Goal: Transaction & Acquisition: Book appointment/travel/reservation

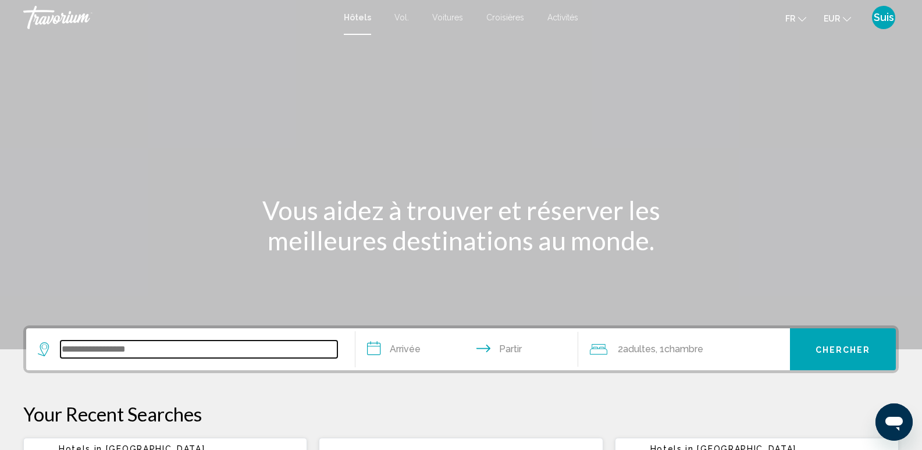
click at [112, 351] on input "Widget de recherche" at bounding box center [199, 348] width 277 height 17
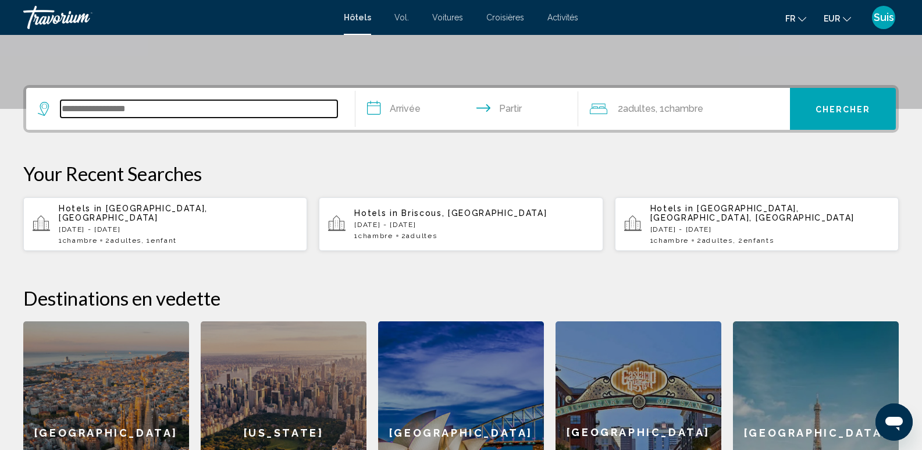
scroll to position [288, 0]
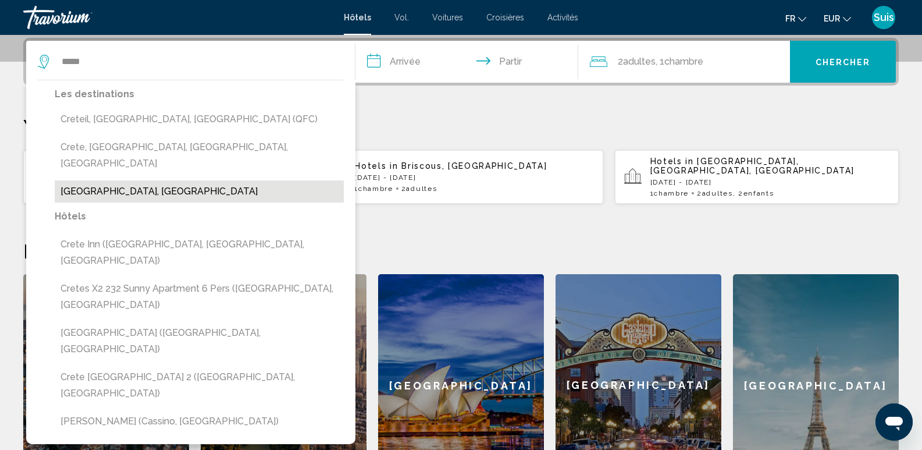
click at [99, 180] on button "[GEOGRAPHIC_DATA], [GEOGRAPHIC_DATA]" at bounding box center [199, 191] width 289 height 22
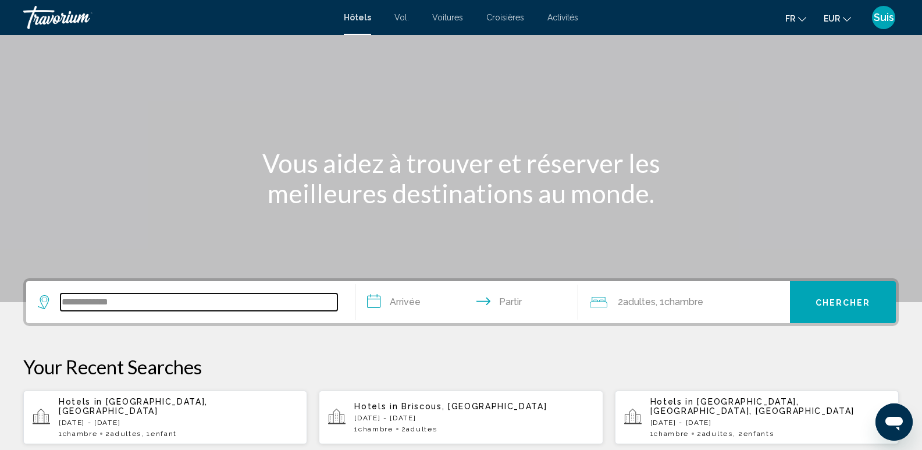
scroll to position [41, 0]
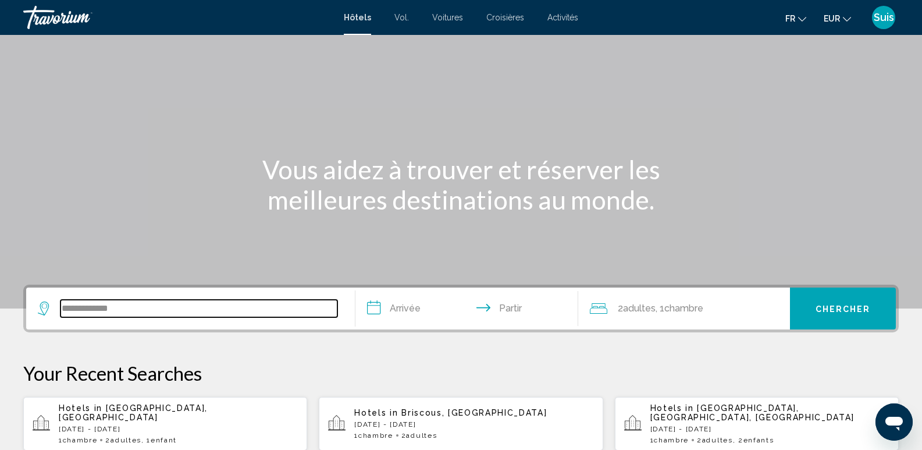
drag, startPoint x: 134, startPoint y: 306, endPoint x: 53, endPoint y: 304, distance: 81.5
click at [53, 304] on div "**********" at bounding box center [188, 308] width 300 height 17
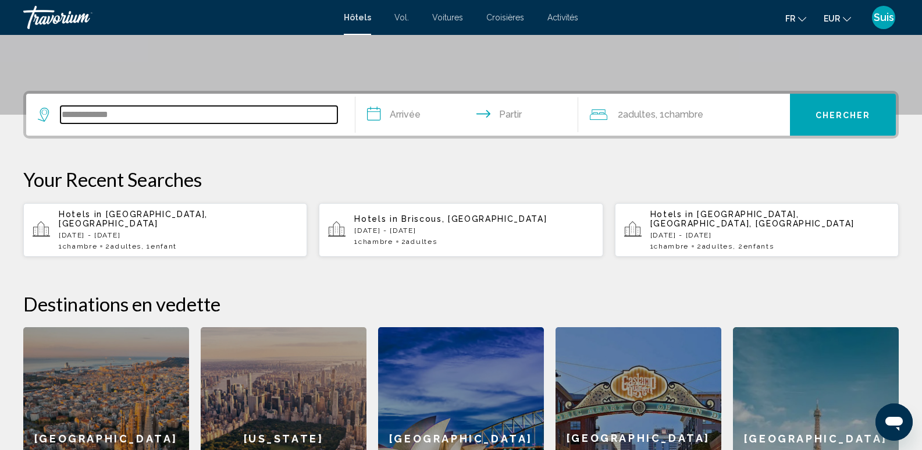
scroll to position [288, 0]
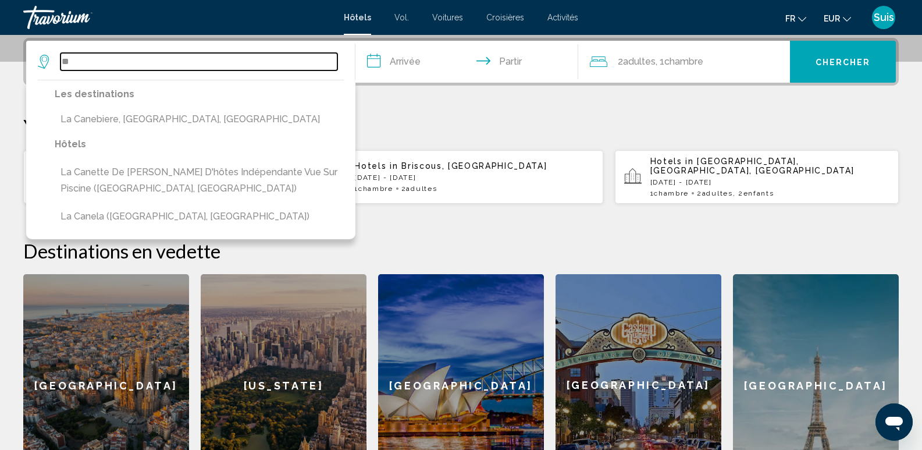
type input "*"
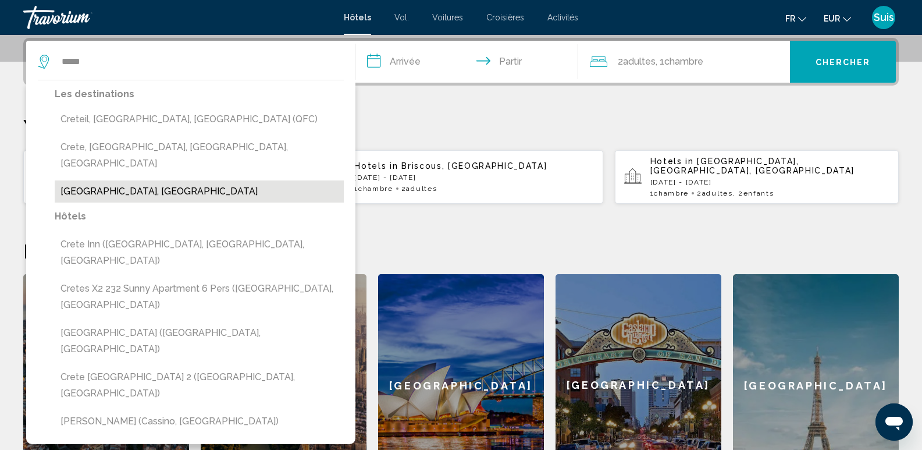
click at [100, 180] on button "[GEOGRAPHIC_DATA], [GEOGRAPHIC_DATA]" at bounding box center [199, 191] width 289 height 22
type input "**********"
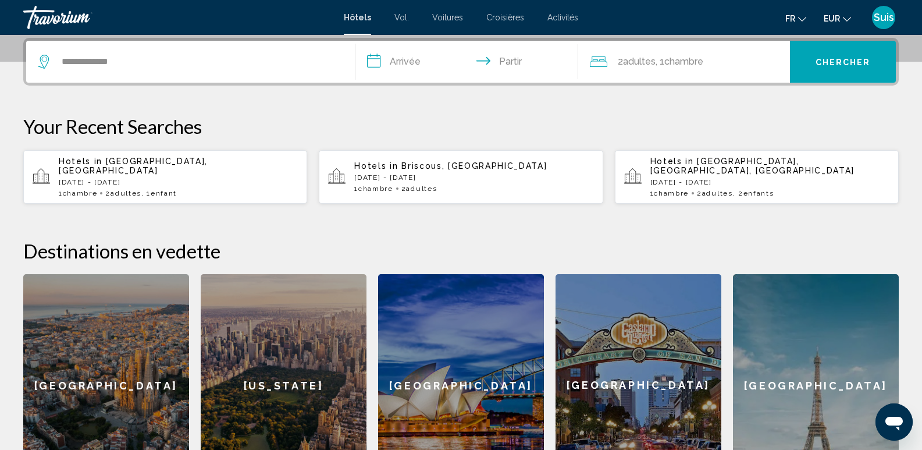
click at [404, 65] on input "**********" at bounding box center [470, 63] width 228 height 45
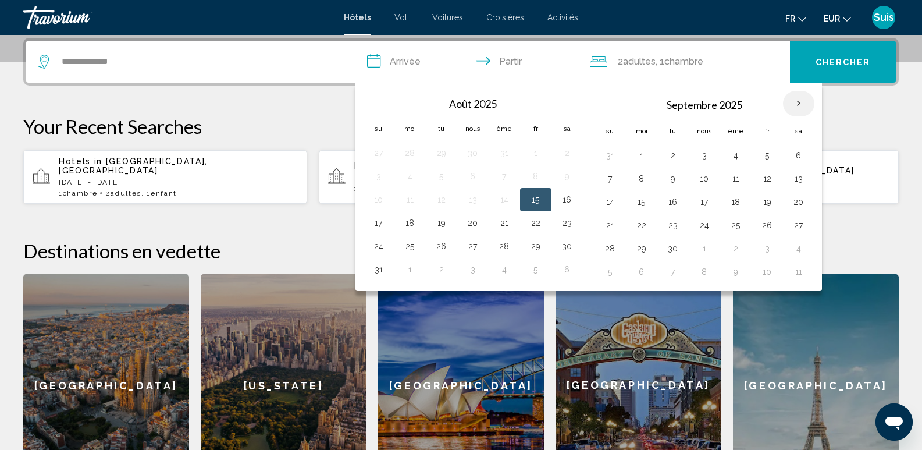
click at [798, 102] on th "Mois prochain" at bounding box center [798, 104] width 31 height 26
click at [737, 226] on button "25" at bounding box center [736, 225] width 19 height 16
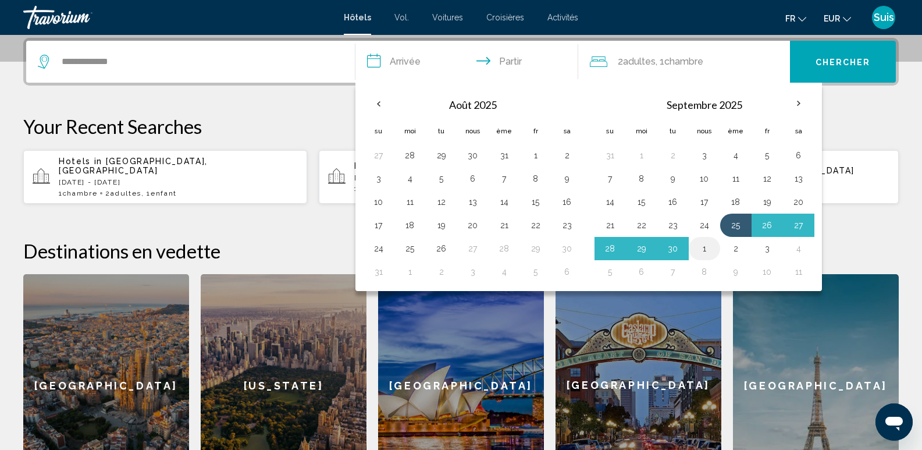
click at [700, 260] on td "1" at bounding box center [704, 248] width 31 height 23
click at [701, 251] on button "1" at bounding box center [704, 248] width 19 height 16
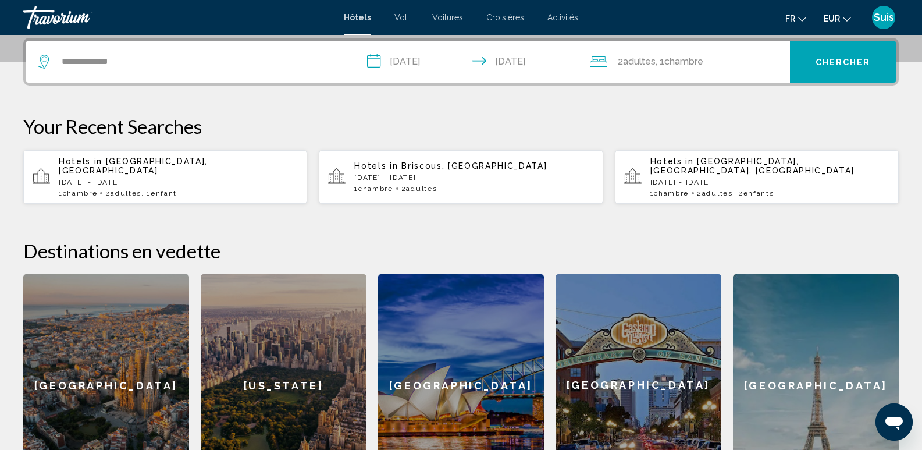
click at [450, 60] on input "**********" at bounding box center [470, 63] width 228 height 45
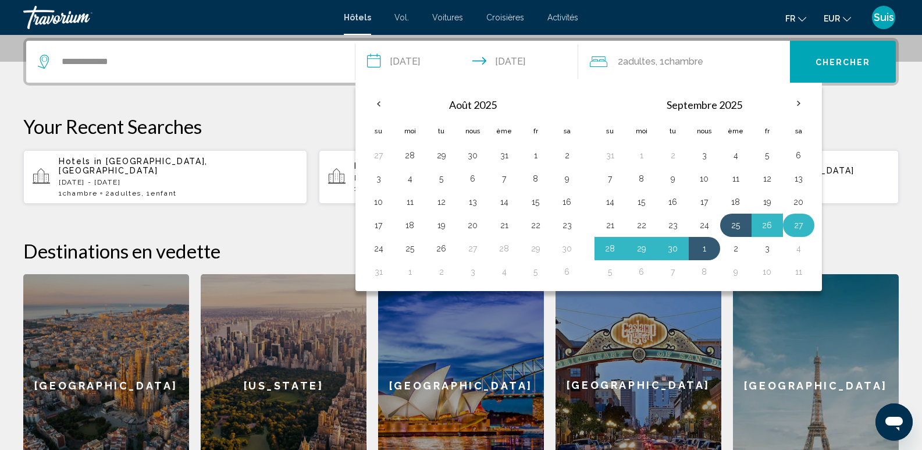
click at [797, 225] on button "27" at bounding box center [799, 225] width 19 height 16
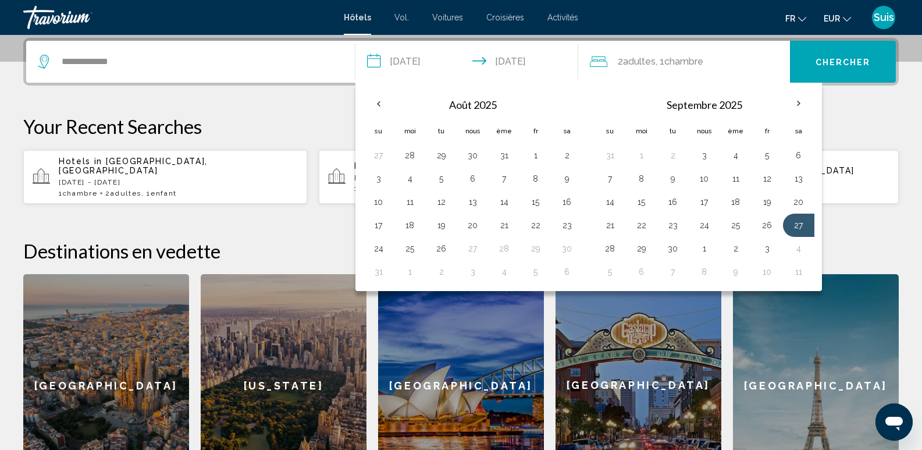
click at [850, 112] on div "**********" at bounding box center [461, 267] width 922 height 459
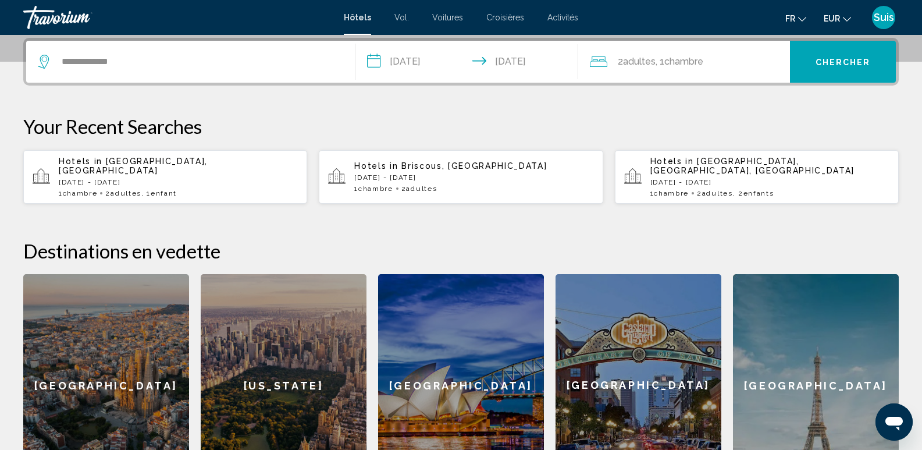
click at [445, 57] on input "**********" at bounding box center [470, 63] width 228 height 45
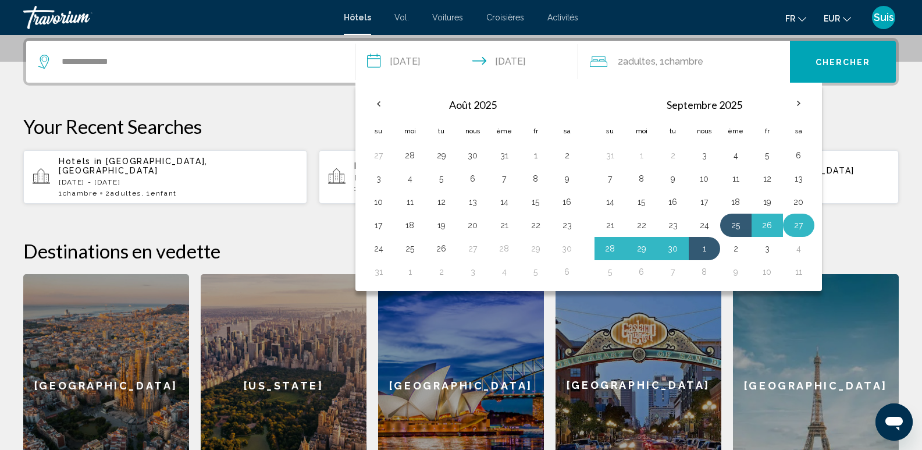
click at [799, 226] on button "27" at bounding box center [799, 225] width 19 height 16
click at [713, 254] on button "1" at bounding box center [704, 248] width 19 height 16
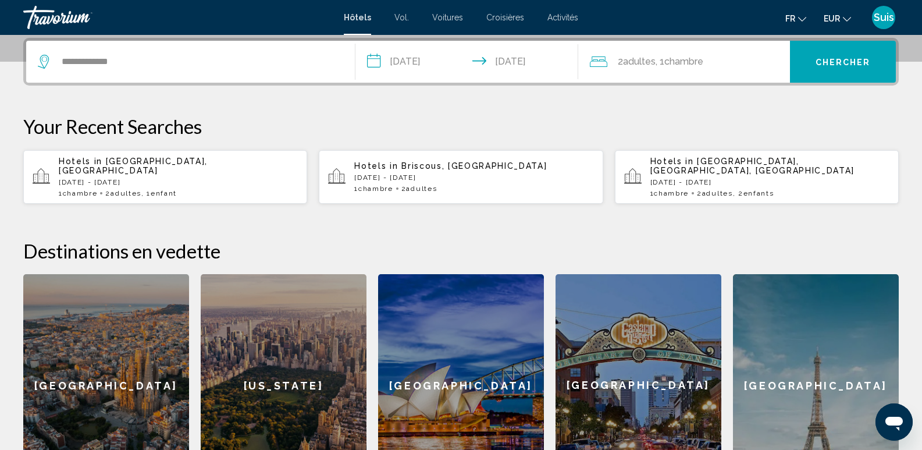
click at [531, 65] on input "**********" at bounding box center [470, 63] width 228 height 45
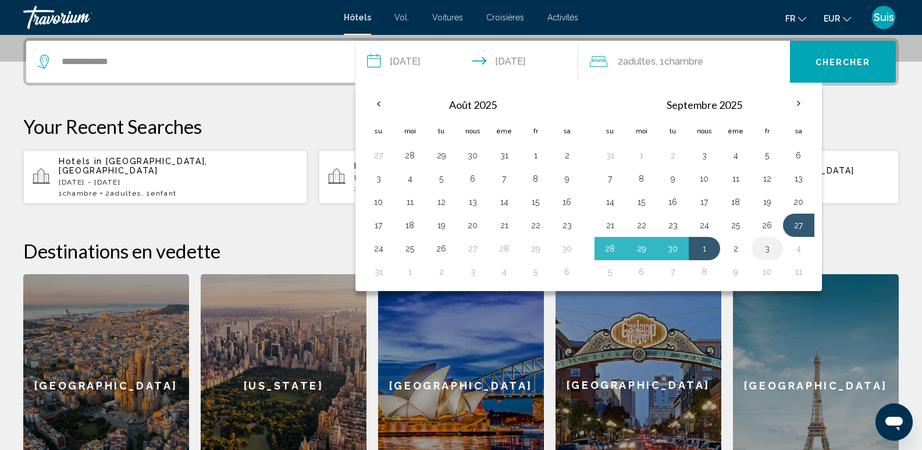
click at [765, 251] on button "3" at bounding box center [767, 248] width 19 height 16
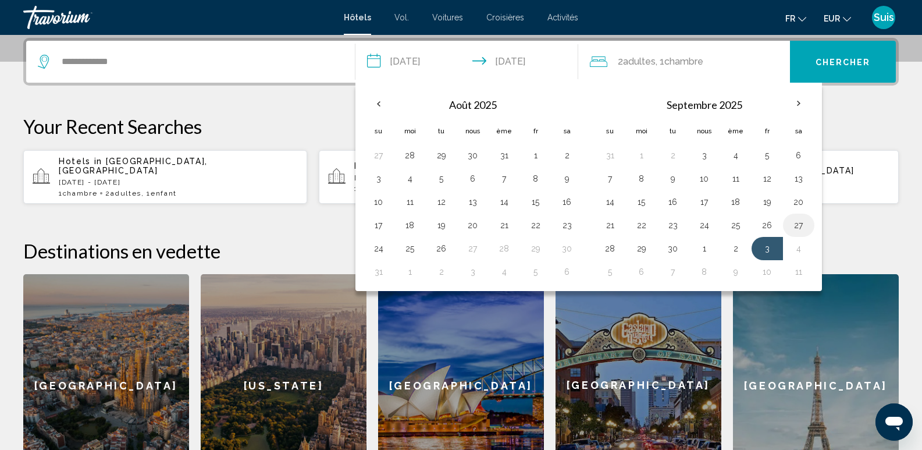
click at [801, 218] on button "27" at bounding box center [799, 225] width 19 height 16
type input "**********"
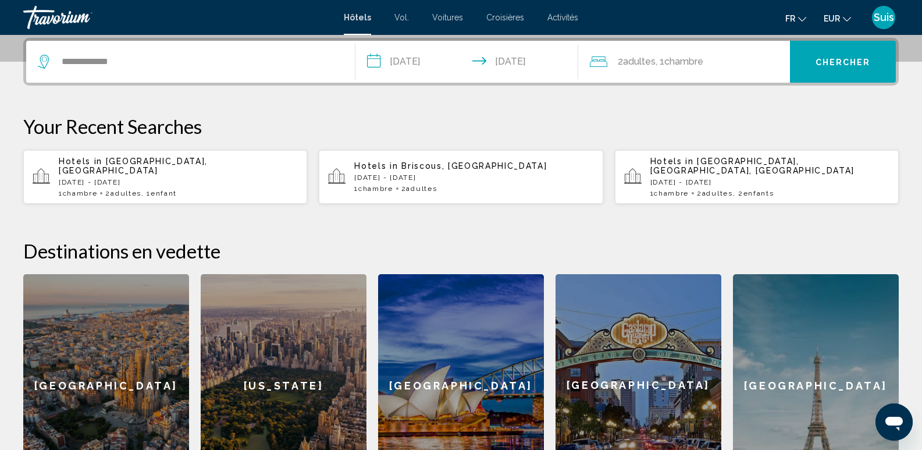
click at [660, 54] on span ", 1 Chambre pièces" at bounding box center [680, 62] width 48 height 16
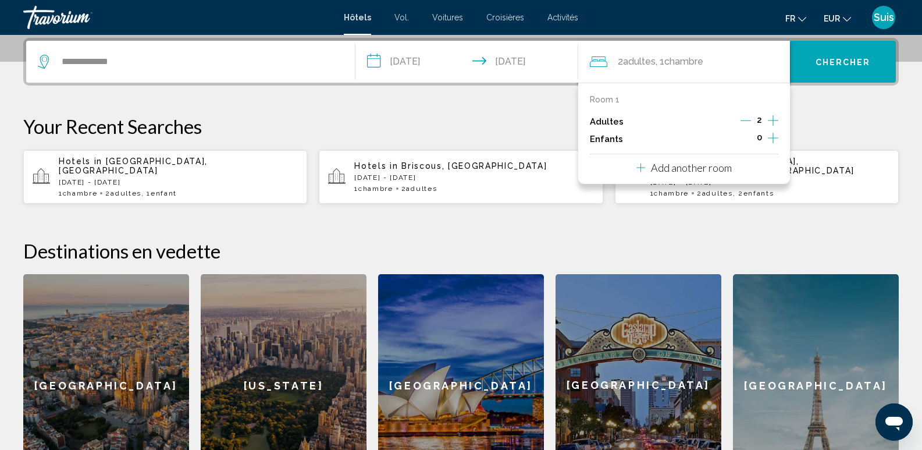
click at [772, 137] on icon "Increment children" at bounding box center [773, 138] width 10 height 14
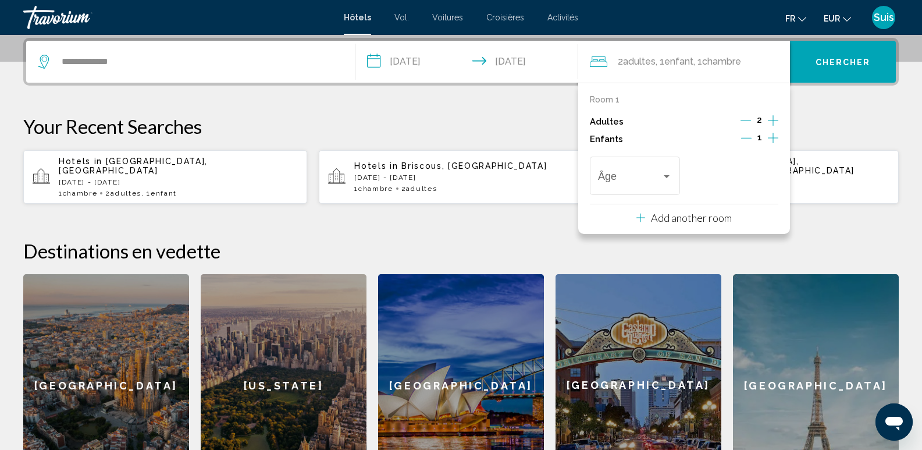
click at [772, 137] on icon "Increment children" at bounding box center [773, 138] width 10 height 14
click at [669, 174] on div "Travelers: 2 adults, 2 children" at bounding box center [667, 176] width 10 height 9
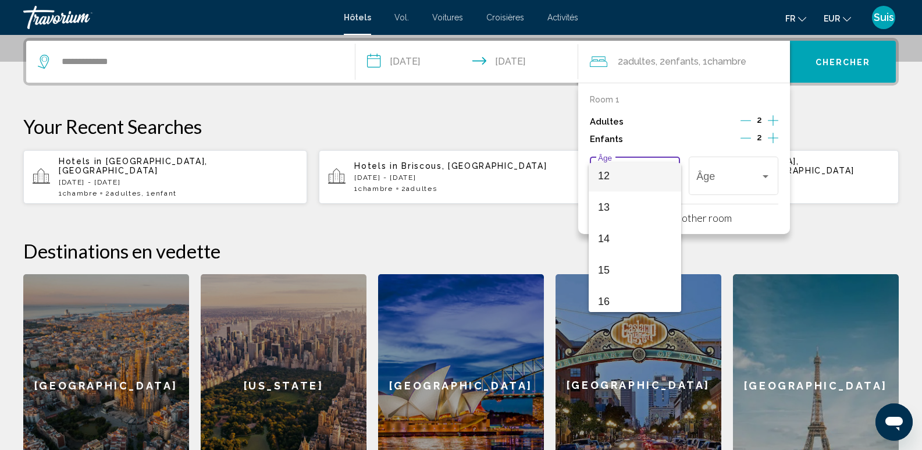
scroll to position [407, 0]
click at [644, 220] on span "14" at bounding box center [635, 211] width 74 height 31
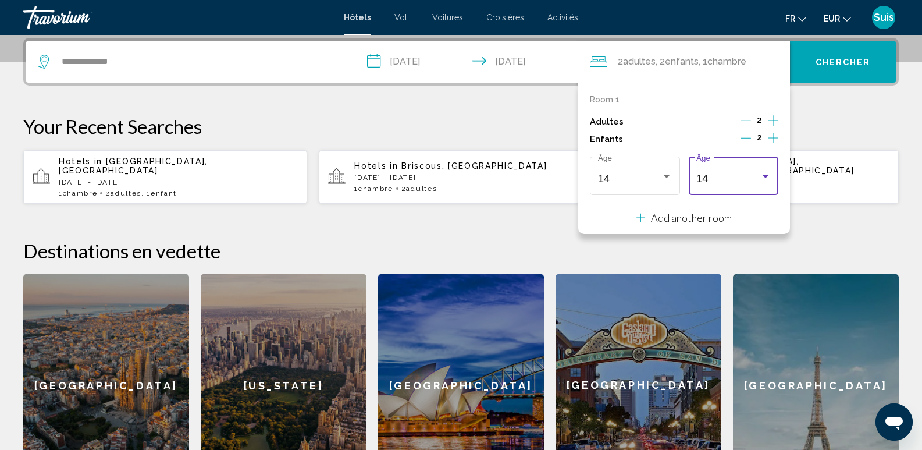
click at [725, 178] on div "14" at bounding box center [728, 179] width 63 height 12
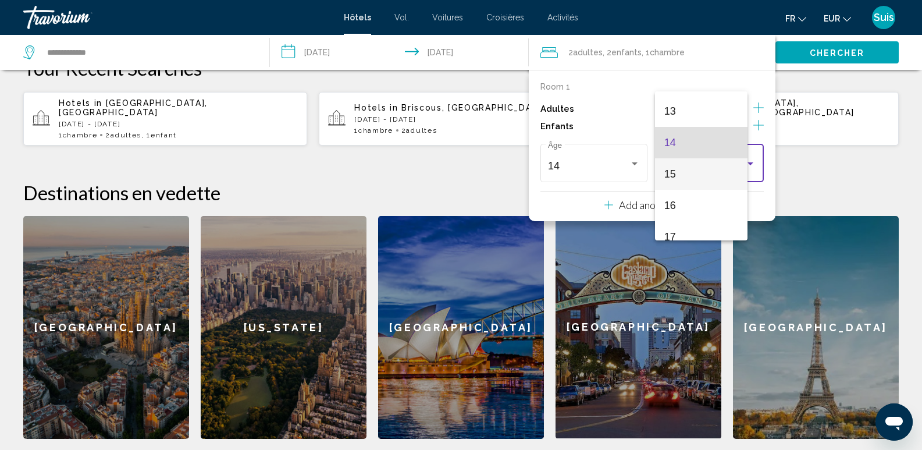
scroll to position [417, 0]
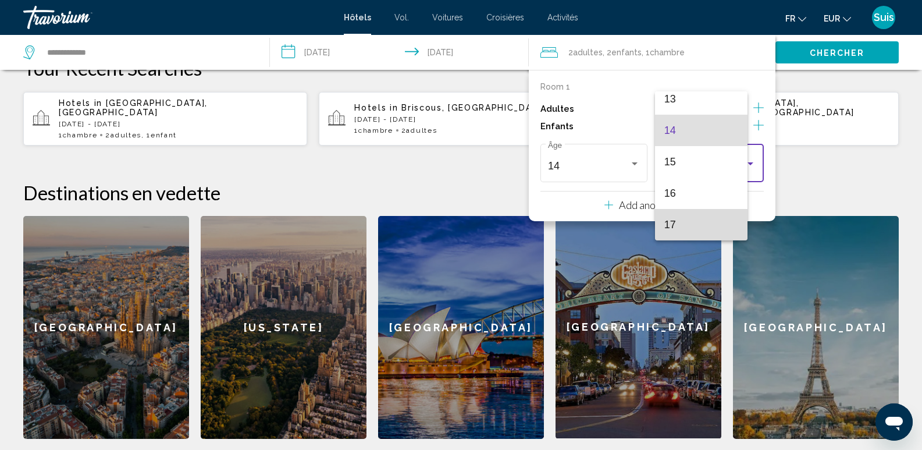
click at [702, 226] on span "17" at bounding box center [702, 224] width 74 height 31
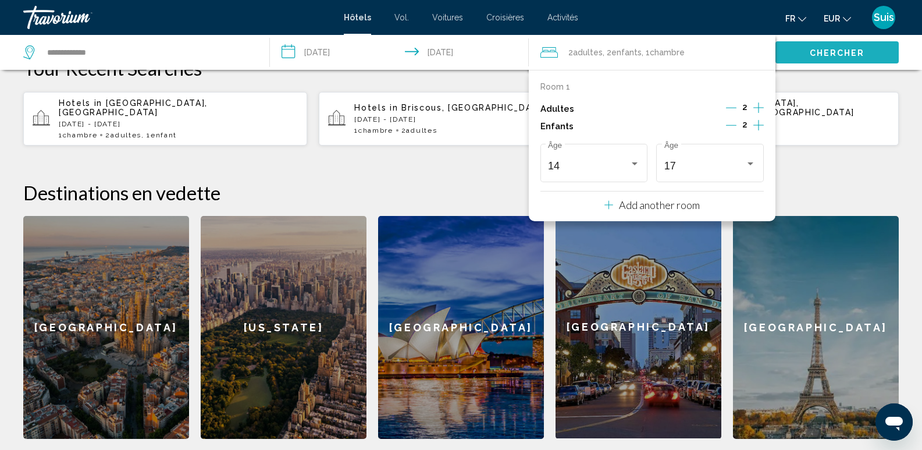
click at [834, 53] on font "Chercher" at bounding box center [837, 52] width 55 height 9
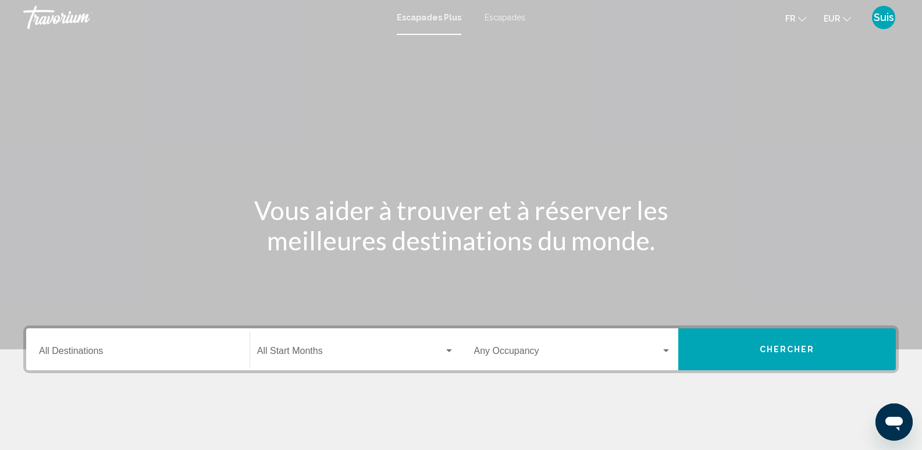
click at [501, 17] on font "Escapades" at bounding box center [505, 17] width 41 height 9
click at [108, 354] on input "Destination All Destinations" at bounding box center [138, 353] width 198 height 10
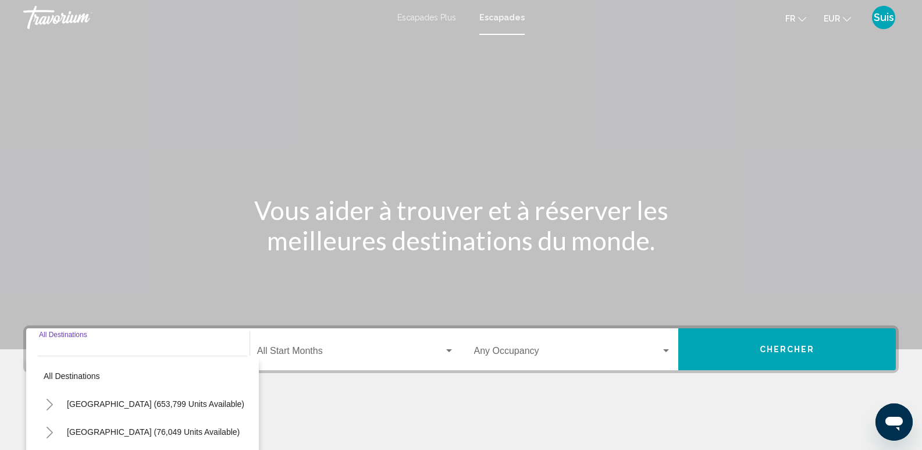
click at [116, 354] on input "Destination All Destinations" at bounding box center [138, 353] width 198 height 10
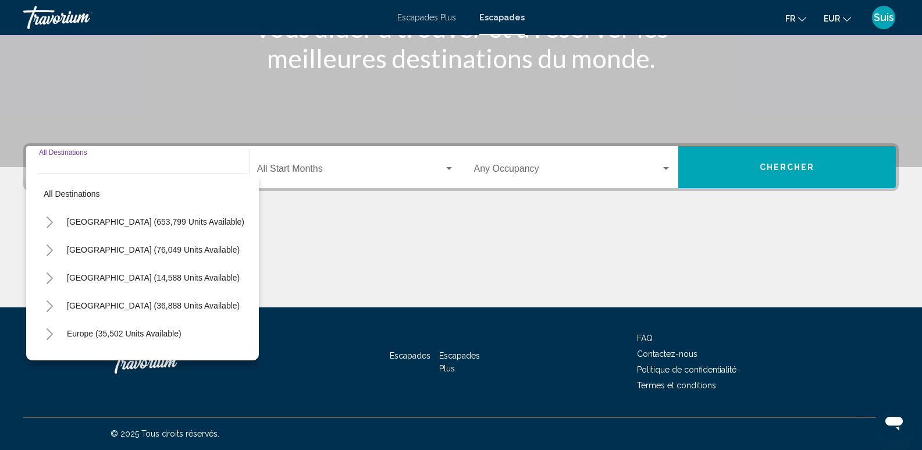
scroll to position [58, 0]
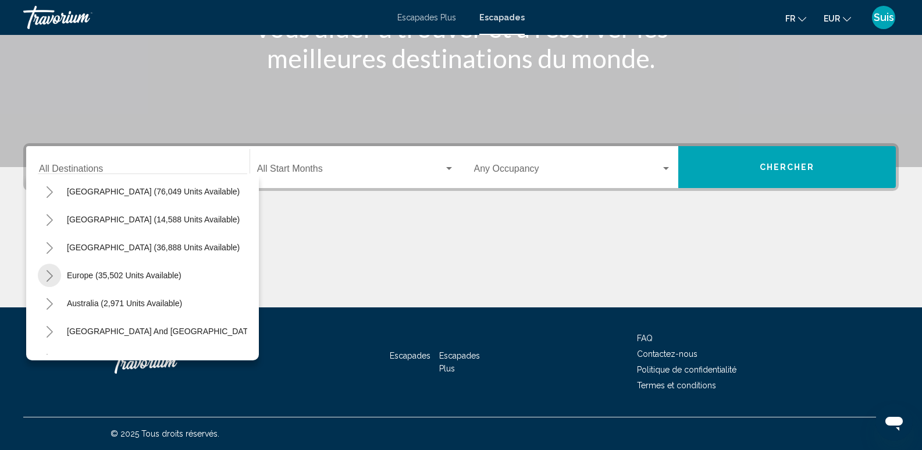
click at [48, 276] on icon "Toggle Europe (35,502 units available)" at bounding box center [49, 276] width 9 height 12
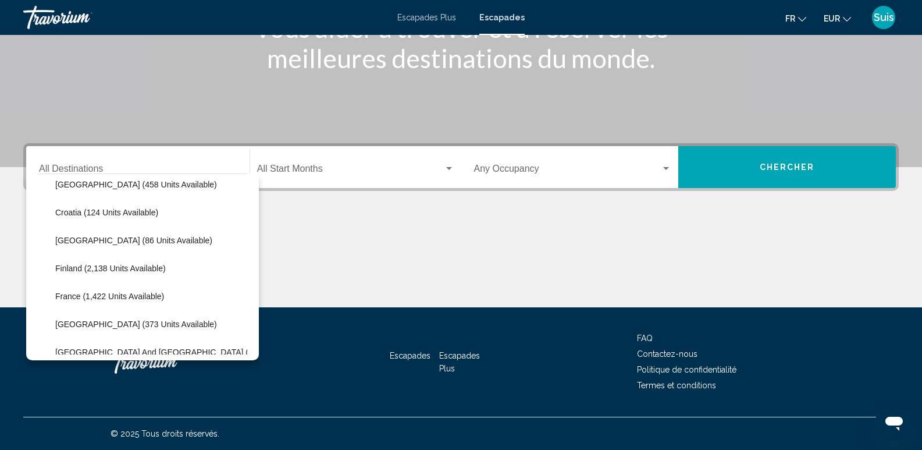
scroll to position [291, 0]
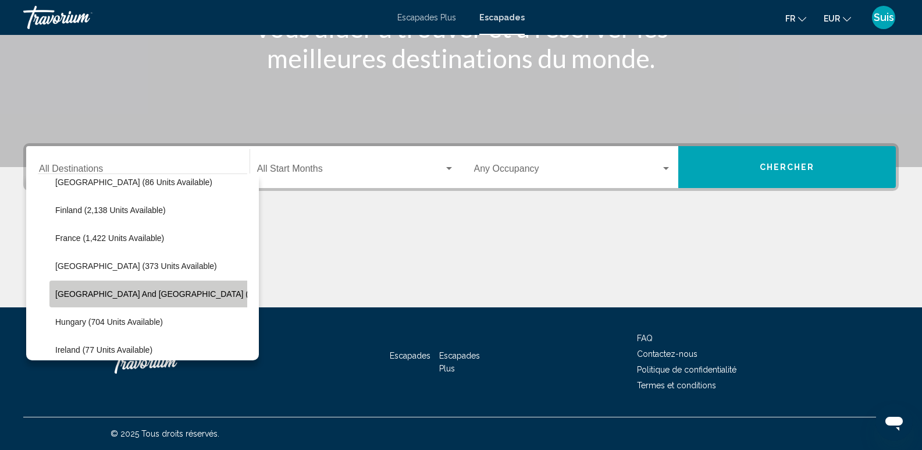
click at [183, 296] on span "[GEOGRAPHIC_DATA] and [GEOGRAPHIC_DATA] (1,007 units available)" at bounding box center [191, 293] width 272 height 9
type input "**********"
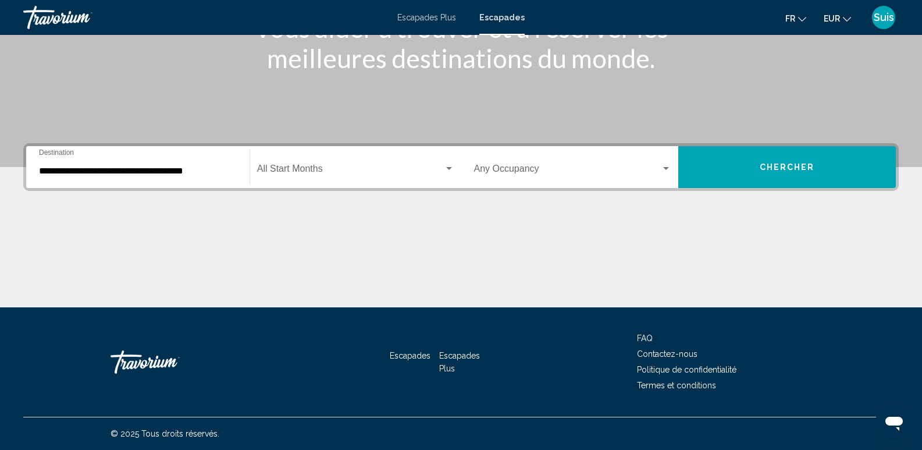
click at [299, 164] on div "Start Month All Start Months" at bounding box center [355, 167] width 197 height 37
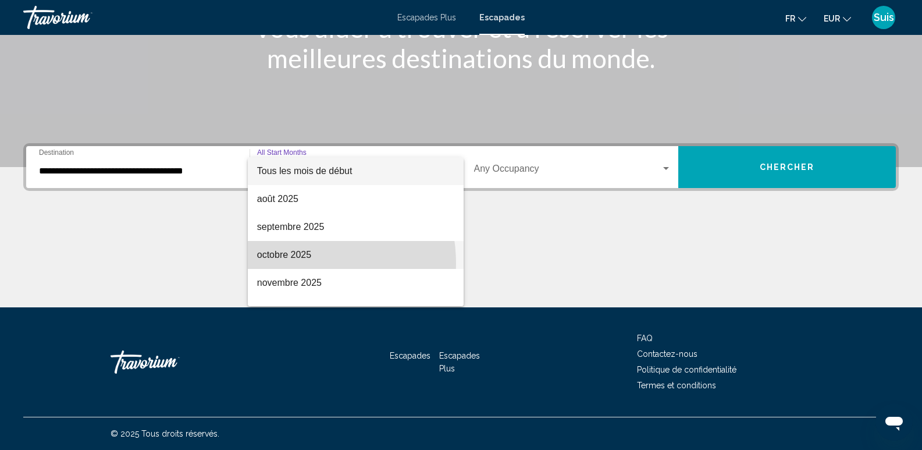
click at [289, 264] on span "octobre 2025" at bounding box center [355, 255] width 197 height 28
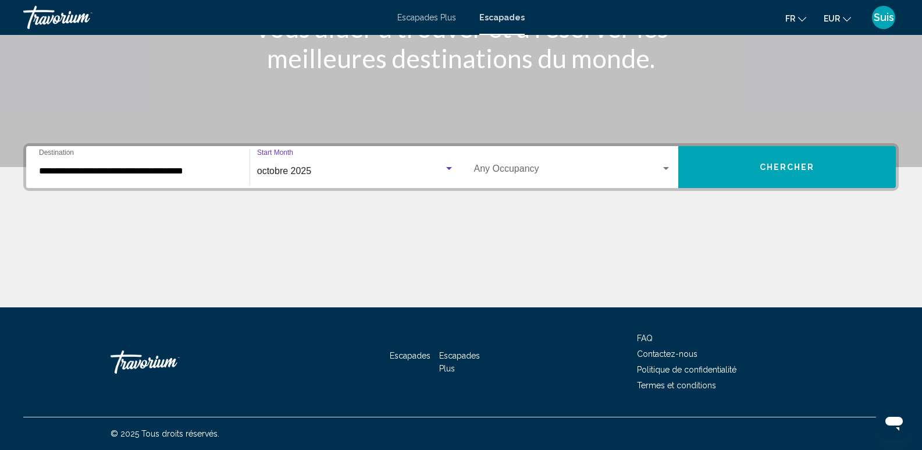
click at [520, 170] on span "Search widget" at bounding box center [567, 171] width 187 height 10
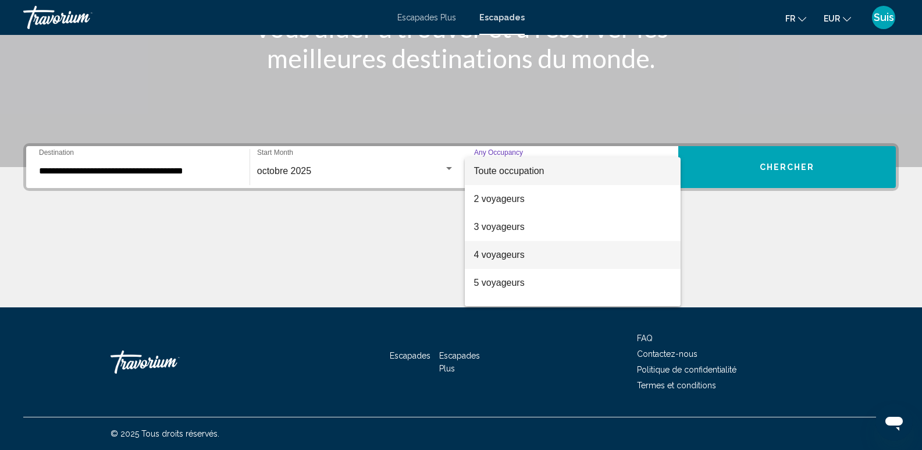
click at [515, 251] on font "4 voyageurs" at bounding box center [499, 255] width 51 height 10
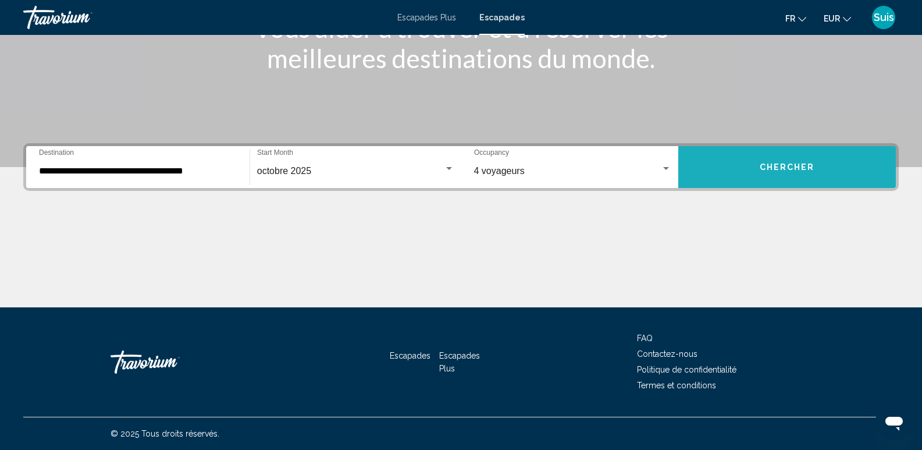
click at [793, 164] on span "Chercher" at bounding box center [787, 167] width 55 height 9
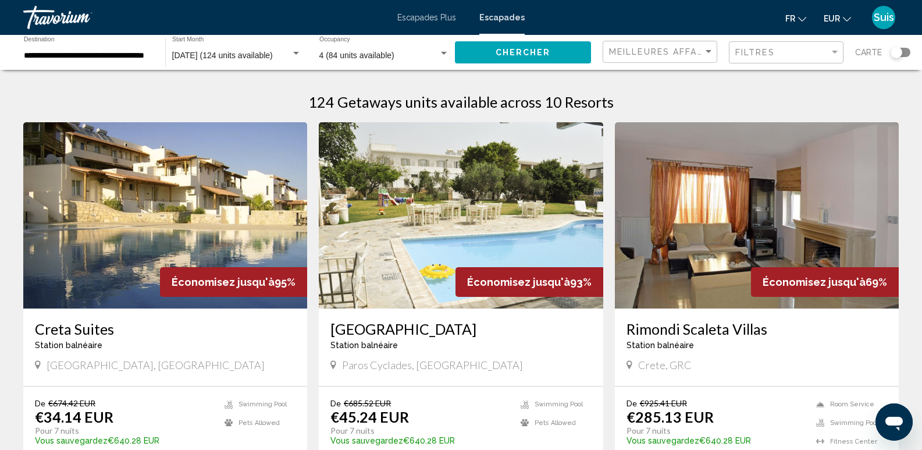
click at [904, 54] on div "Search widget" at bounding box center [901, 52] width 20 height 9
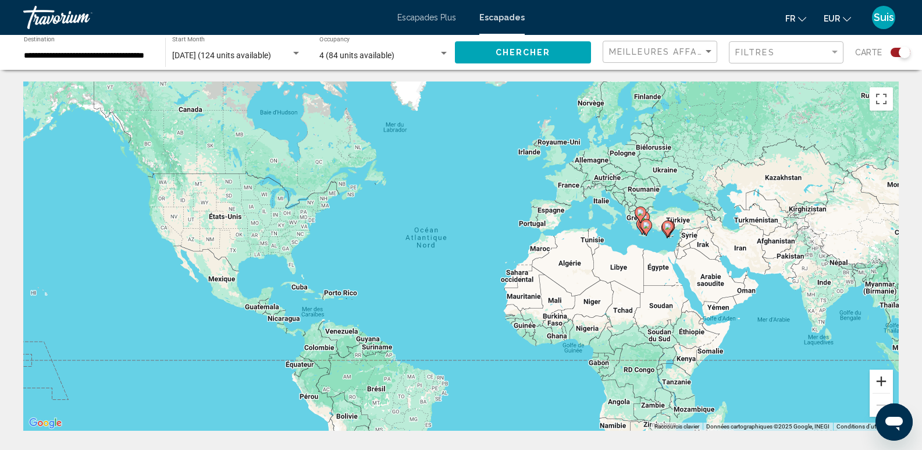
click at [883, 379] on button "Zoom avant" at bounding box center [881, 381] width 23 height 23
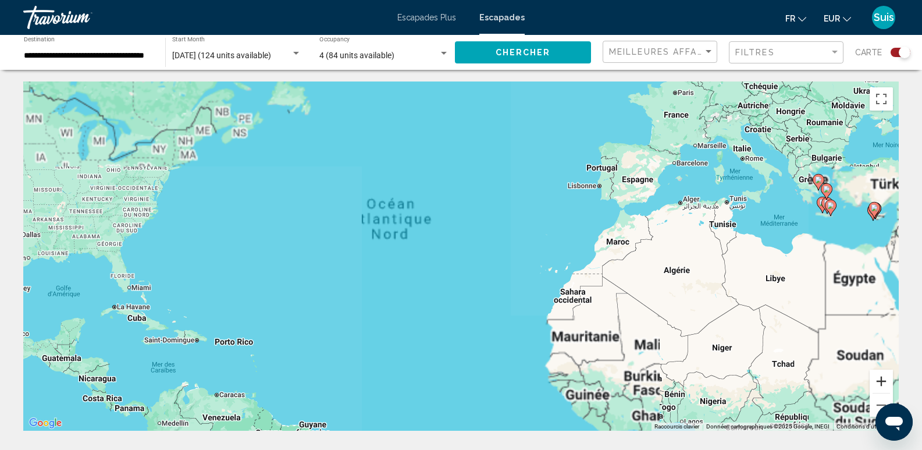
click at [883, 379] on button "Zoom avant" at bounding box center [881, 381] width 23 height 23
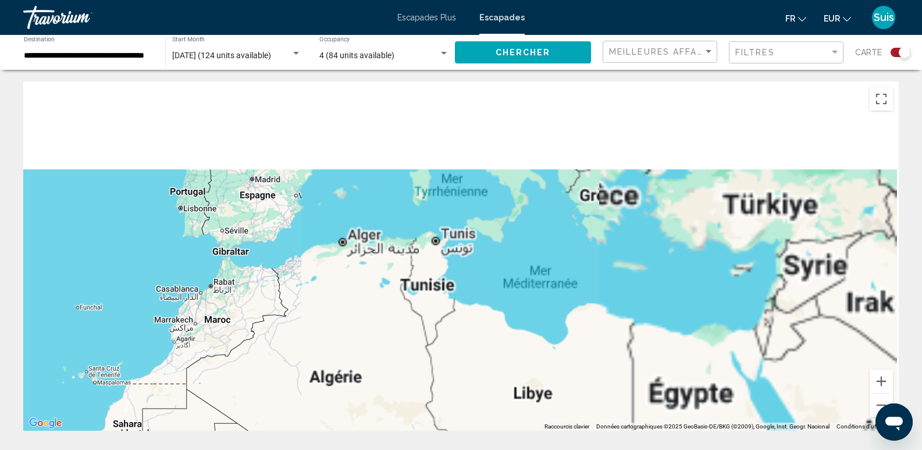
drag, startPoint x: 635, startPoint y: 295, endPoint x: 307, endPoint y: 377, distance: 337.6
click at [307, 377] on div "Contenu principal" at bounding box center [461, 255] width 876 height 349
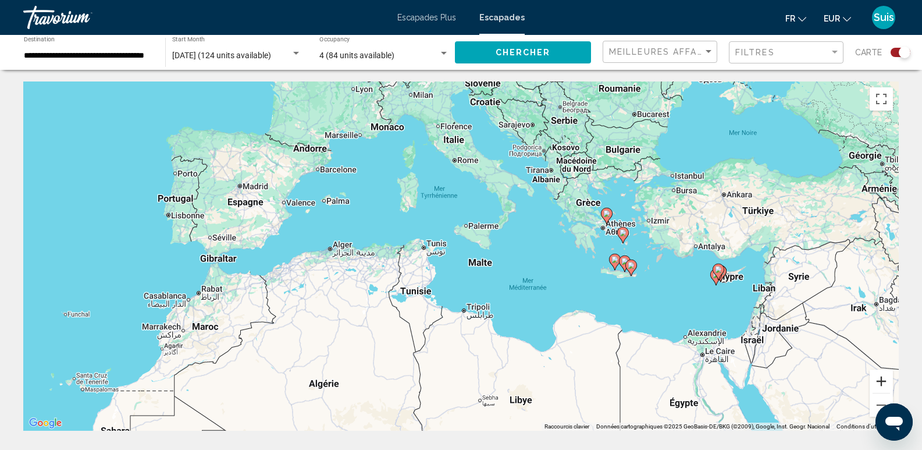
click at [884, 382] on button "Zoom avant" at bounding box center [881, 381] width 23 height 23
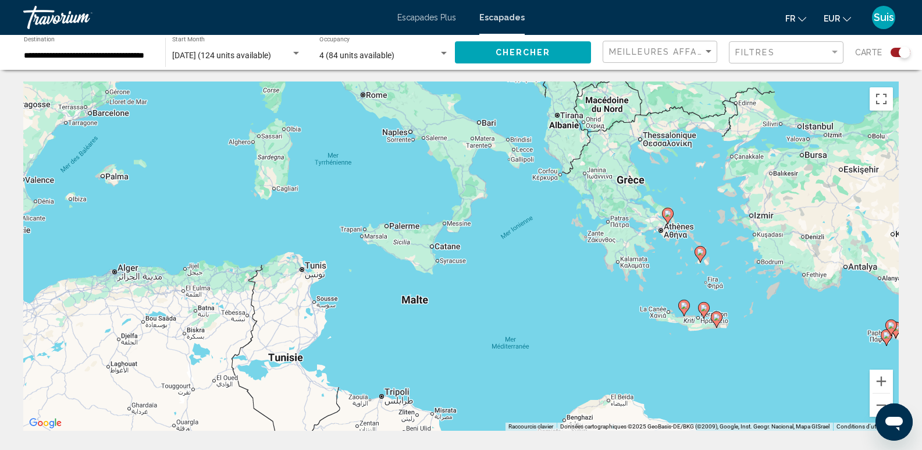
drag, startPoint x: 824, startPoint y: 324, endPoint x: 737, endPoint y: 356, distance: 92.4
click at [737, 356] on div "Pour activer le glissement avec le clavier, appuyez sur Alt+Entrée. Une fois ce…" at bounding box center [461, 255] width 876 height 349
click at [878, 381] on button "Zoom avant" at bounding box center [881, 381] width 23 height 23
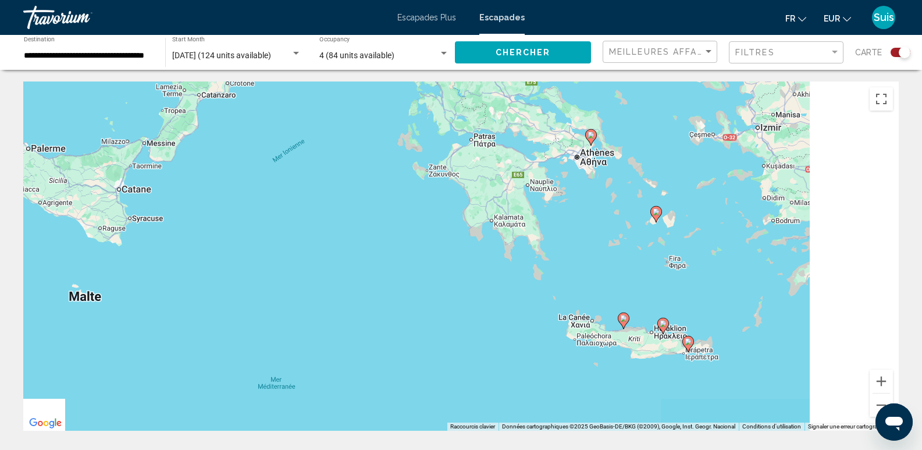
drag, startPoint x: 856, startPoint y: 320, endPoint x: 572, endPoint y: 272, distance: 288.0
click at [572, 272] on div "Pour activer le glissement avec le clavier, appuyez sur Alt+Entrée. Une fois ce…" at bounding box center [461, 255] width 876 height 349
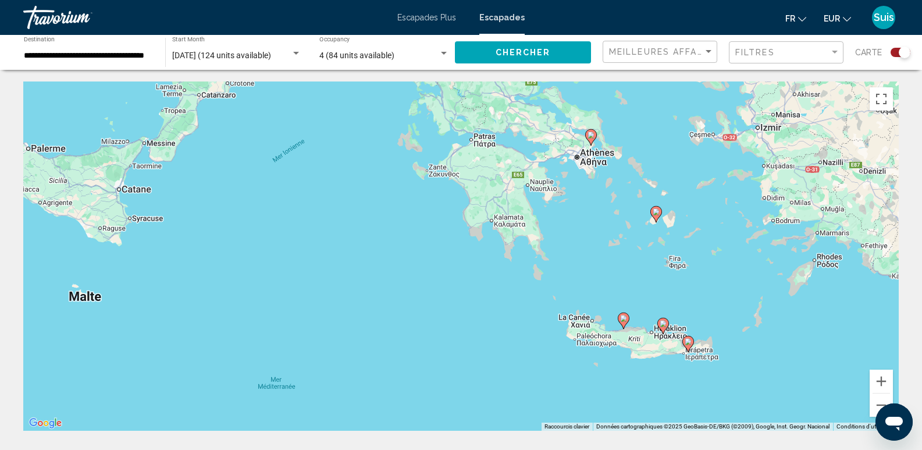
click at [622, 318] on image "Contenu principal" at bounding box center [623, 318] width 7 height 7
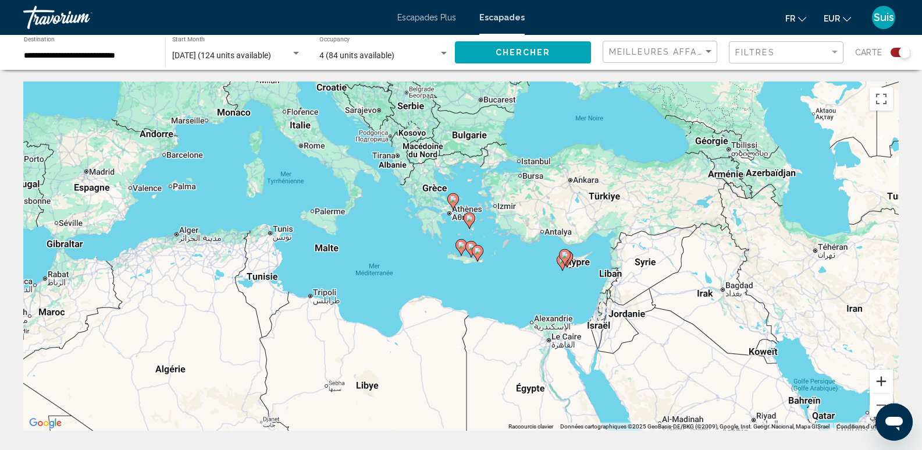
click at [881, 380] on button "Zoom avant" at bounding box center [881, 381] width 23 height 23
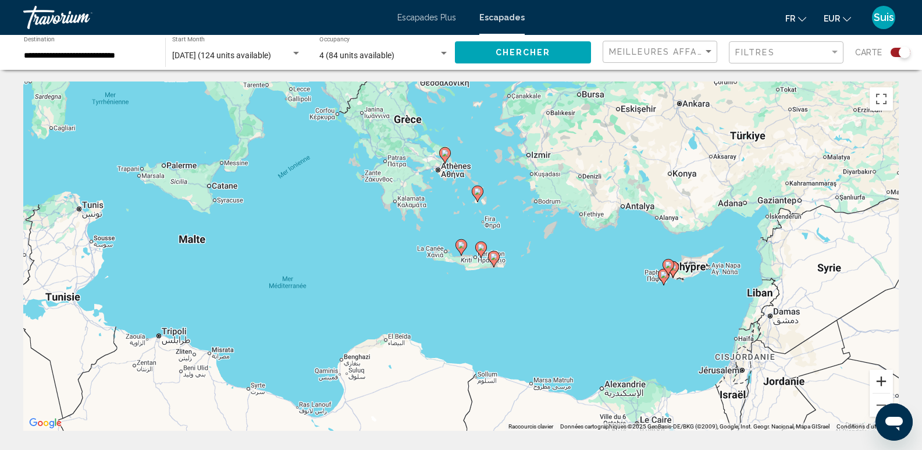
click at [881, 380] on button "Zoom avant" at bounding box center [881, 381] width 23 height 23
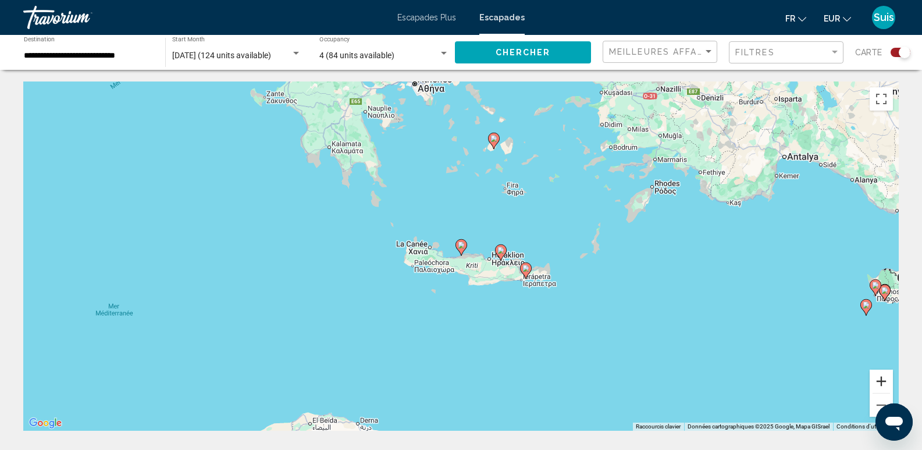
click at [881, 380] on button "Zoom avant" at bounding box center [881, 381] width 23 height 23
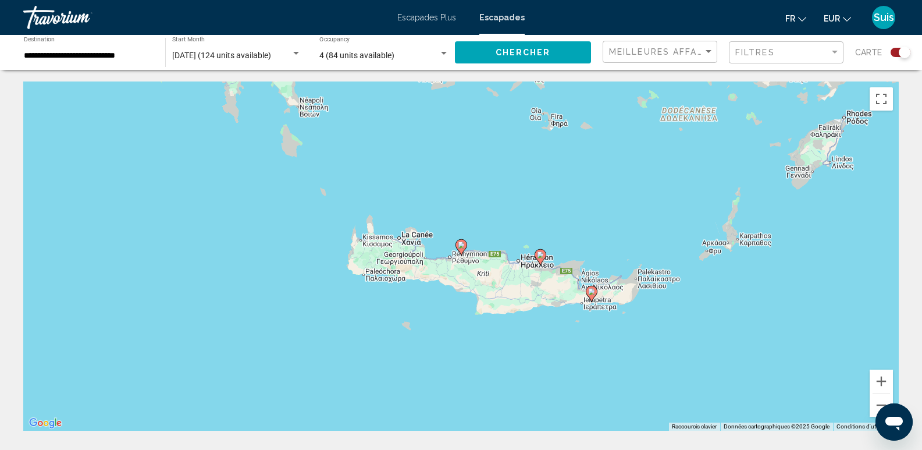
click at [461, 244] on image "Contenu principal" at bounding box center [461, 245] width 7 height 7
type input "**********"
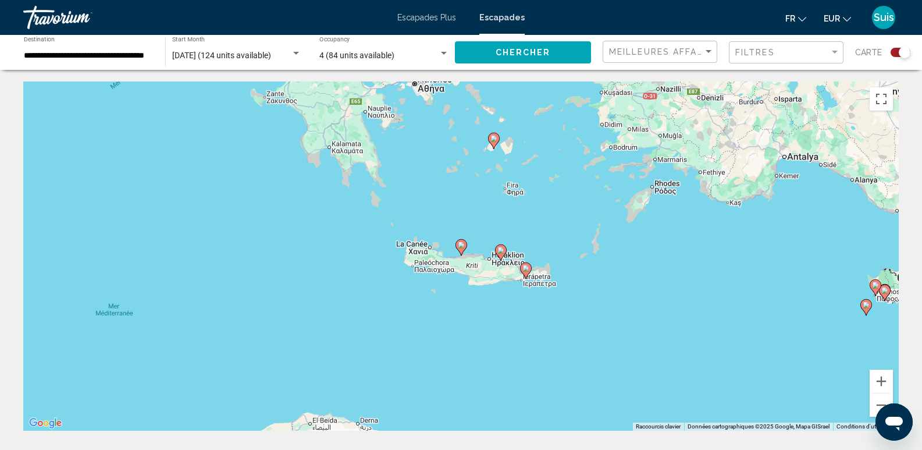
click at [461, 244] on image "Contenu principal" at bounding box center [461, 245] width 7 height 7
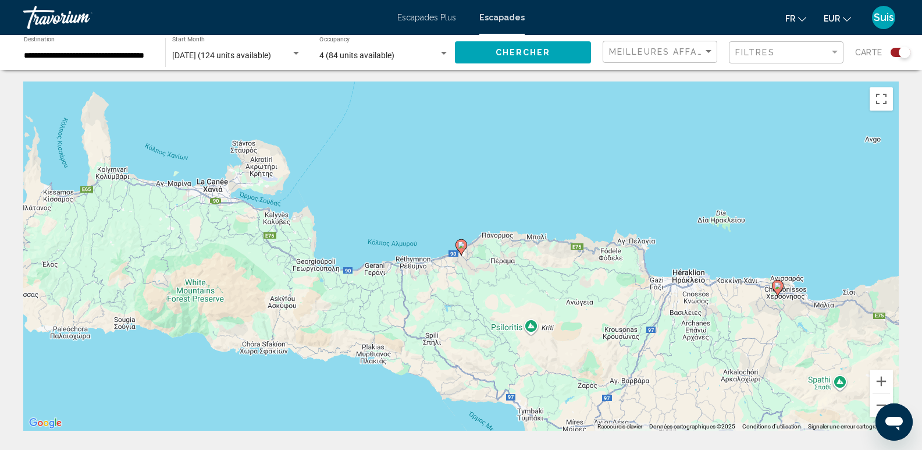
click at [461, 244] on image "Contenu principal" at bounding box center [461, 245] width 7 height 7
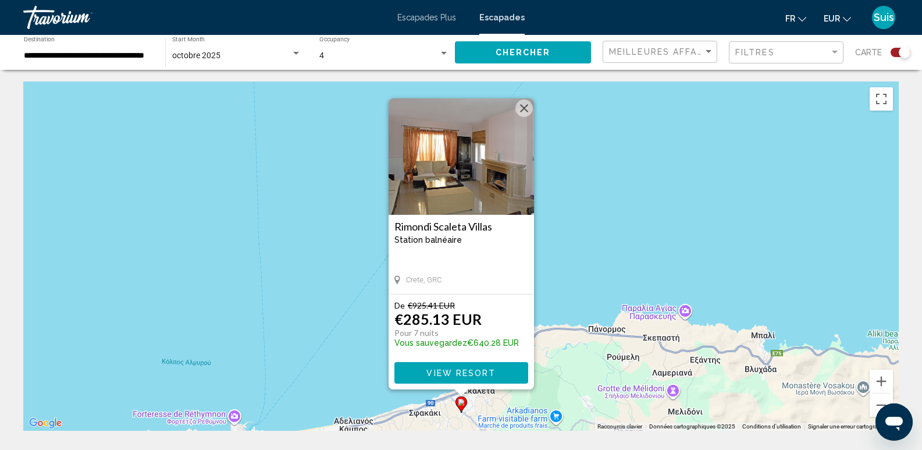
click at [593, 277] on div "Pour activer le glissement avec le clavier, appuyez sur Alt+Entrée. Une fois ce…" at bounding box center [461, 255] width 876 height 349
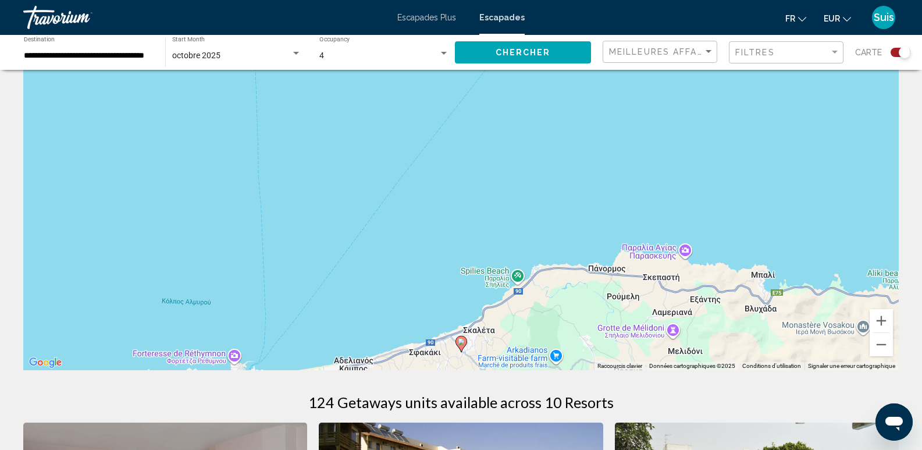
scroll to position [116, 0]
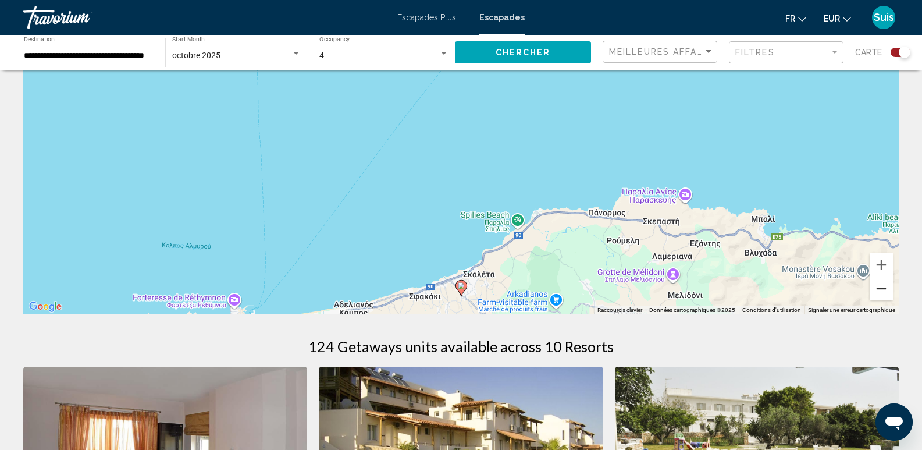
click at [885, 288] on button "Zoom arrière" at bounding box center [881, 288] width 23 height 23
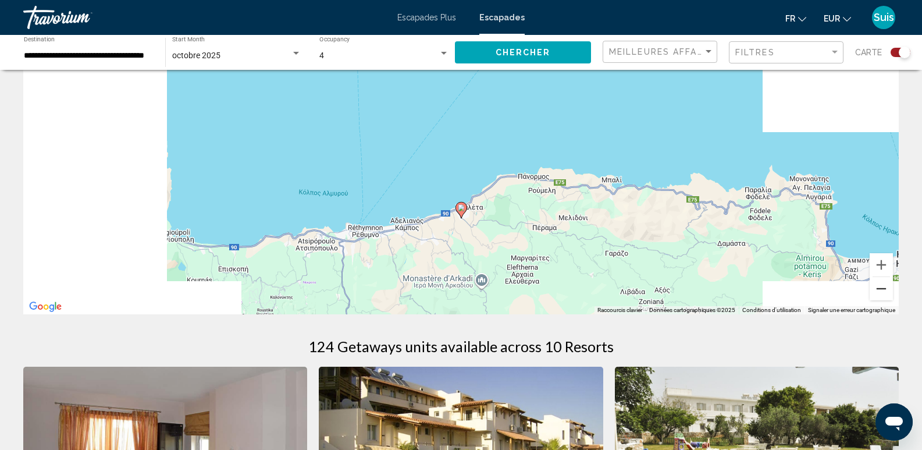
click at [885, 288] on button "Zoom arrière" at bounding box center [881, 288] width 23 height 23
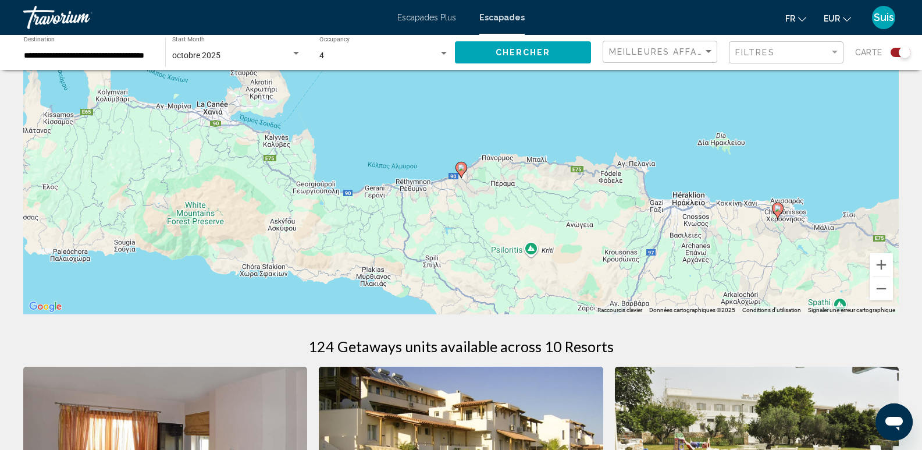
click at [775, 208] on image "Contenu principal" at bounding box center [778, 208] width 7 height 7
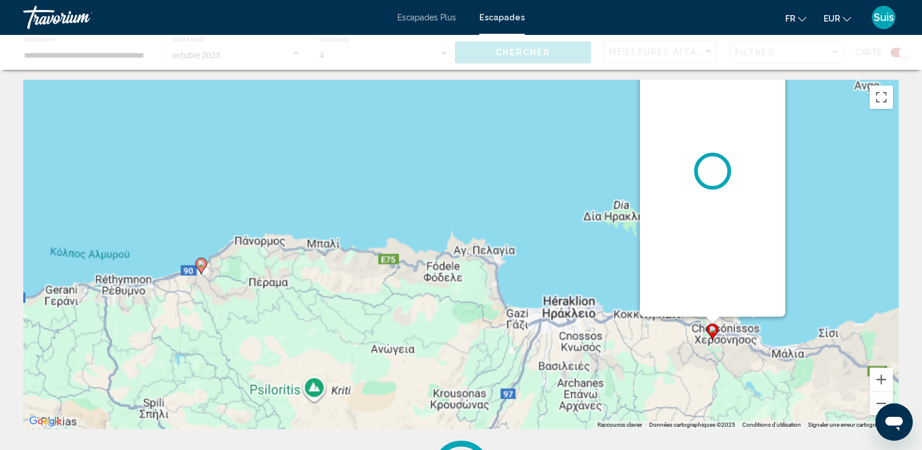
scroll to position [0, 0]
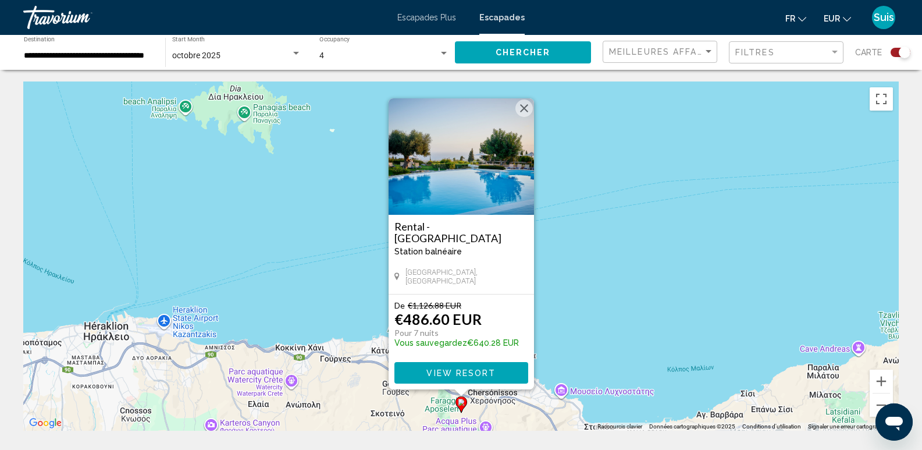
click at [523, 107] on button "Fermer" at bounding box center [524, 108] width 17 height 17
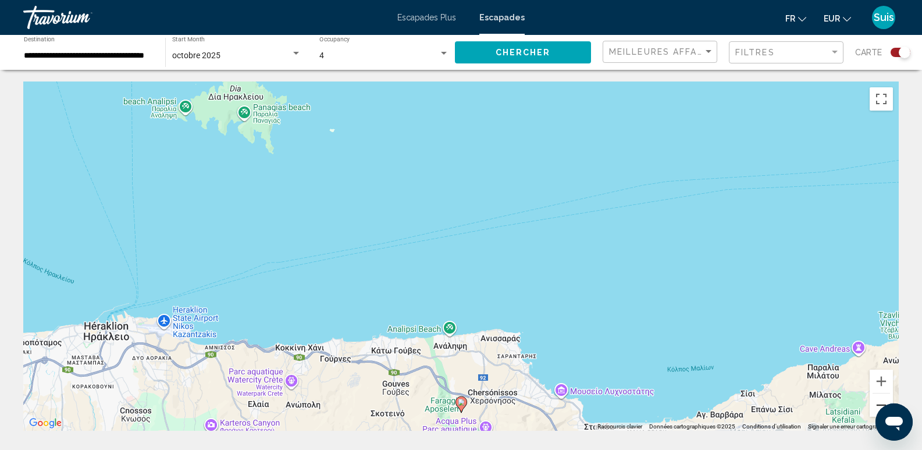
click at [876, 399] on button "Zoom arrière" at bounding box center [881, 404] width 23 height 23
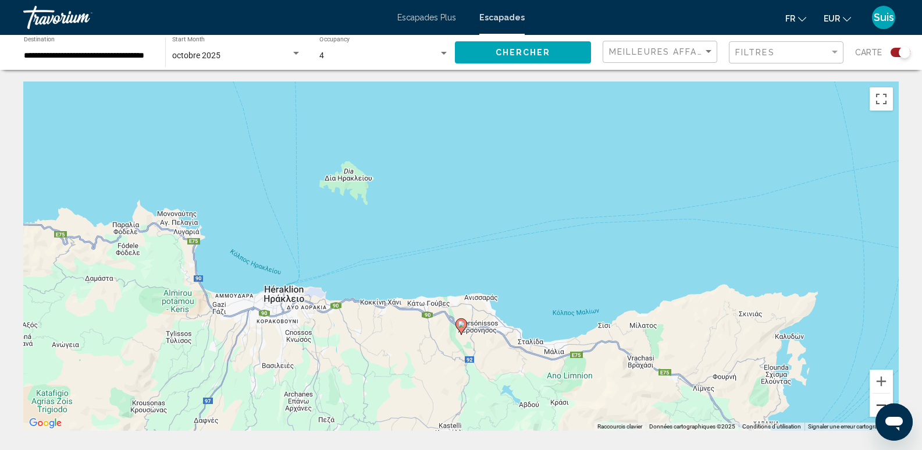
click at [876, 399] on button "Zoom arrière" at bounding box center [881, 404] width 23 height 23
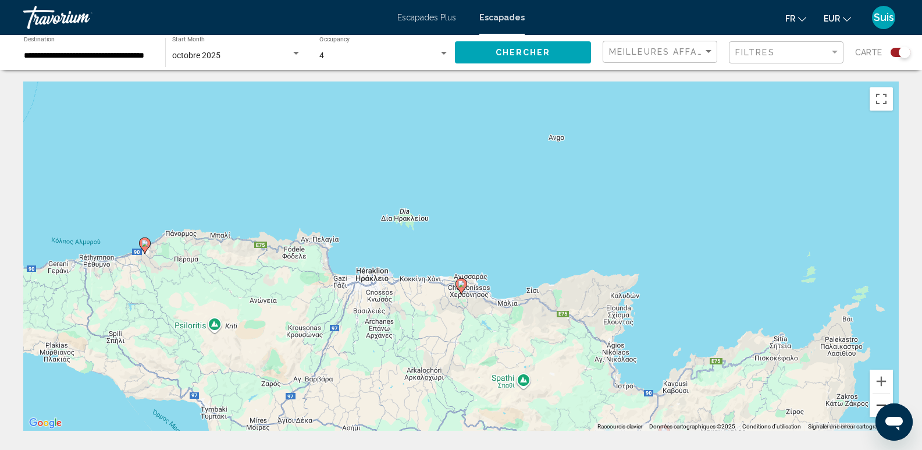
click at [872, 402] on button "Zoom arrière" at bounding box center [881, 404] width 23 height 23
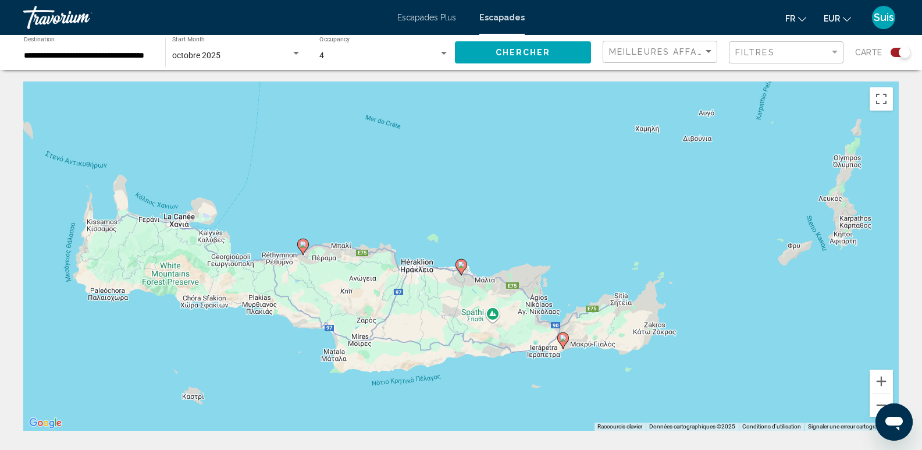
click at [562, 338] on image "Contenu principal" at bounding box center [563, 338] width 7 height 7
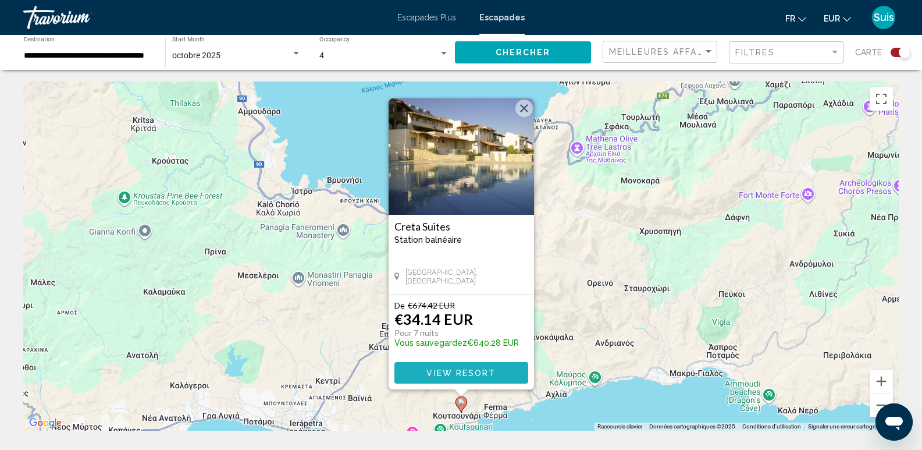
click at [474, 367] on button "View Resort" at bounding box center [462, 373] width 134 height 22
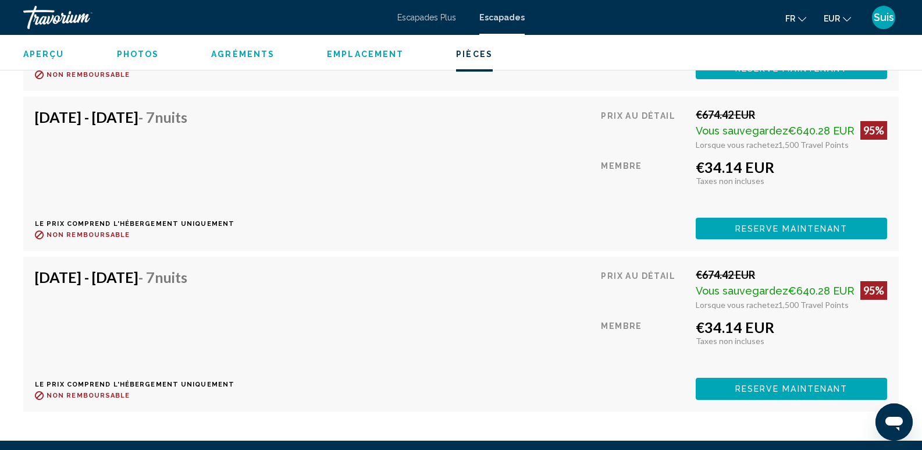
scroll to position [2620, 0]
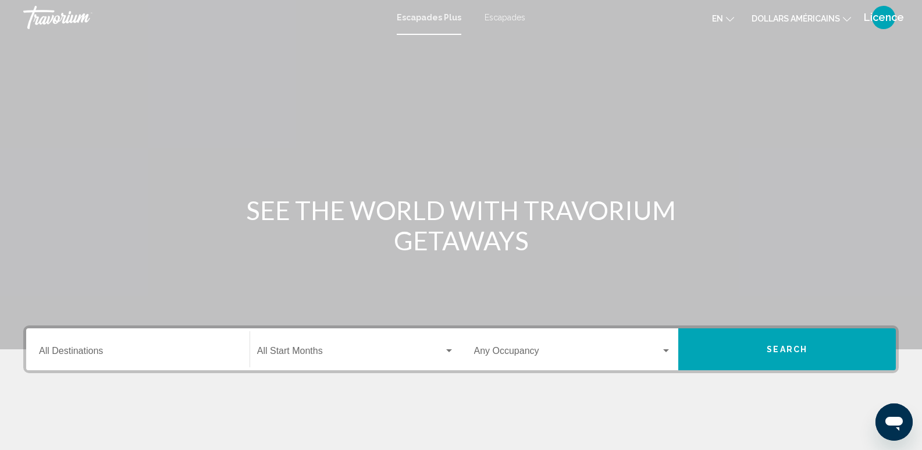
click at [510, 18] on font "Escapades" at bounding box center [505, 17] width 41 height 9
click at [81, 352] on input "Destination All Destinations" at bounding box center [138, 353] width 198 height 10
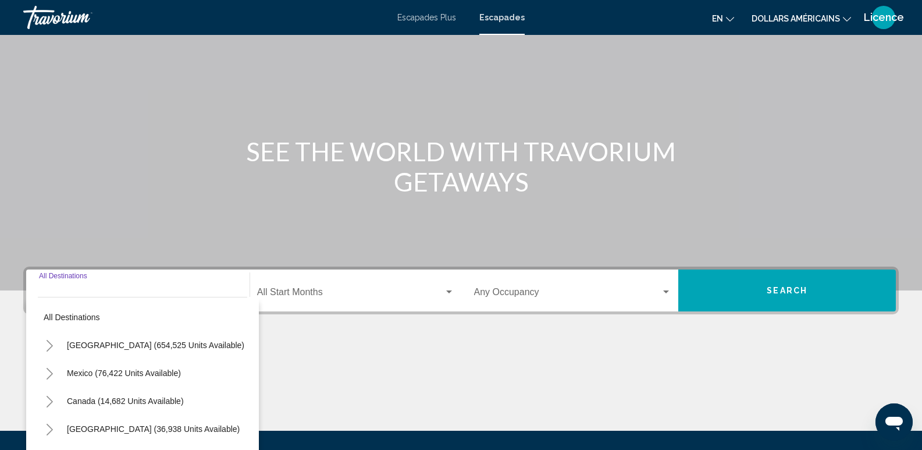
scroll to position [182, 0]
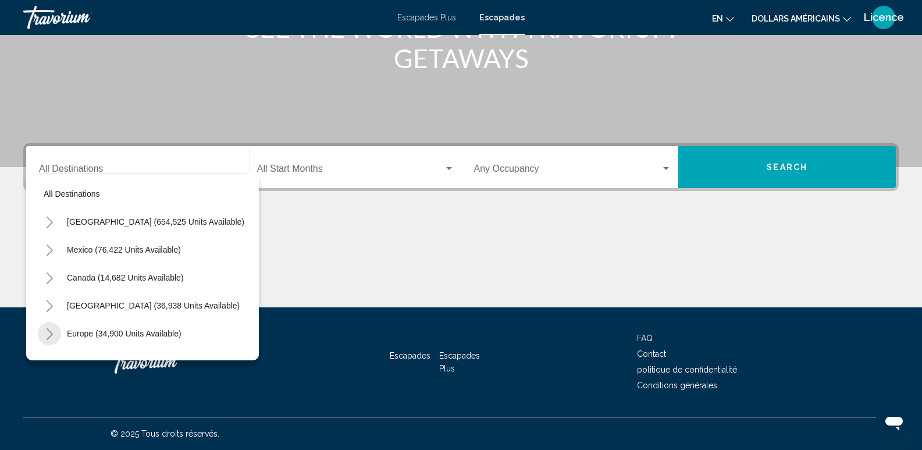
click at [52, 333] on icon "Toggle Europe (34,900 units available)" at bounding box center [49, 334] width 9 height 12
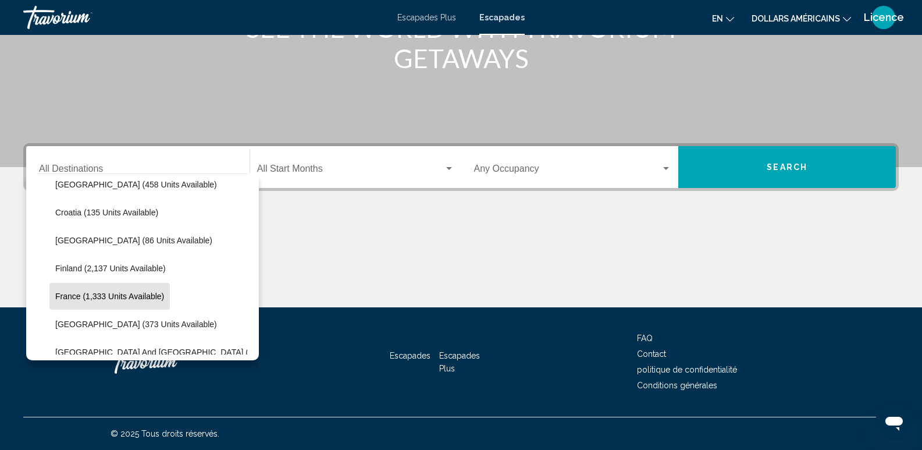
scroll to position [291, 0]
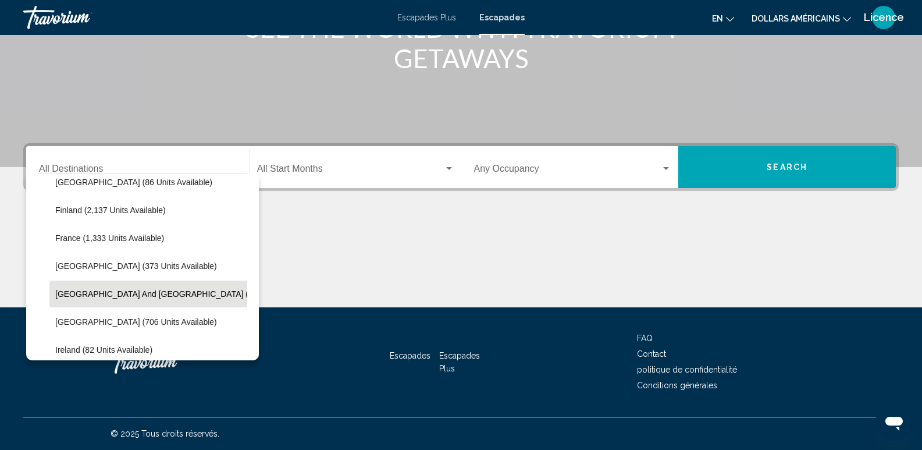
click at [100, 299] on button "Greece and Cyprus (1,015 units available)" at bounding box center [190, 294] width 283 height 27
type input "**********"
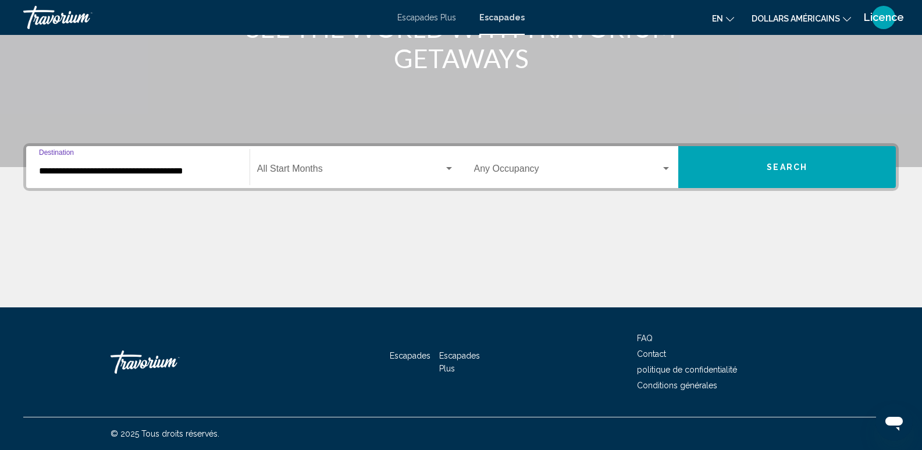
click at [307, 171] on span "Search widget" at bounding box center [350, 171] width 187 height 10
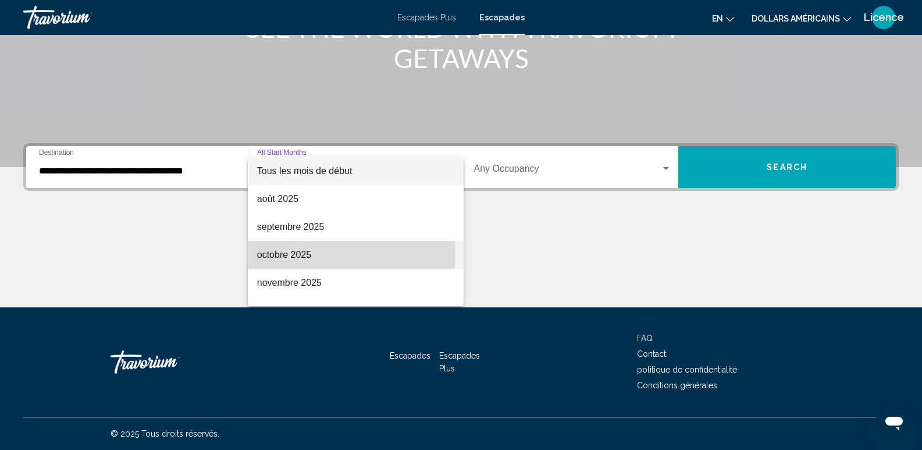
click at [298, 255] on font "octobre 2025" at bounding box center [284, 255] width 54 height 10
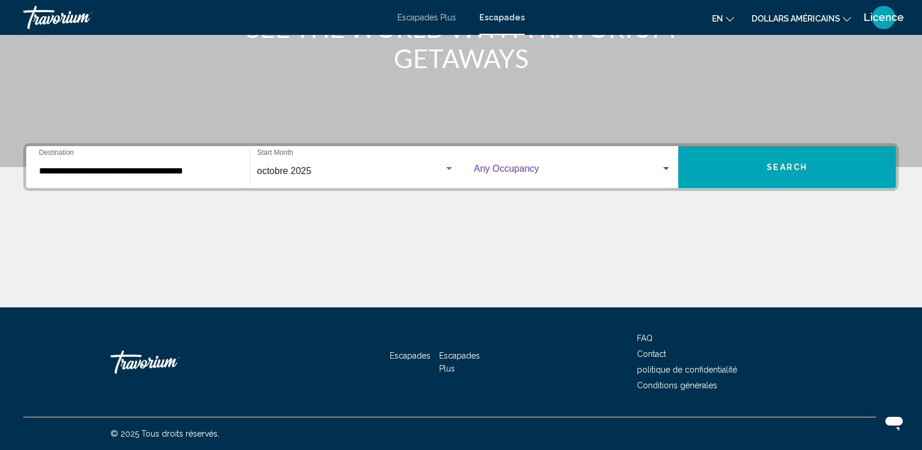
click at [534, 166] on span "Search widget" at bounding box center [567, 171] width 187 height 10
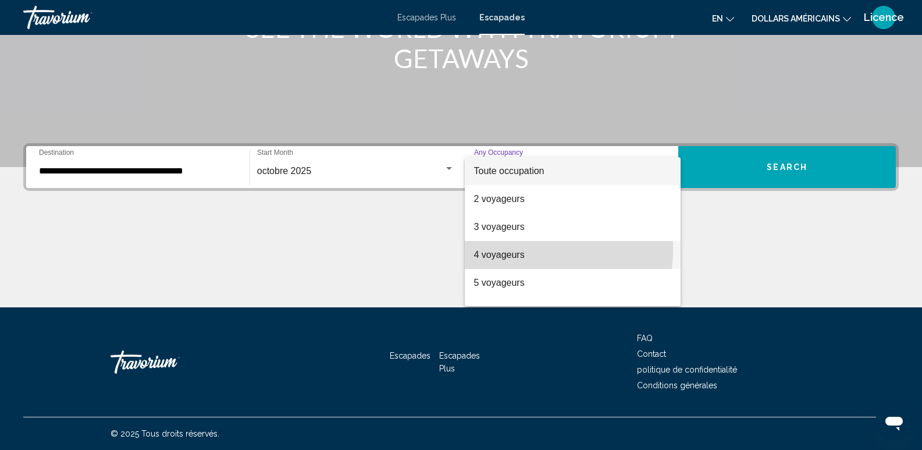
click at [517, 250] on font "4 voyageurs" at bounding box center [499, 255] width 51 height 10
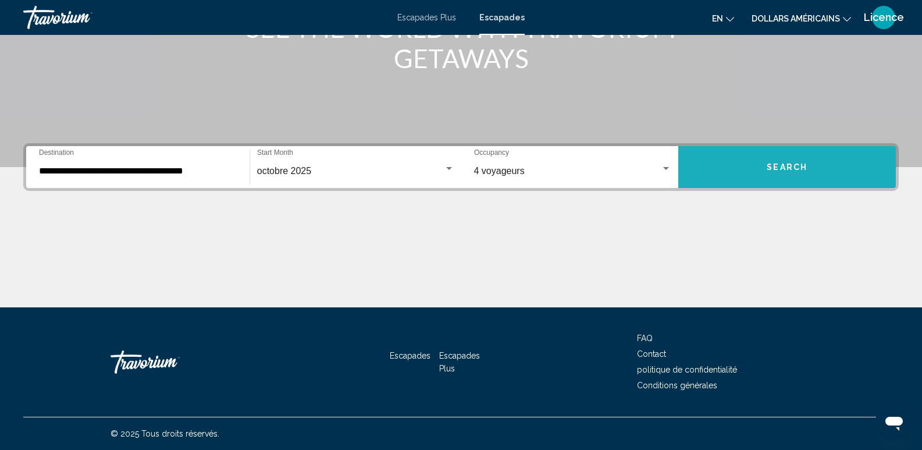
click at [782, 166] on span "Search" at bounding box center [787, 167] width 41 height 9
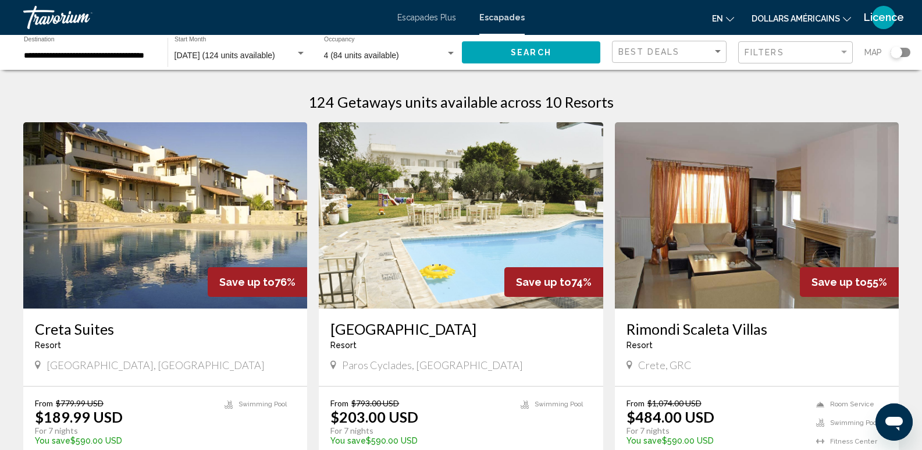
click at [906, 51] on div "Search widget" at bounding box center [901, 52] width 20 height 9
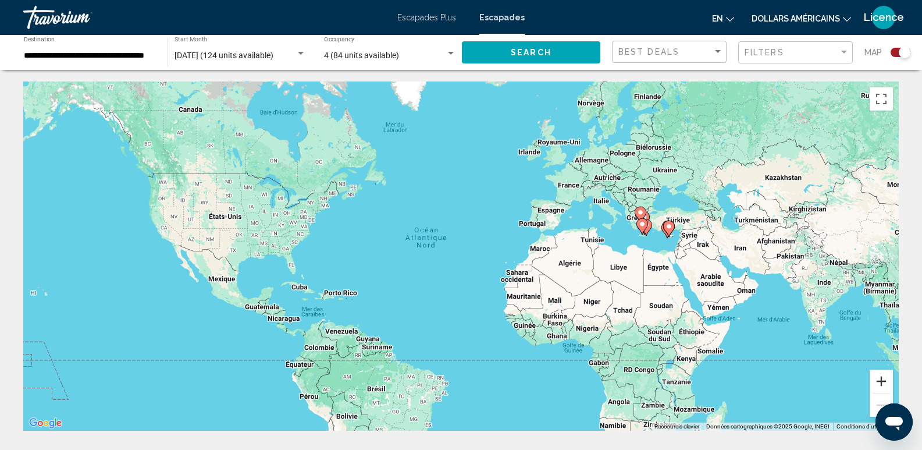
click at [882, 379] on button "Zoom avant" at bounding box center [881, 381] width 23 height 23
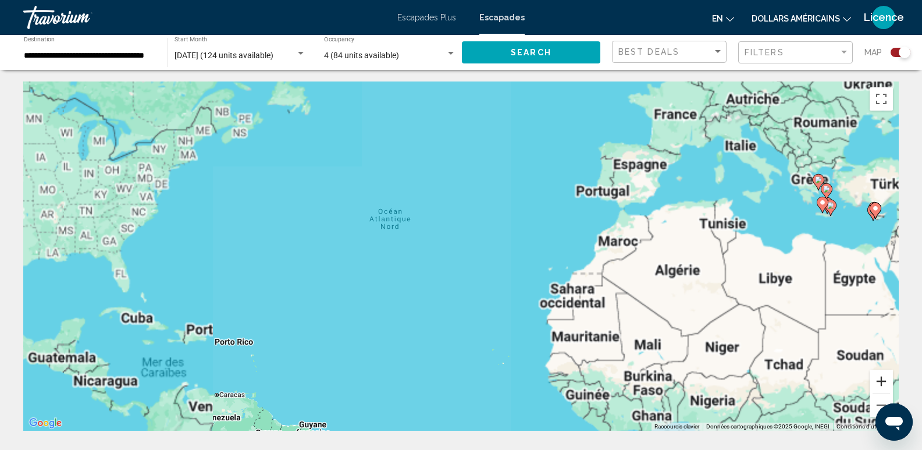
click at [882, 379] on button "Zoom avant" at bounding box center [881, 381] width 23 height 23
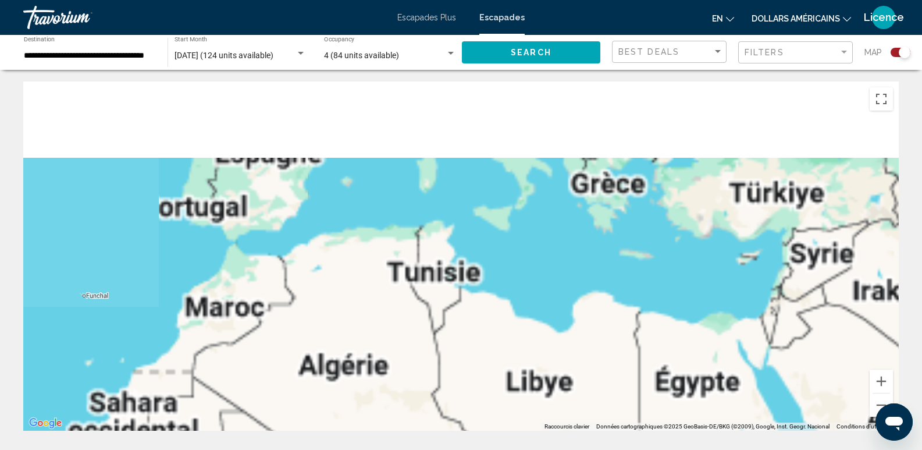
drag, startPoint x: 858, startPoint y: 289, endPoint x: 295, endPoint y: 379, distance: 570.0
click at [295, 379] on div "Contenu principal" at bounding box center [461, 255] width 876 height 349
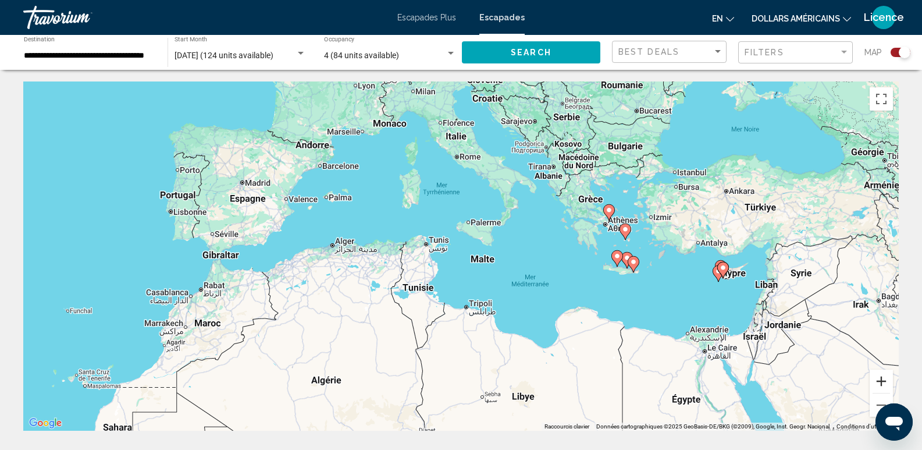
click at [879, 379] on button "Zoom avant" at bounding box center [881, 381] width 23 height 23
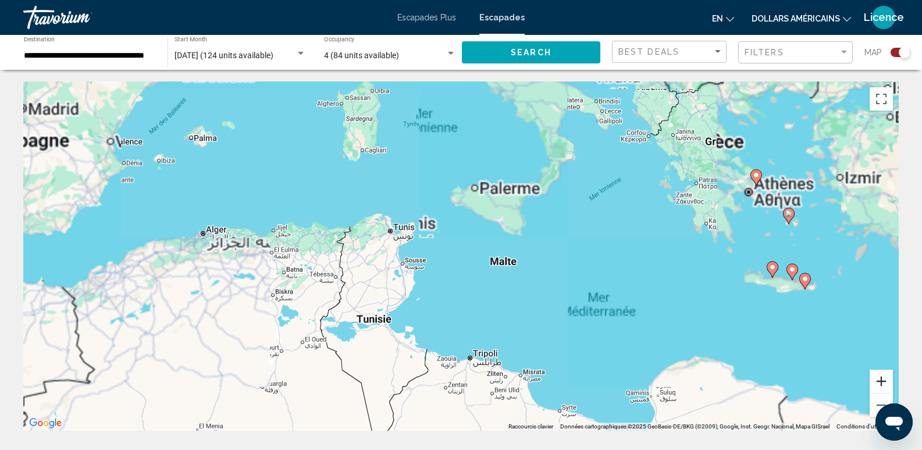
click at [879, 379] on button "Zoom avant" at bounding box center [881, 381] width 23 height 23
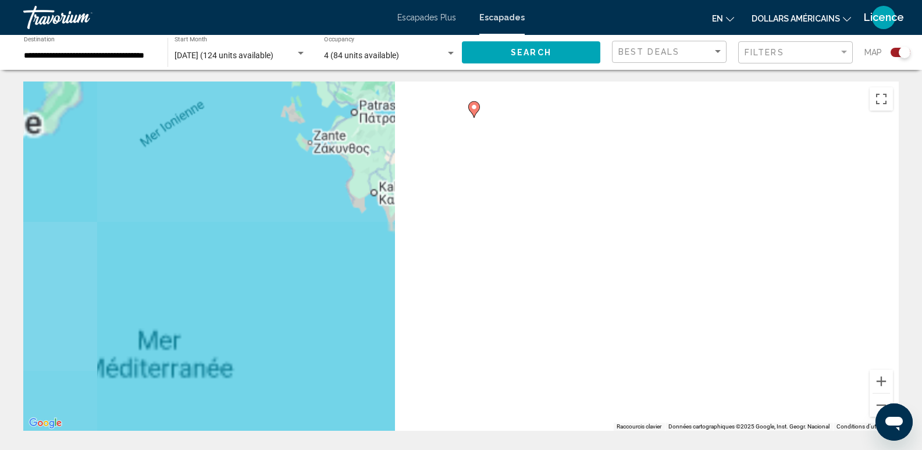
drag, startPoint x: 833, startPoint y: 320, endPoint x: 253, endPoint y: 321, distance: 579.7
click at [253, 321] on div "Pour activer le glissement avec le clavier, appuyez sur Alt+Entrée. Une fois ce…" at bounding box center [461, 255] width 876 height 349
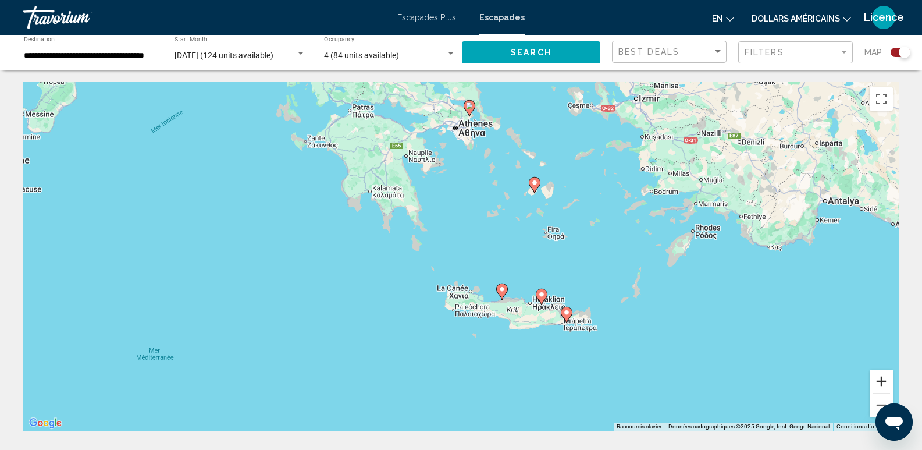
click at [889, 377] on button "Zoom avant" at bounding box center [881, 381] width 23 height 23
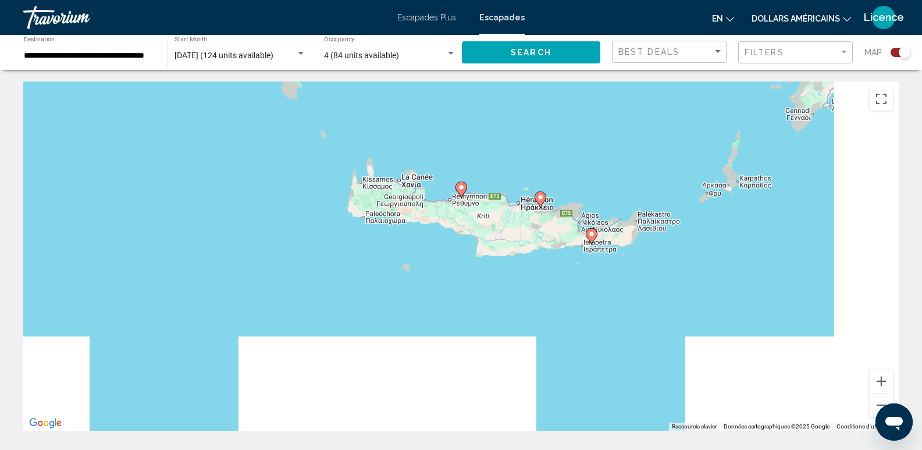
drag, startPoint x: 775, startPoint y: 327, endPoint x: 718, endPoint y: 217, distance: 124.2
click at [718, 217] on div "Pour activer le glissement avec le clavier, appuyez sur Alt+Entrée. Une fois ce…" at bounding box center [461, 255] width 876 height 349
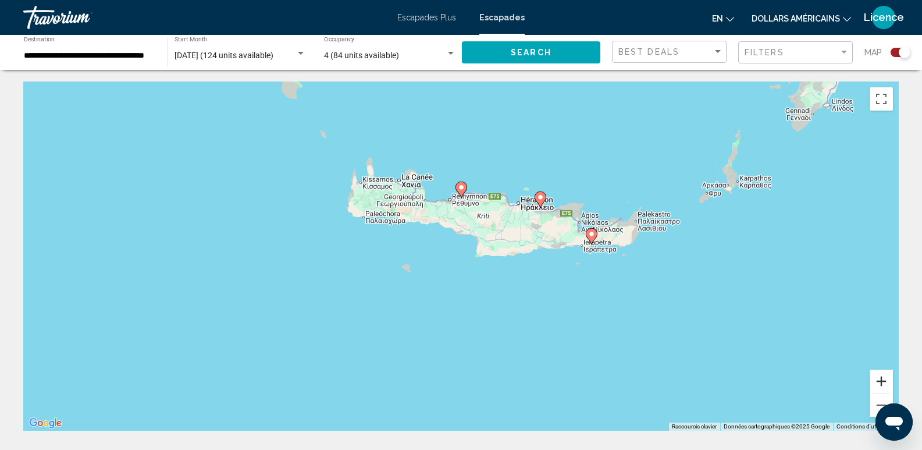
click at [882, 379] on button "Zoom avant" at bounding box center [881, 381] width 23 height 23
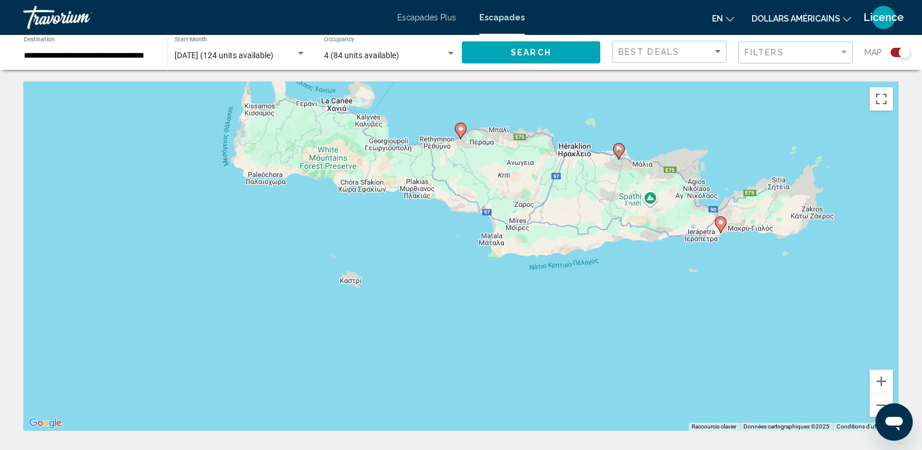
click at [722, 222] on image "Contenu principal" at bounding box center [721, 222] width 7 height 7
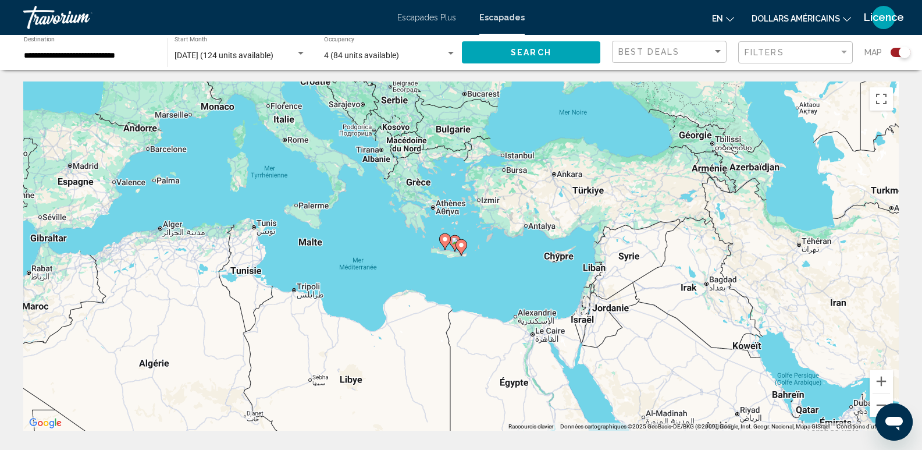
click at [463, 244] on image "Contenu principal" at bounding box center [461, 245] width 7 height 7
type input "**********"
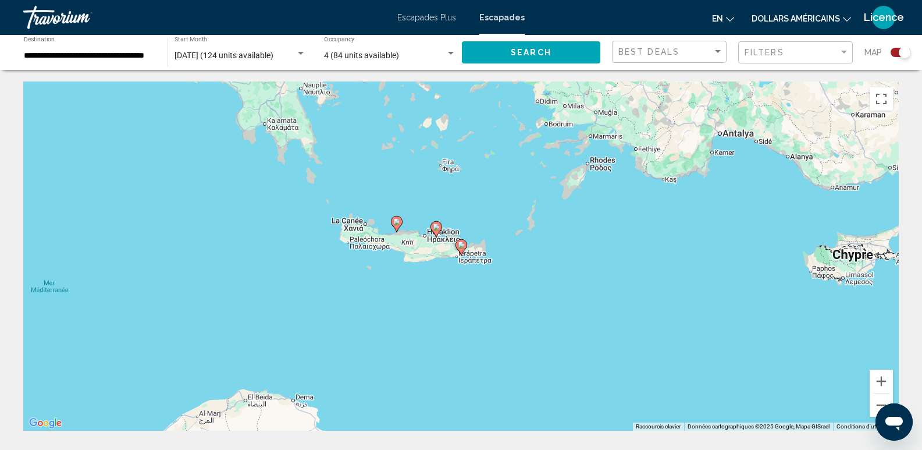
click at [463, 244] on image "Contenu principal" at bounding box center [461, 245] width 7 height 7
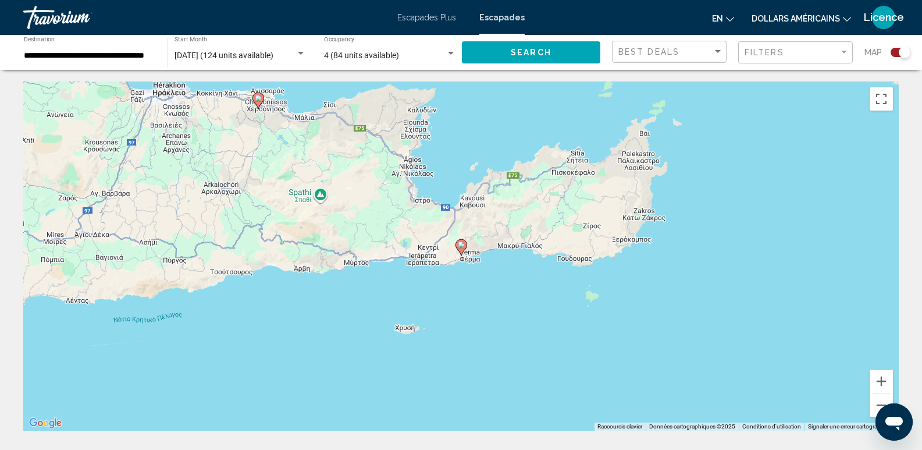
click at [463, 244] on image "Contenu principal" at bounding box center [461, 245] width 7 height 7
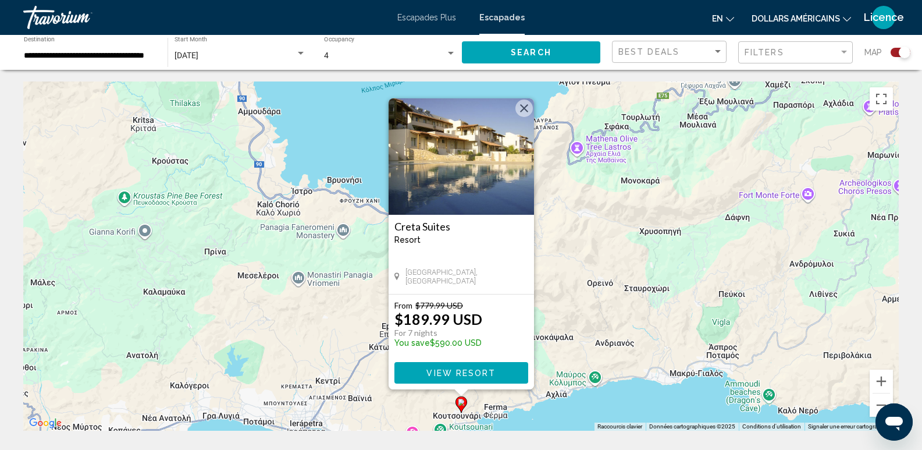
click at [526, 110] on button "Fermer" at bounding box center [524, 108] width 17 height 17
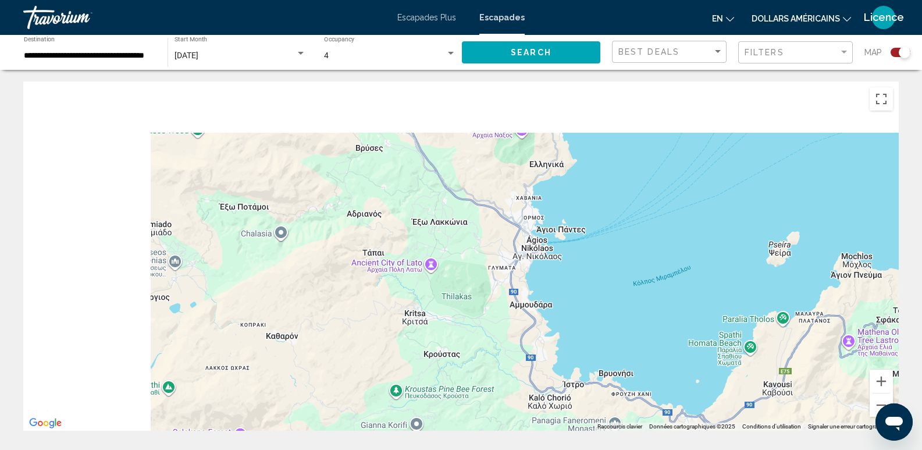
drag, startPoint x: 291, startPoint y: 261, endPoint x: 564, endPoint y: 450, distance: 331.8
click at [564, 449] on html "**********" at bounding box center [461, 225] width 922 height 450
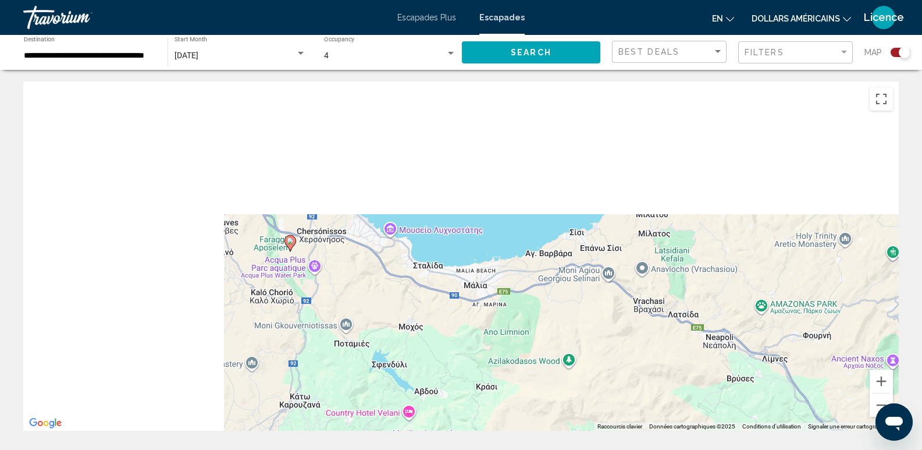
drag, startPoint x: 317, startPoint y: 222, endPoint x: 669, endPoint y: 442, distance: 415.7
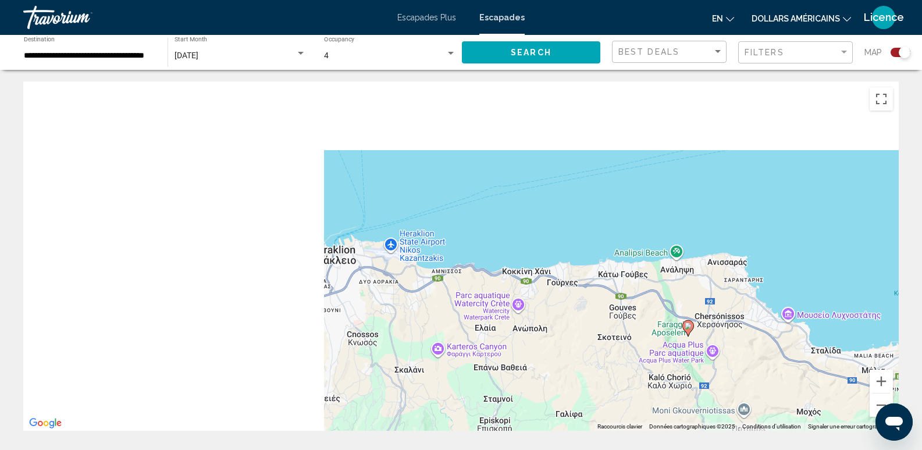
drag, startPoint x: 374, startPoint y: 314, endPoint x: 755, endPoint y: 389, distance: 388.6
click at [755, 389] on div "Pour activer le glissement avec le clavier, appuyez sur Alt+Entrée. Une fois ce…" at bounding box center [461, 255] width 876 height 349
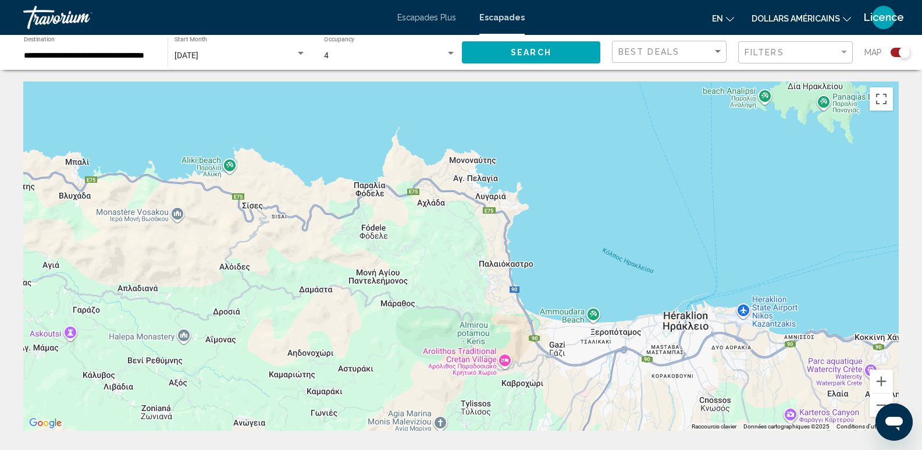
drag, startPoint x: 389, startPoint y: 356, endPoint x: 707, endPoint y: 393, distance: 320.0
click at [707, 393] on div "Pour activer le glissement avec le clavier, appuyez sur Alt+Entrée. Une fois ce…" at bounding box center [461, 255] width 876 height 349
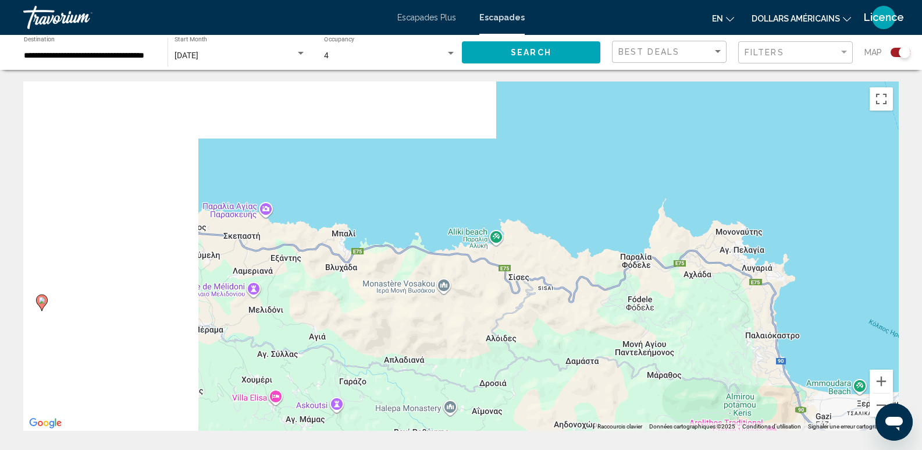
drag, startPoint x: 349, startPoint y: 270, endPoint x: 621, endPoint y: 346, distance: 282.7
click at [621, 346] on div "Pour activer le glissement avec le clavier, appuyez sur Alt+Entrée. Une fois ce…" at bounding box center [461, 255] width 876 height 349
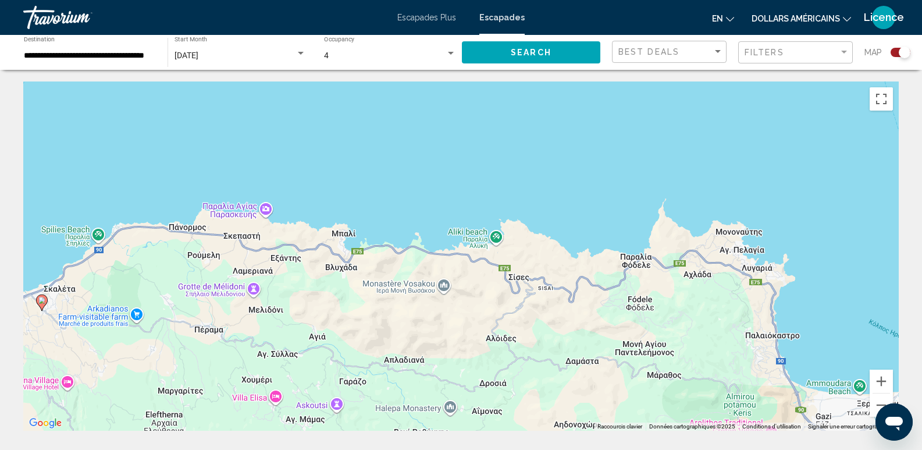
click at [41, 303] on image "Contenu principal" at bounding box center [41, 300] width 7 height 7
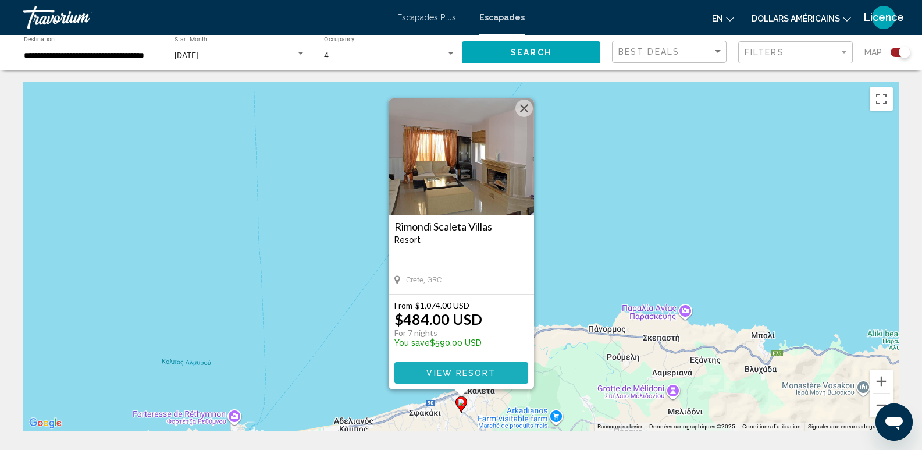
click at [483, 369] on span "View Resort" at bounding box center [461, 372] width 69 height 9
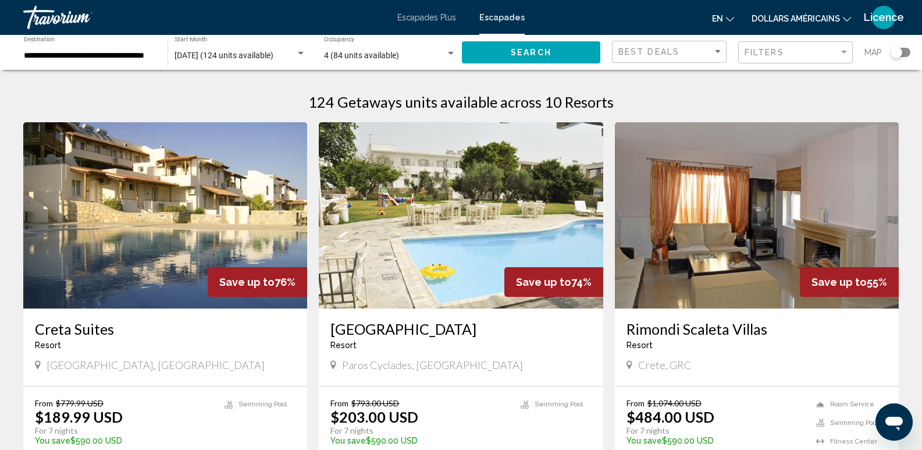
click at [907, 52] on div "Search widget" at bounding box center [901, 52] width 20 height 9
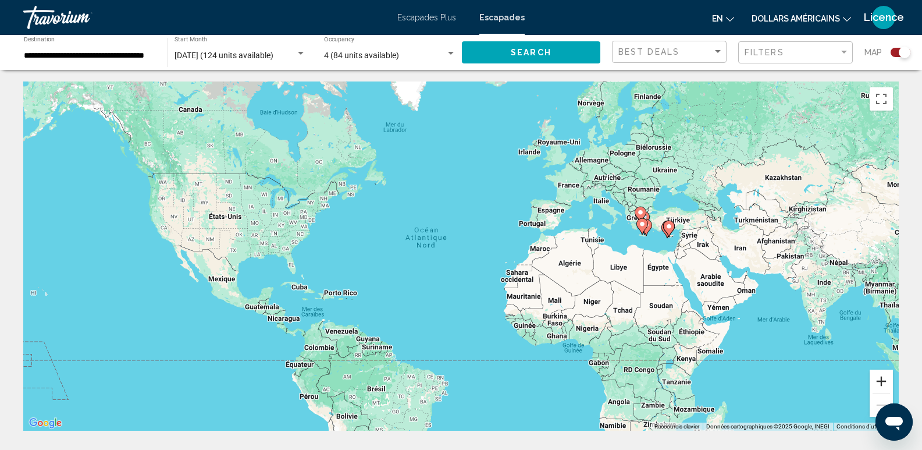
click at [878, 385] on button "Zoom avant" at bounding box center [881, 381] width 23 height 23
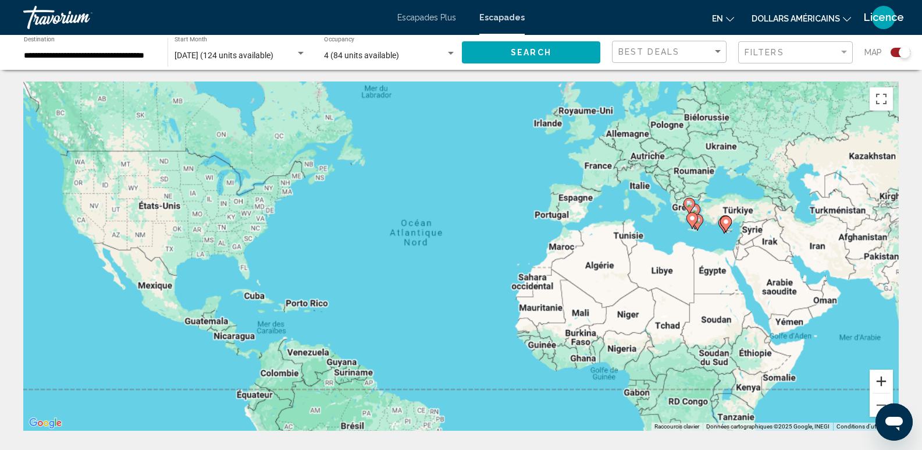
click at [878, 385] on button "Zoom avant" at bounding box center [881, 381] width 23 height 23
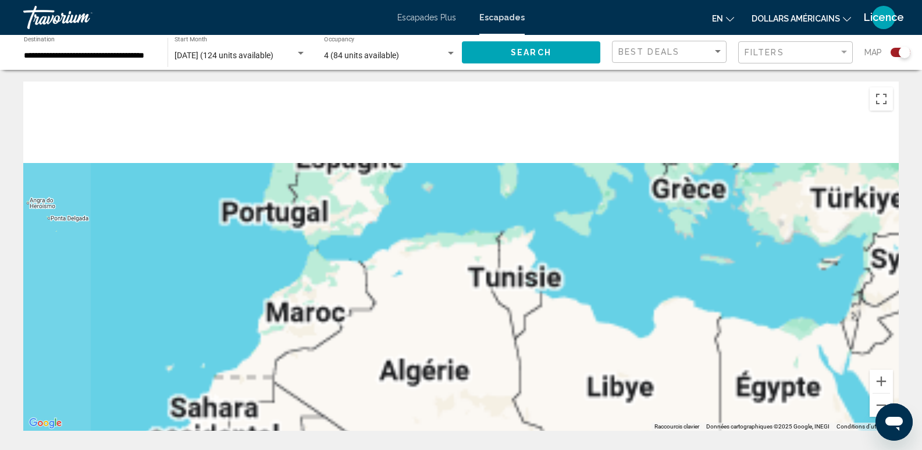
drag, startPoint x: 860, startPoint y: 322, endPoint x: 382, endPoint y: 410, distance: 485.7
click at [382, 410] on div "Contenu principal" at bounding box center [461, 255] width 876 height 349
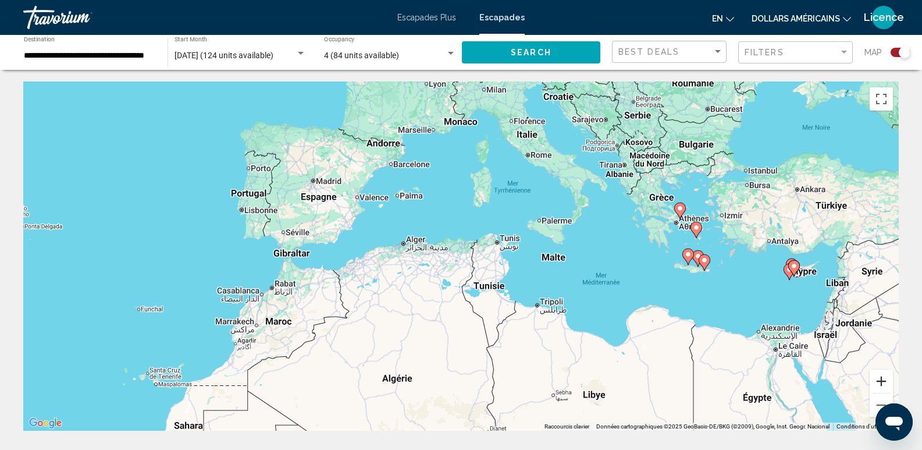
click at [879, 374] on button "Zoom avant" at bounding box center [881, 381] width 23 height 23
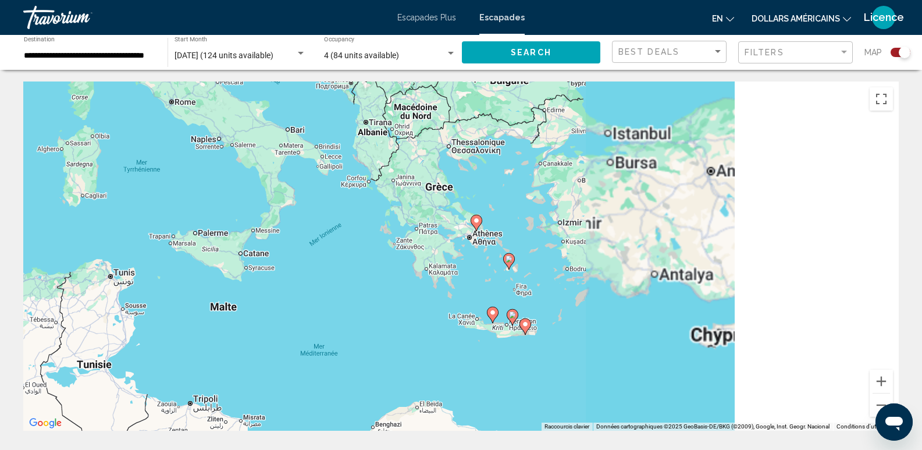
drag, startPoint x: 612, startPoint y: 338, endPoint x: 368, endPoint y: 370, distance: 245.9
click at [368, 370] on div "Pour activer le glissement avec le clavier, appuyez sur Alt+Entrée. Une fois ce…" at bounding box center [461, 255] width 876 height 349
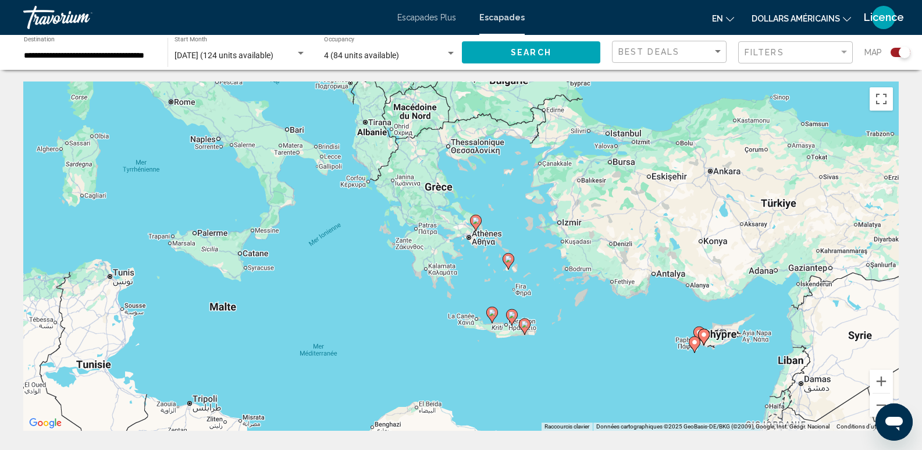
click at [511, 313] on image "Contenu principal" at bounding box center [512, 314] width 7 height 7
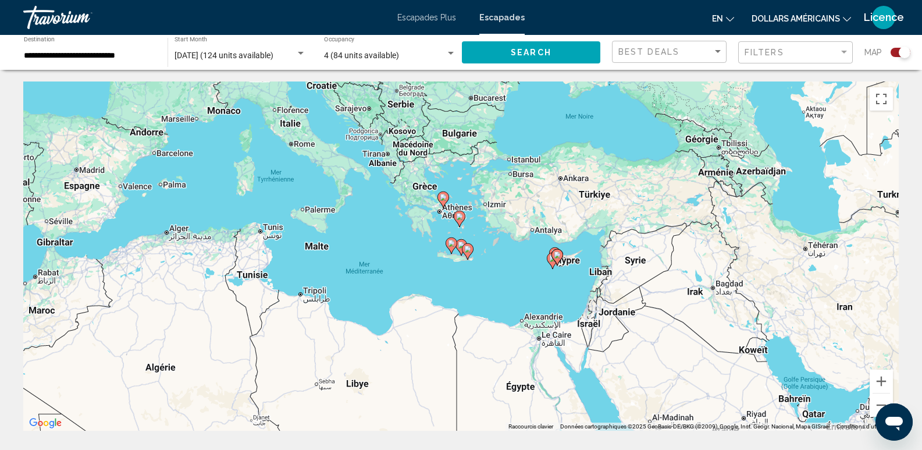
click at [460, 246] on image "Contenu principal" at bounding box center [461, 245] width 7 height 7
type input "**********"
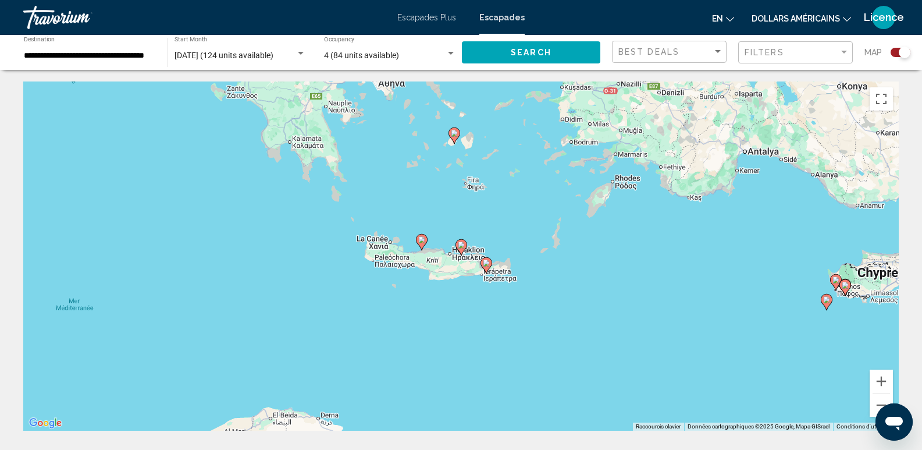
click at [460, 246] on image "Contenu principal" at bounding box center [461, 245] width 7 height 7
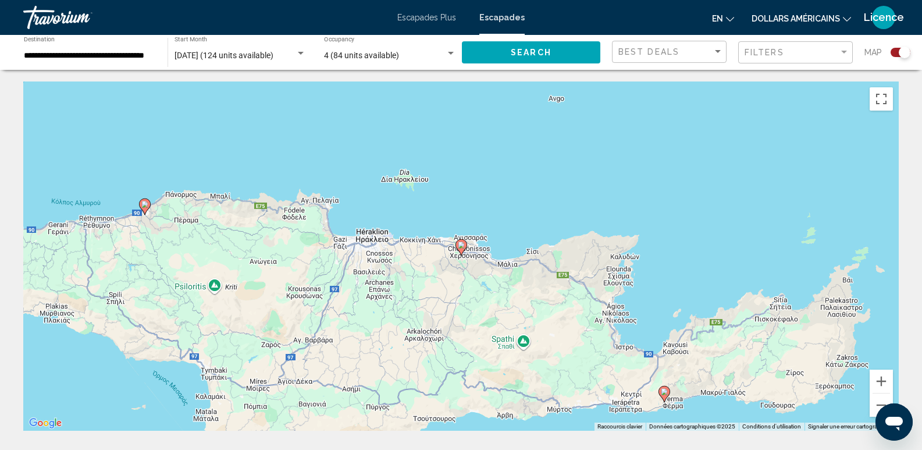
click at [460, 246] on image "Contenu principal" at bounding box center [461, 245] width 7 height 7
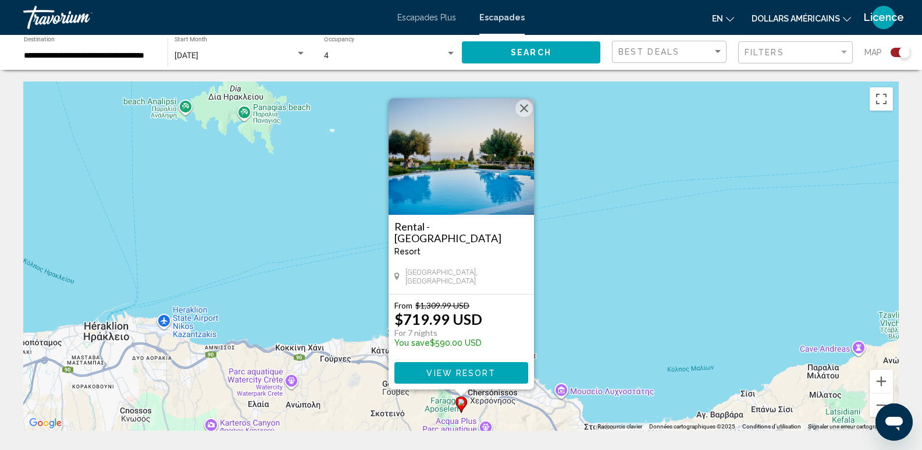
click at [525, 108] on button "Fermer" at bounding box center [524, 108] width 17 height 17
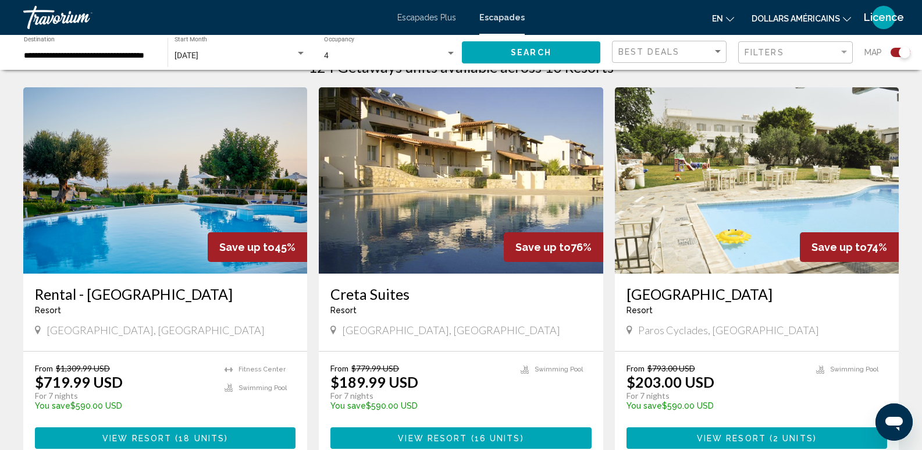
scroll to position [466, 0]
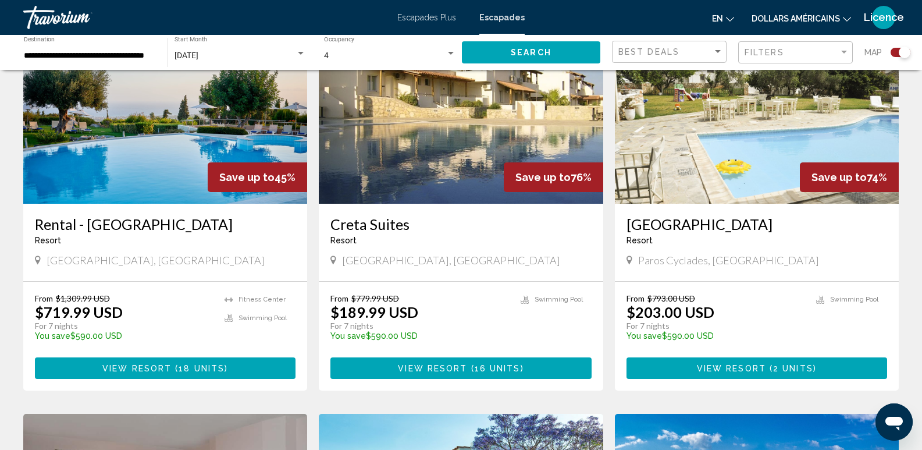
click at [424, 168] on img "Contenu principal" at bounding box center [461, 110] width 284 height 186
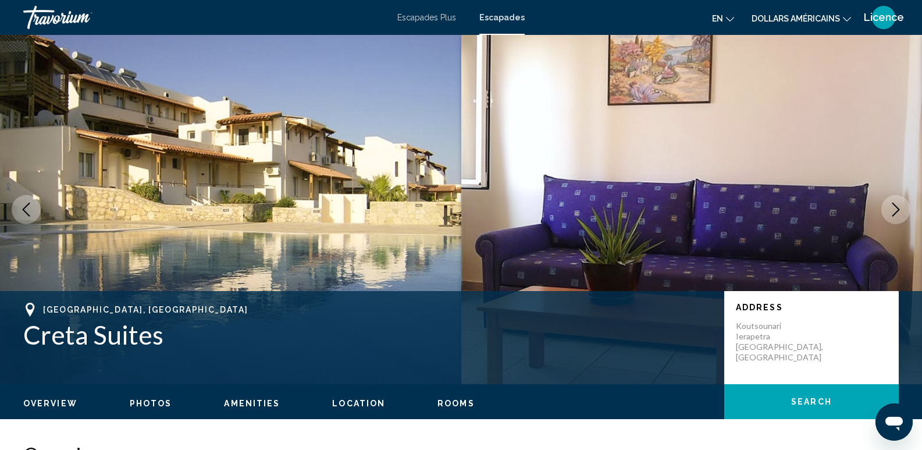
click at [902, 207] on icon "Next image" at bounding box center [896, 210] width 14 height 14
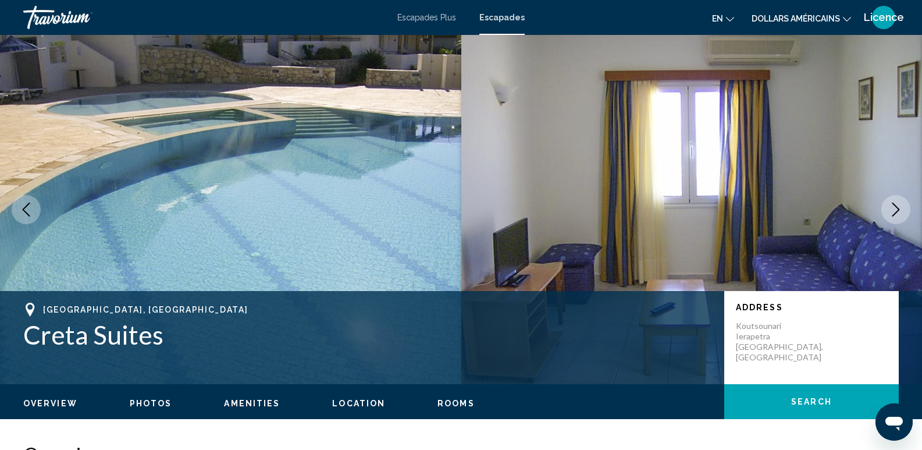
click at [902, 207] on icon "Next image" at bounding box center [896, 210] width 14 height 14
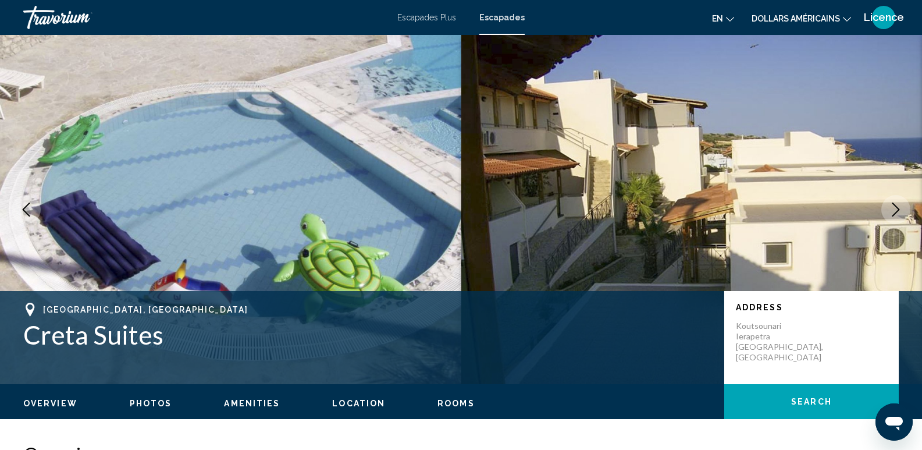
click at [902, 207] on icon "Next image" at bounding box center [896, 210] width 14 height 14
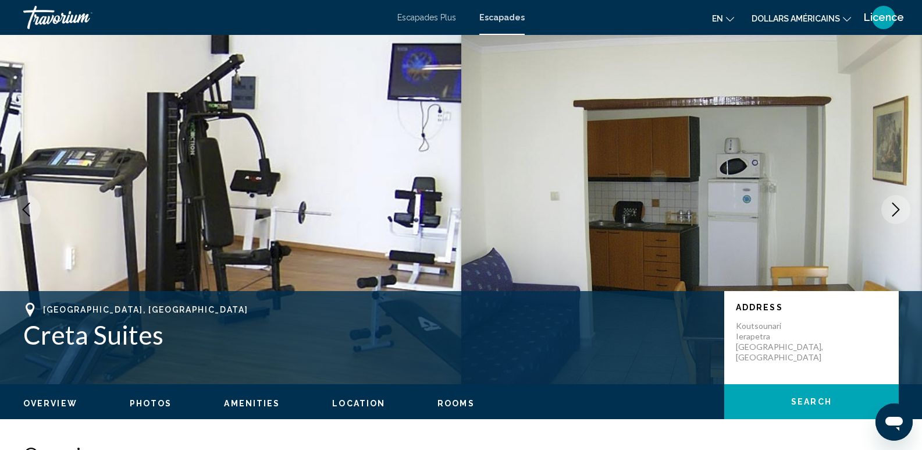
click at [902, 207] on icon "Next image" at bounding box center [896, 210] width 14 height 14
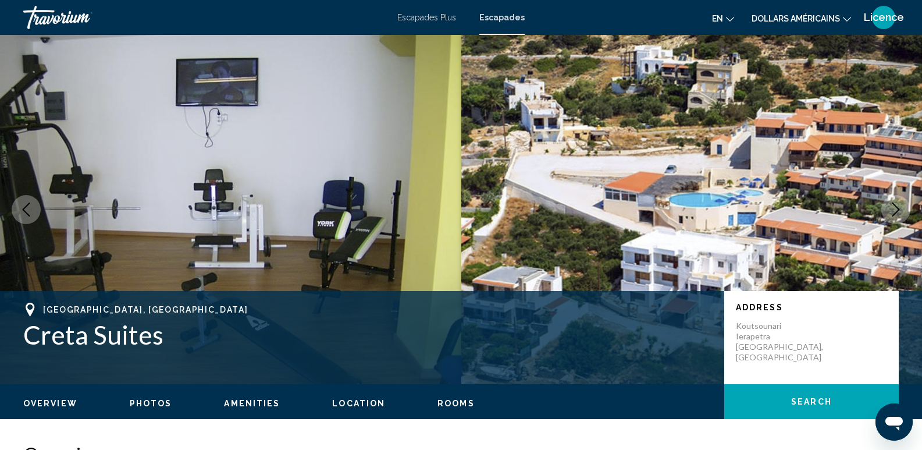
click at [902, 207] on icon "Next image" at bounding box center [896, 210] width 14 height 14
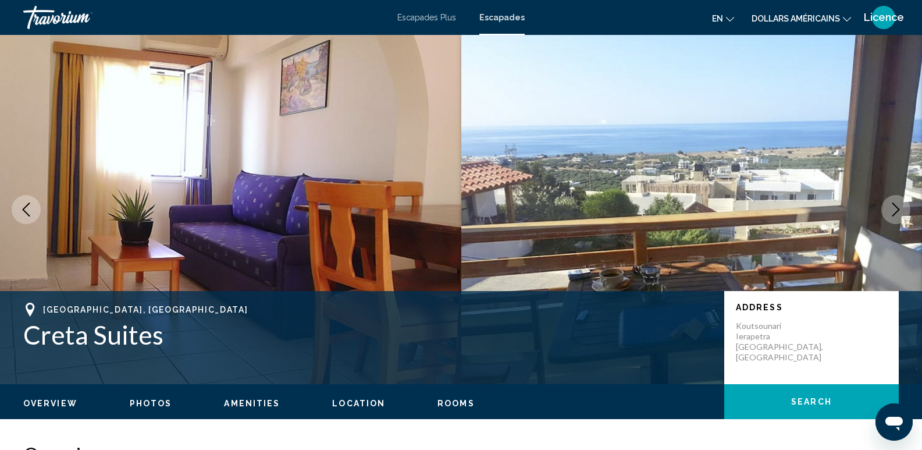
click at [902, 207] on icon "Next image" at bounding box center [896, 210] width 14 height 14
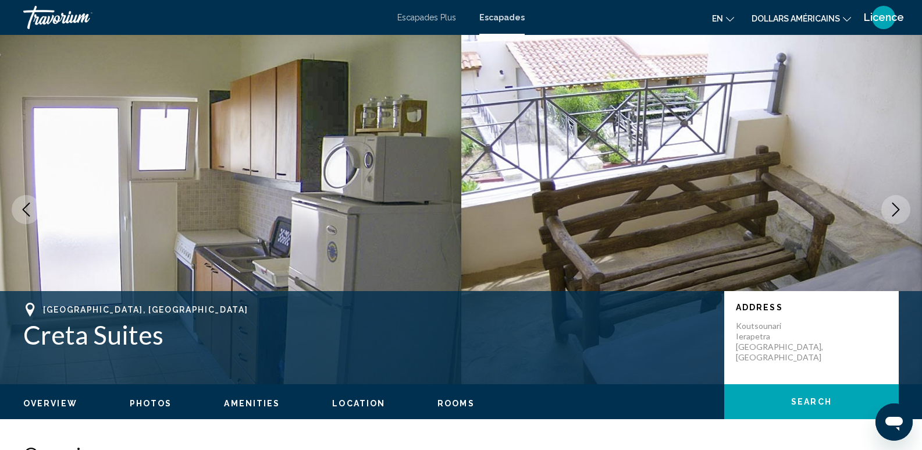
click at [902, 207] on icon "Next image" at bounding box center [896, 210] width 14 height 14
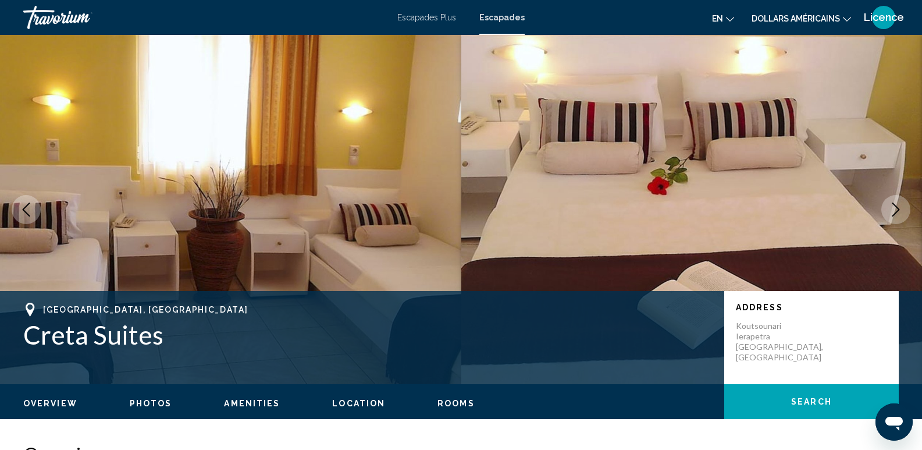
click at [903, 214] on icon "Next image" at bounding box center [896, 210] width 14 height 14
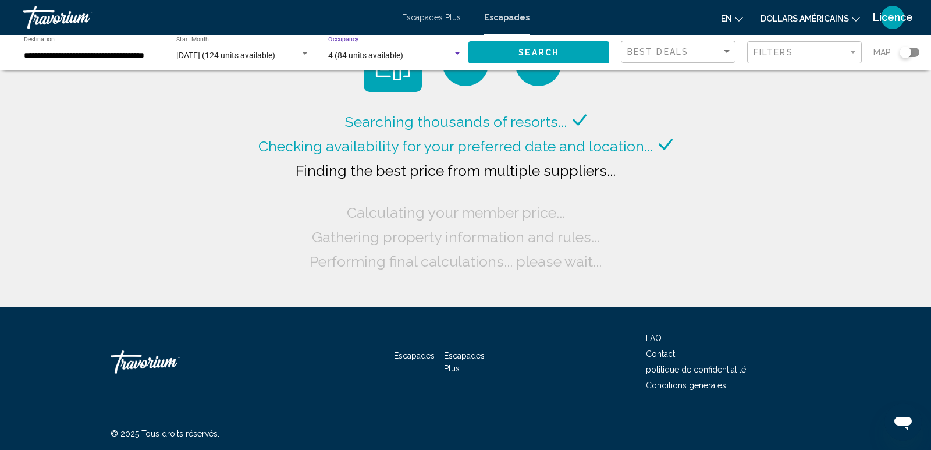
click at [455, 49] on div "Search widget" at bounding box center [457, 53] width 10 height 9
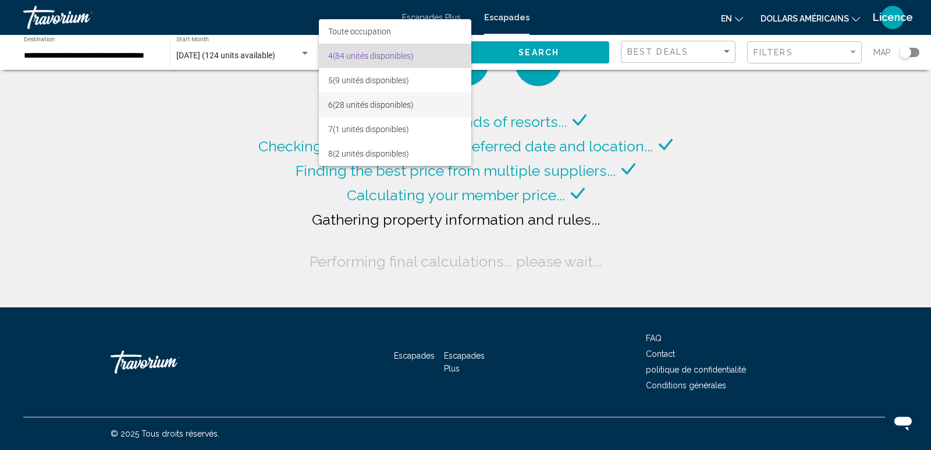
click at [438, 101] on span "6 (28 unités disponibles)" at bounding box center [395, 105] width 134 height 24
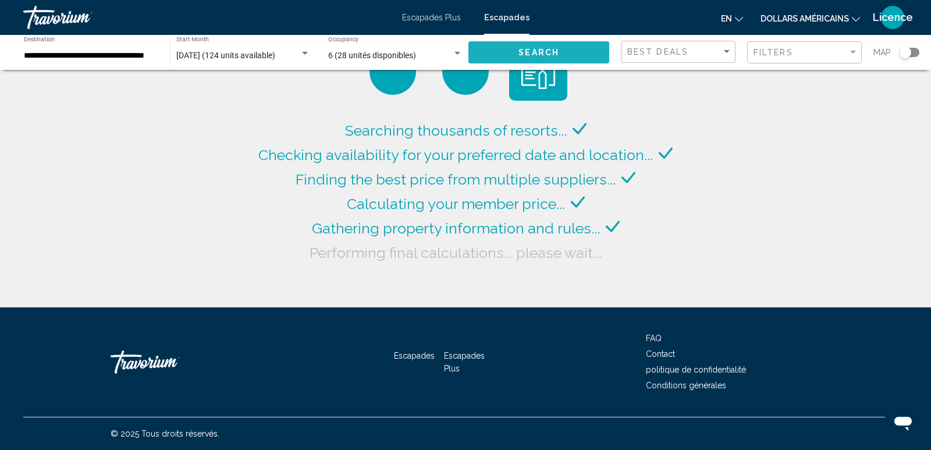
click at [548, 48] on span "Search" at bounding box center [539, 52] width 41 height 9
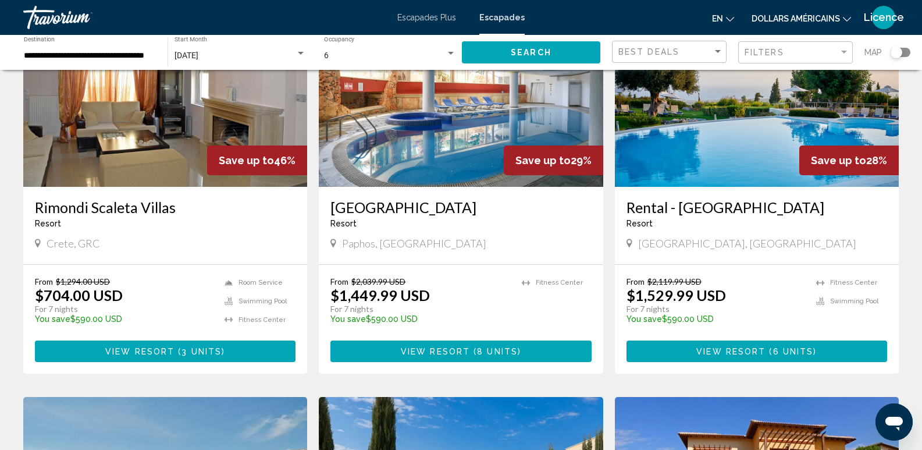
scroll to position [116, 0]
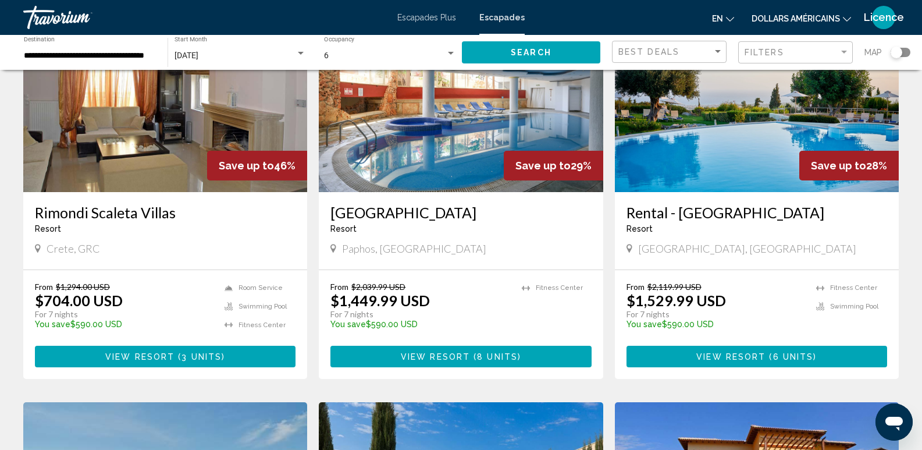
click at [448, 54] on div "Search widget" at bounding box center [451, 53] width 10 height 9
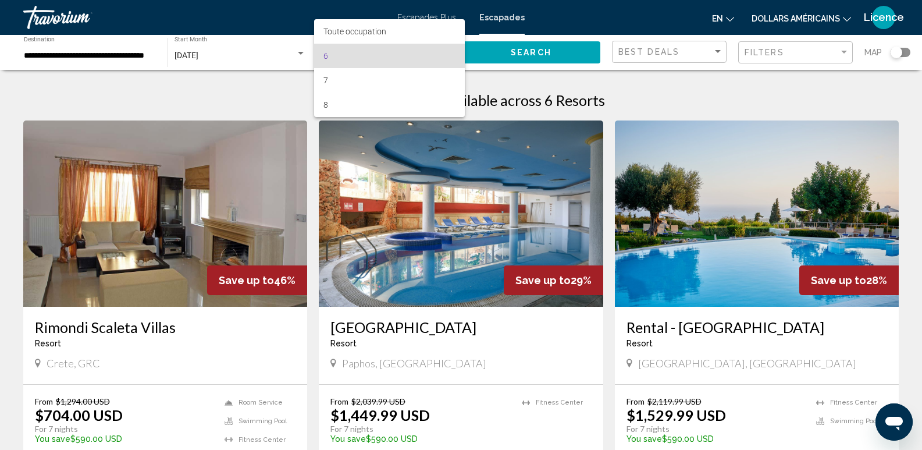
scroll to position [0, 0]
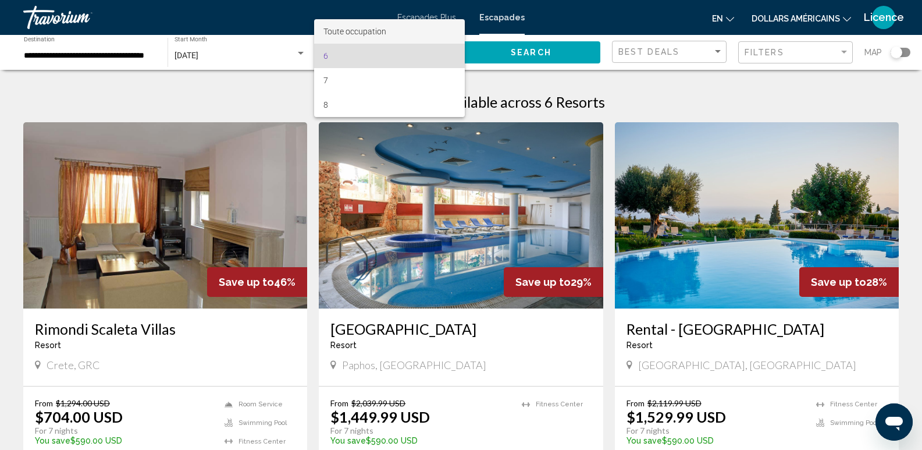
click at [390, 28] on span "Toute occupation" at bounding box center [390, 31] width 132 height 24
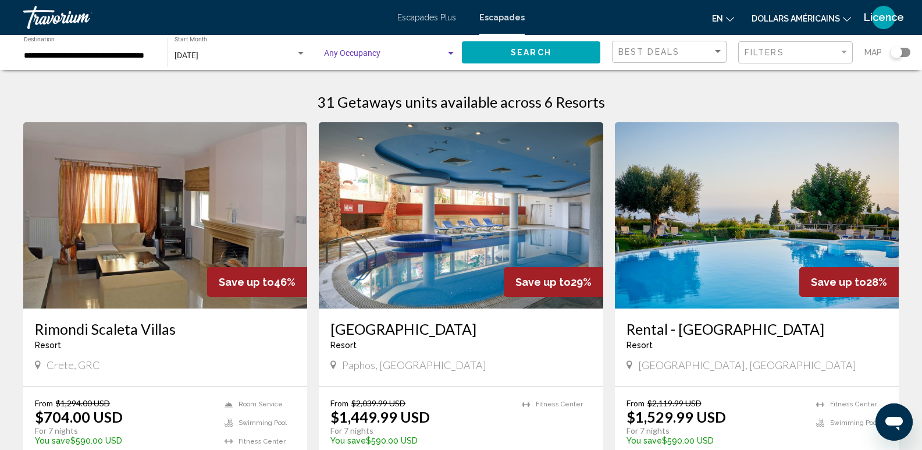
click at [555, 51] on button "Search" at bounding box center [531, 52] width 139 height 22
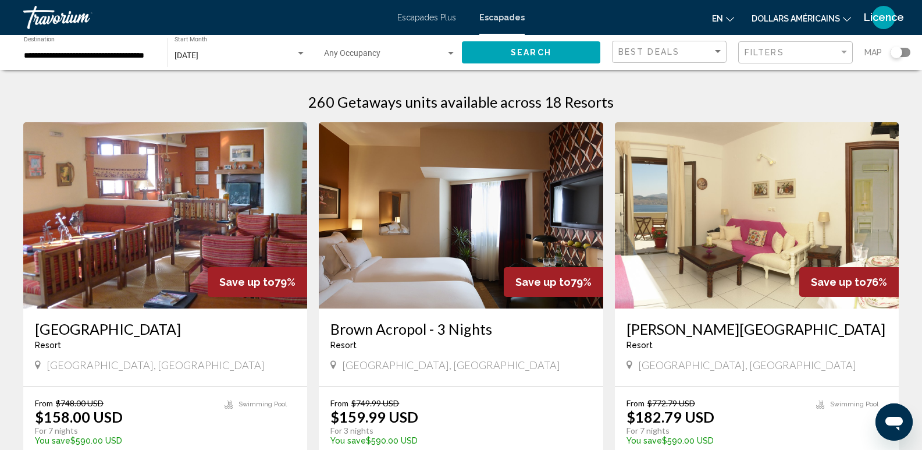
click at [918, 45] on div "**********" at bounding box center [461, 52] width 922 height 35
click at [904, 57] on div "Map" at bounding box center [888, 53] width 46 height 24
click at [904, 52] on div "Search widget" at bounding box center [901, 52] width 20 height 9
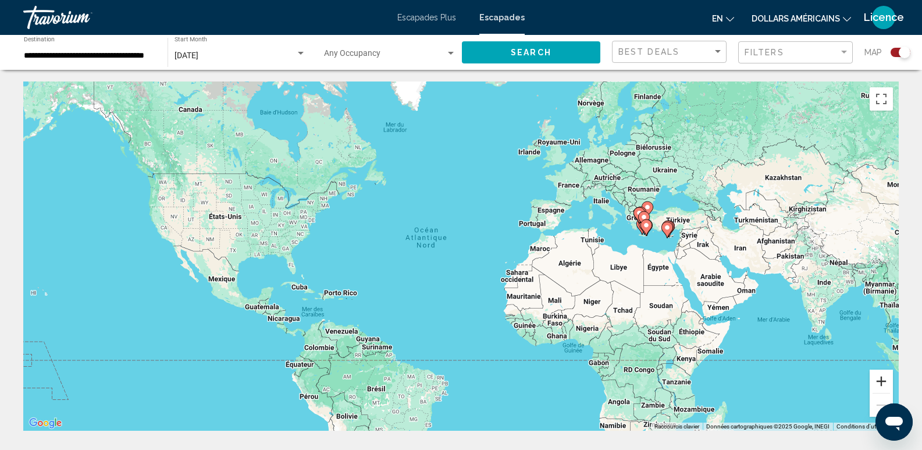
click at [884, 377] on button "Zoom avant" at bounding box center [881, 381] width 23 height 23
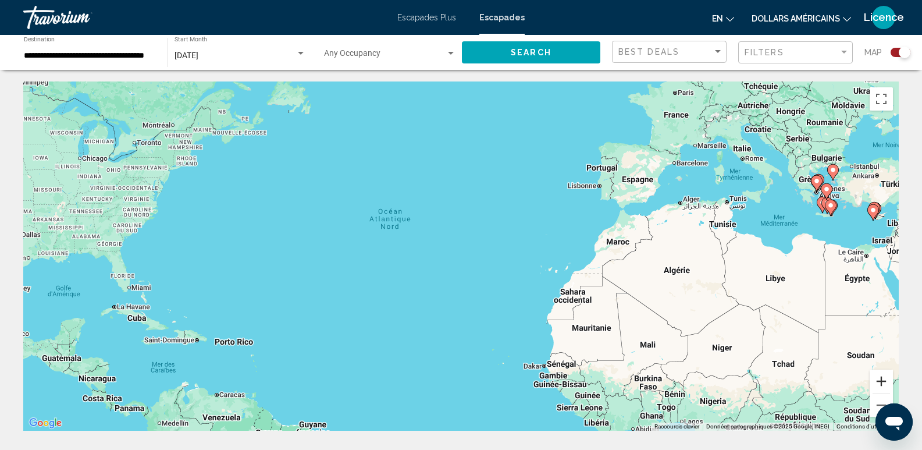
click at [886, 377] on button "Zoom avant" at bounding box center [881, 381] width 23 height 23
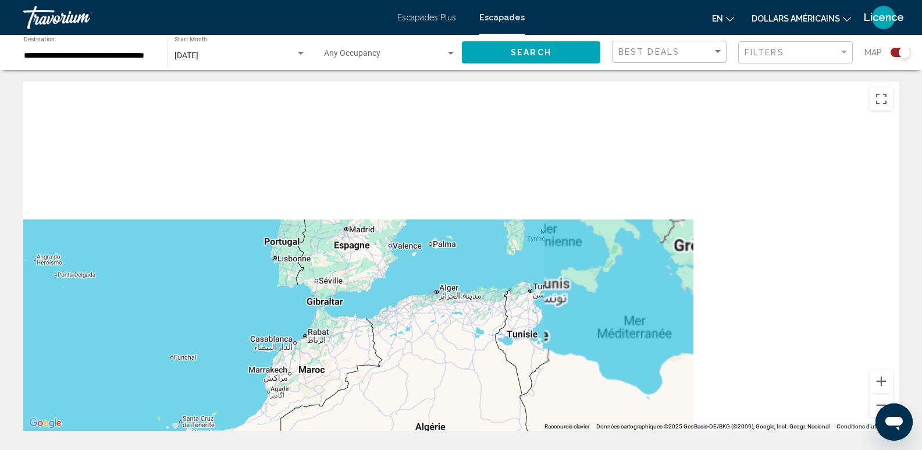
drag, startPoint x: 864, startPoint y: 222, endPoint x: 383, endPoint y: 375, distance: 505.1
click at [362, 374] on div "Contenu principal" at bounding box center [461, 255] width 876 height 349
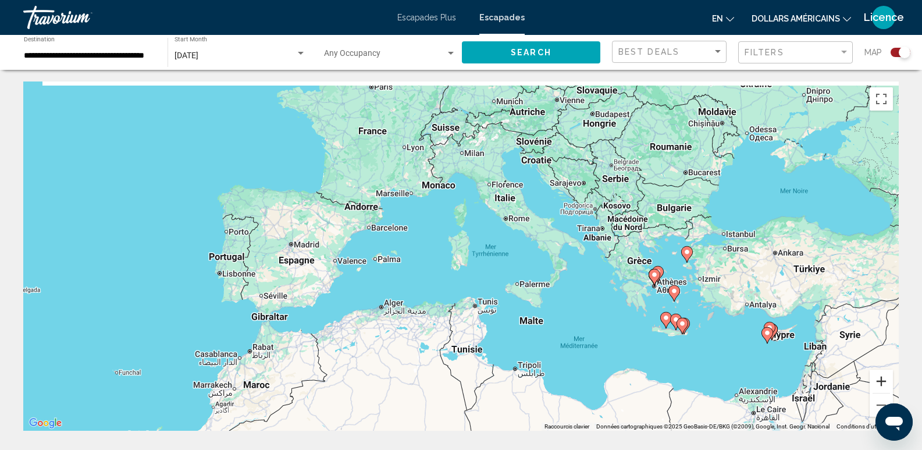
click at [887, 382] on button "Zoom avant" at bounding box center [881, 381] width 23 height 23
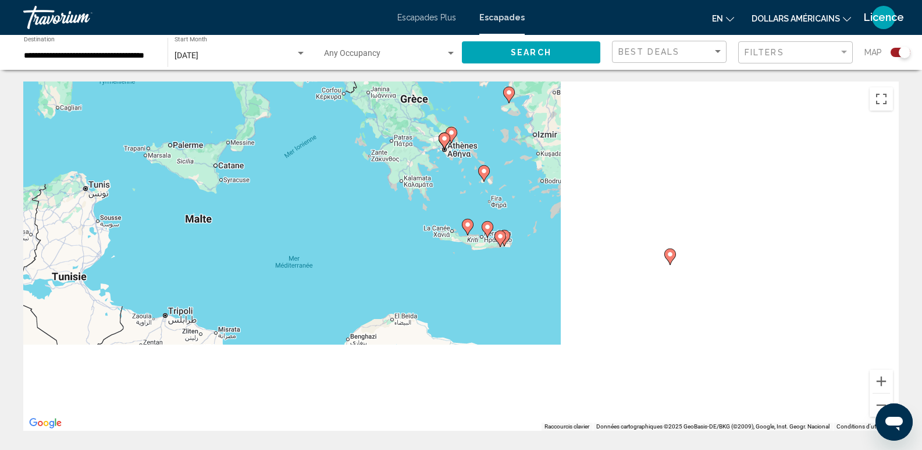
drag, startPoint x: 795, startPoint y: 378, endPoint x: 391, endPoint y: 212, distance: 437.2
click at [391, 212] on div "Pour activer le glissement avec le clavier, appuyez sur Alt+Entrée. Une fois ce…" at bounding box center [461, 255] width 876 height 349
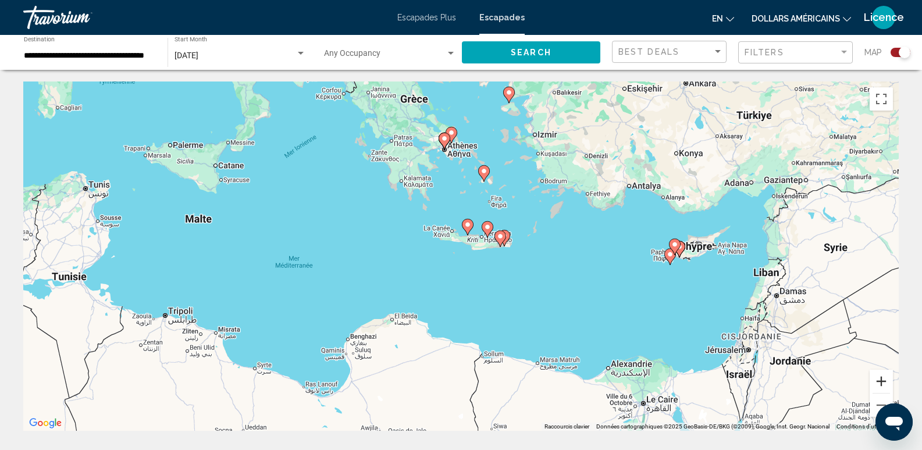
click at [882, 378] on button "Zoom avant" at bounding box center [881, 381] width 23 height 23
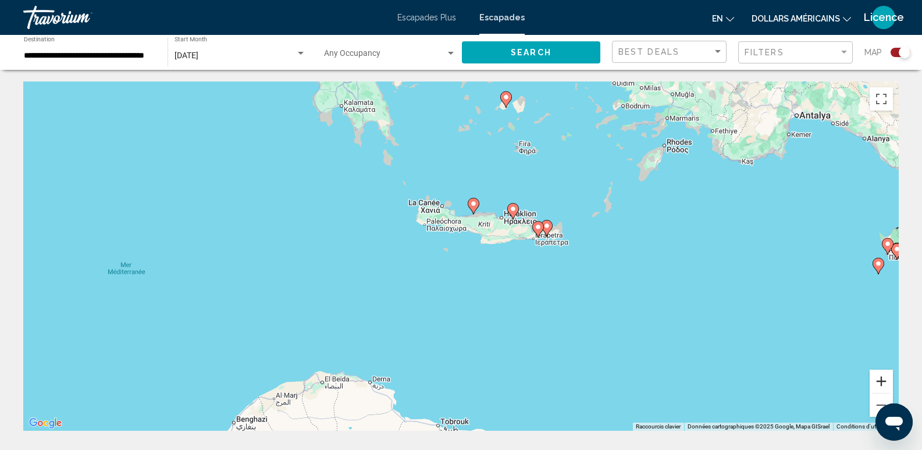
click at [882, 378] on button "Zoom avant" at bounding box center [881, 381] width 23 height 23
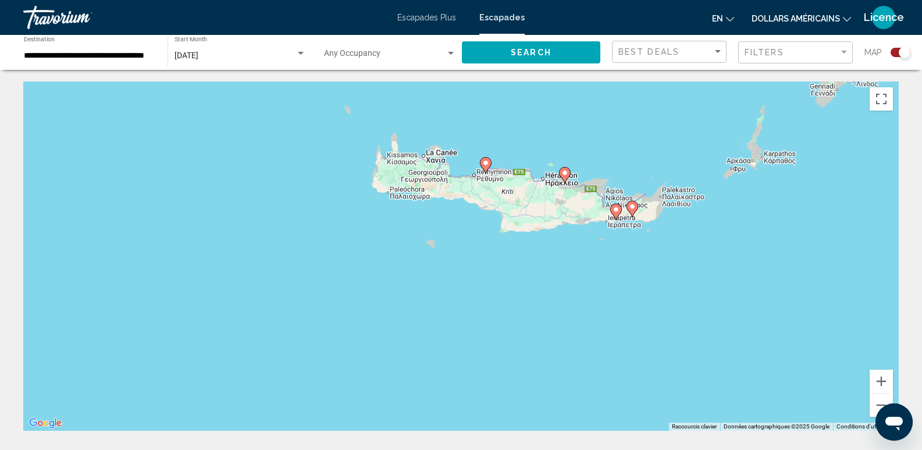
click at [617, 210] on image "Contenu principal" at bounding box center [616, 209] width 7 height 7
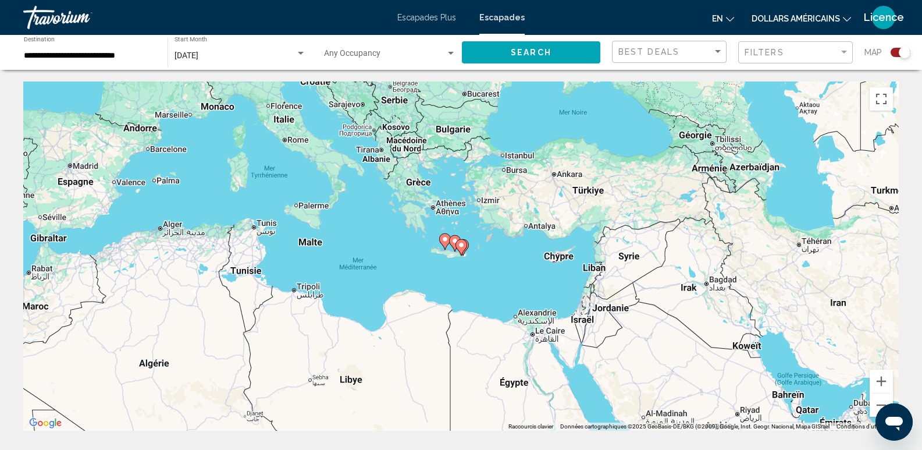
click at [459, 244] on image "Contenu principal" at bounding box center [461, 245] width 7 height 7
type input "**********"
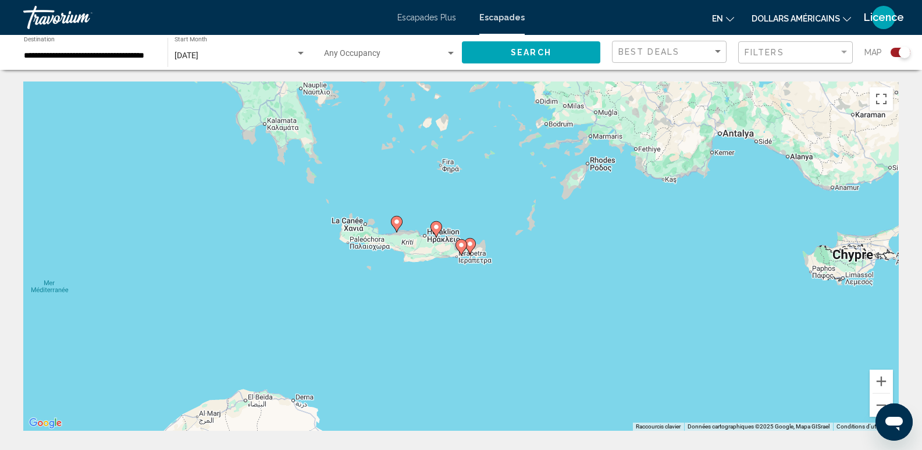
click at [459, 244] on image "Contenu principal" at bounding box center [461, 245] width 7 height 7
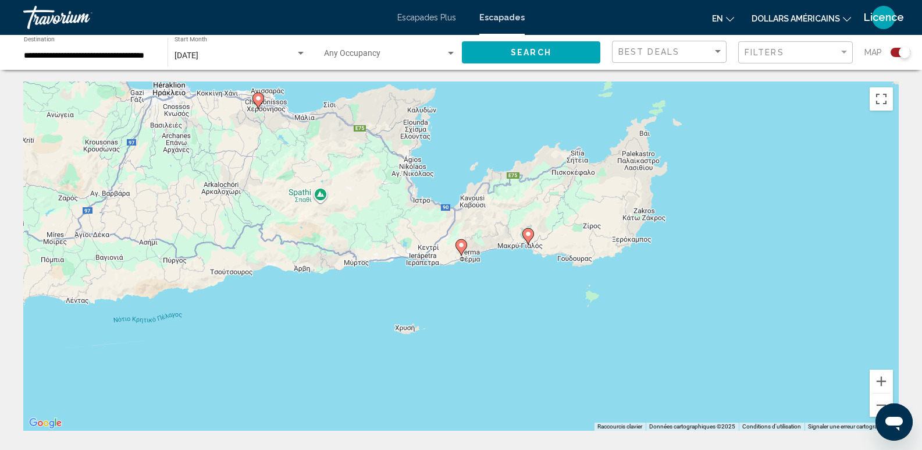
click at [459, 244] on image "Contenu principal" at bounding box center [461, 245] width 7 height 7
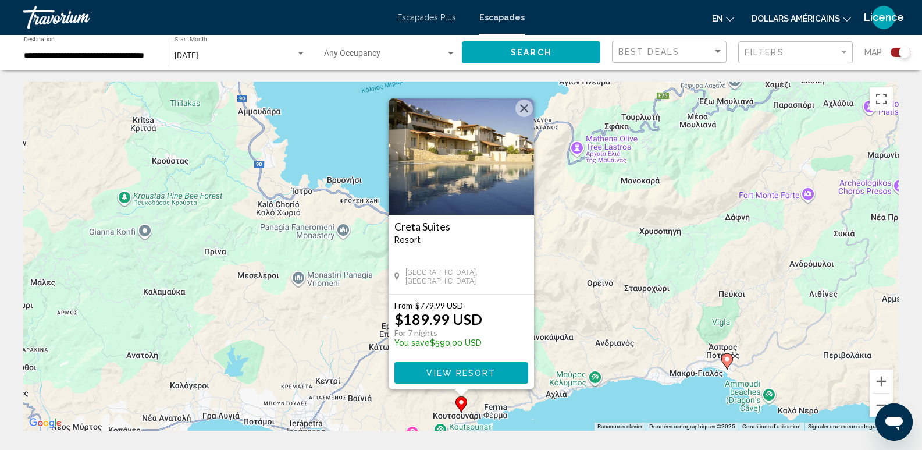
click at [455, 183] on img "Contenu principal" at bounding box center [462, 156] width 146 height 116
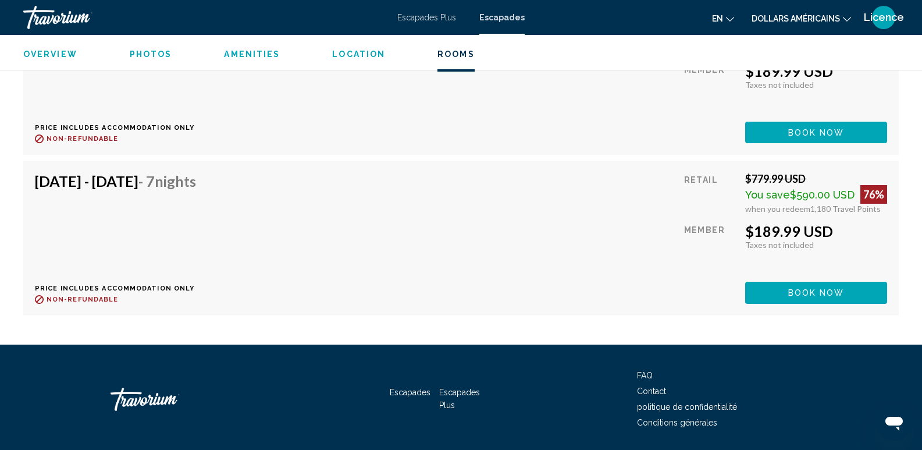
scroll to position [2667, 0]
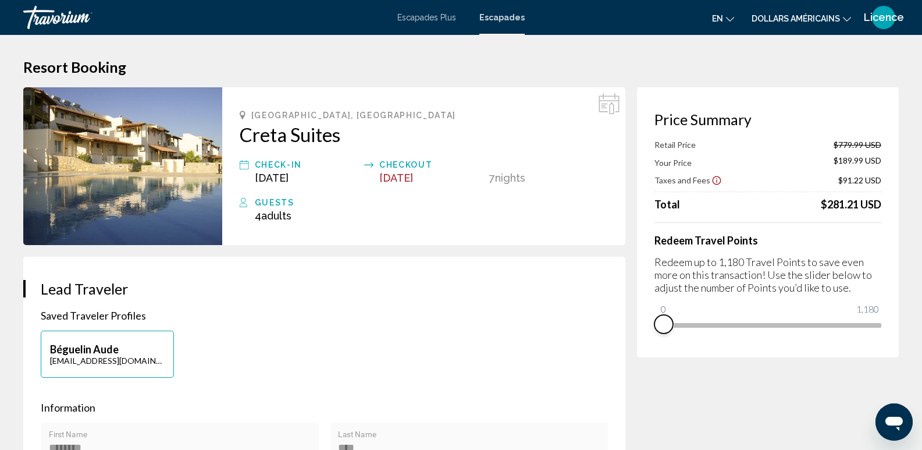
drag, startPoint x: 875, startPoint y: 338, endPoint x: 655, endPoint y: 340, distance: 220.0
click at [655, 340] on div "Price Summary Retail Price $779.99 USD Your Price $189.99 USD Taxes and Fees $9…" at bounding box center [768, 222] width 262 height 270
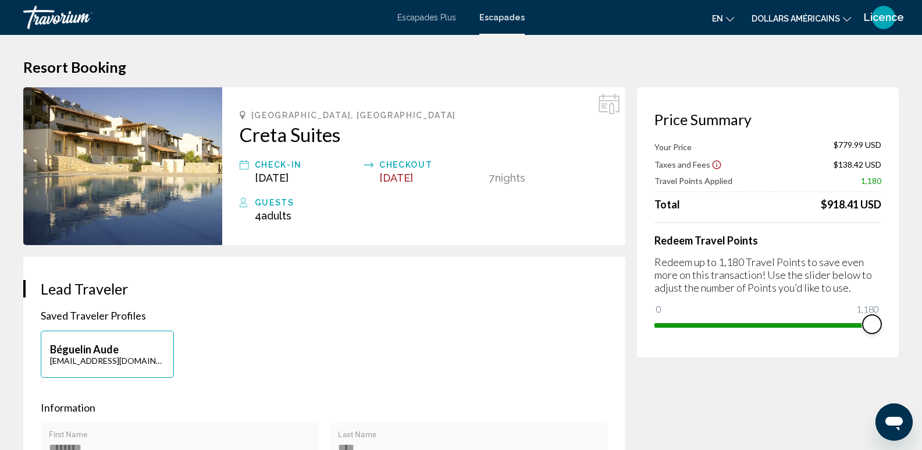
drag, startPoint x: 658, startPoint y: 308, endPoint x: 913, endPoint y: 301, distance: 255.0
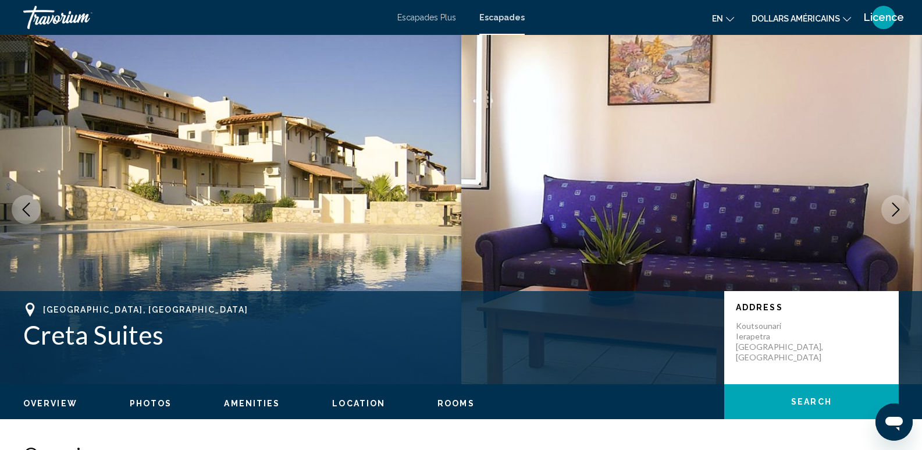
click at [17, 206] on button "Previous image" at bounding box center [26, 209] width 29 height 29
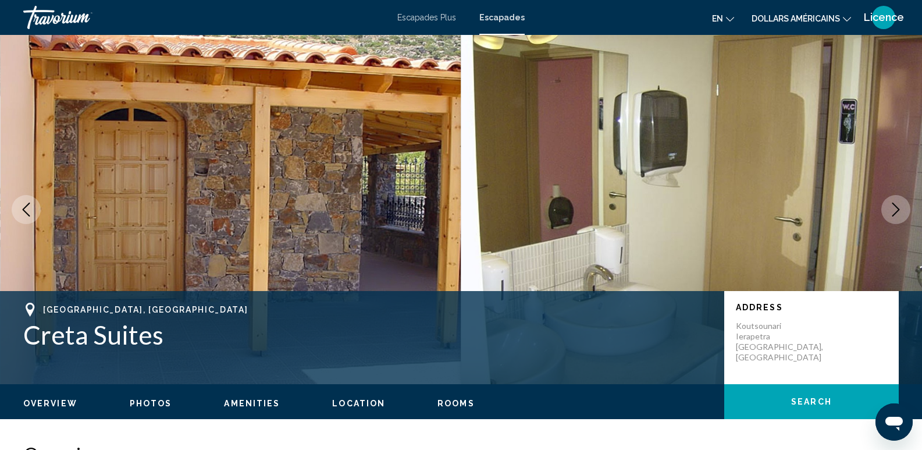
click at [902, 204] on icon "Next image" at bounding box center [896, 210] width 14 height 14
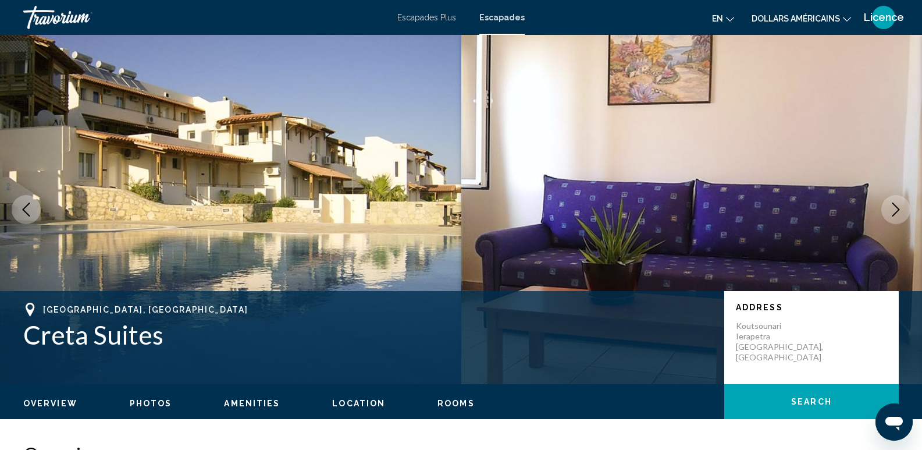
click at [27, 205] on icon "Previous image" at bounding box center [27, 210] width 8 height 14
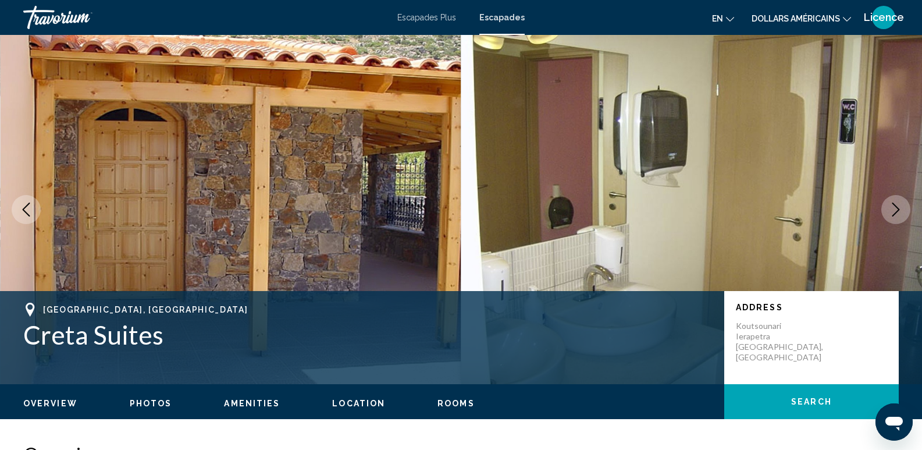
click at [27, 205] on icon "Previous image" at bounding box center [27, 210] width 8 height 14
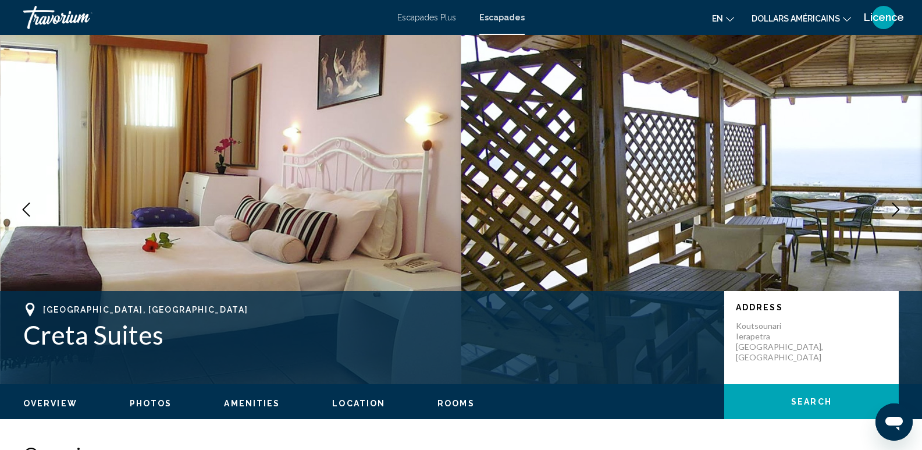
click at [27, 205] on icon "Previous image" at bounding box center [27, 210] width 8 height 14
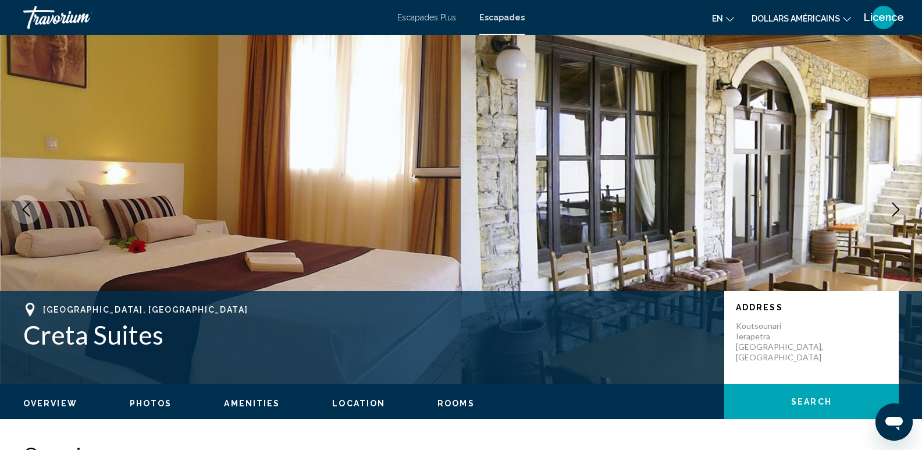
click at [27, 205] on icon "Previous image" at bounding box center [27, 210] width 8 height 14
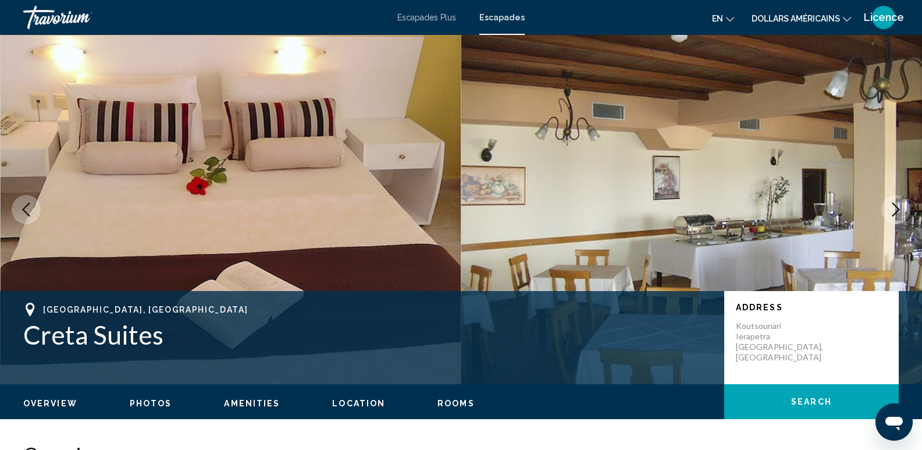
click at [27, 205] on icon "Previous image" at bounding box center [27, 210] width 8 height 14
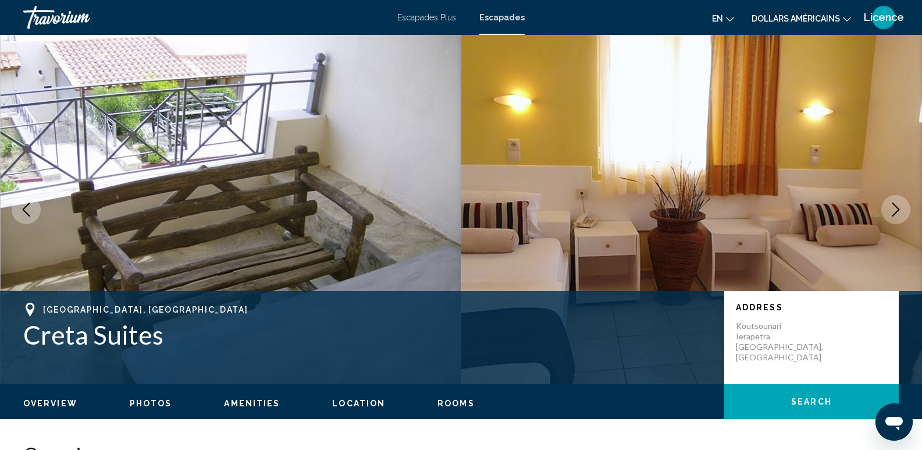
click at [23, 211] on icon "Previous image" at bounding box center [26, 210] width 14 height 14
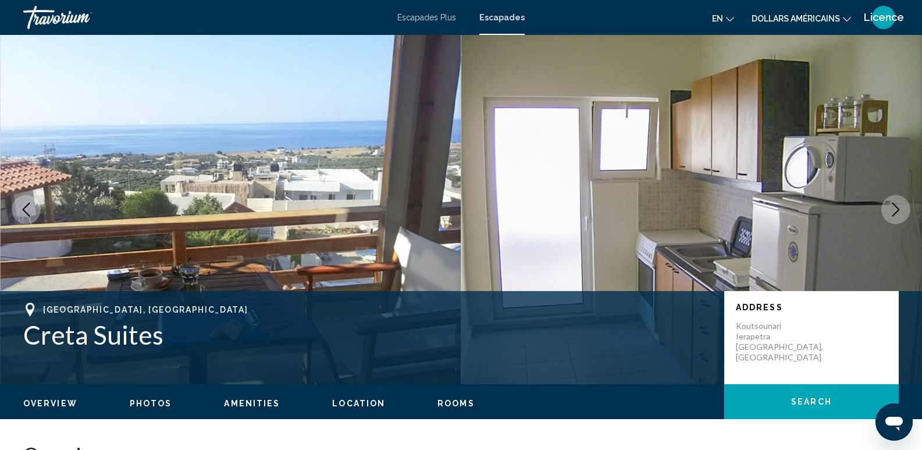
click at [902, 206] on icon "Next image" at bounding box center [896, 210] width 14 height 14
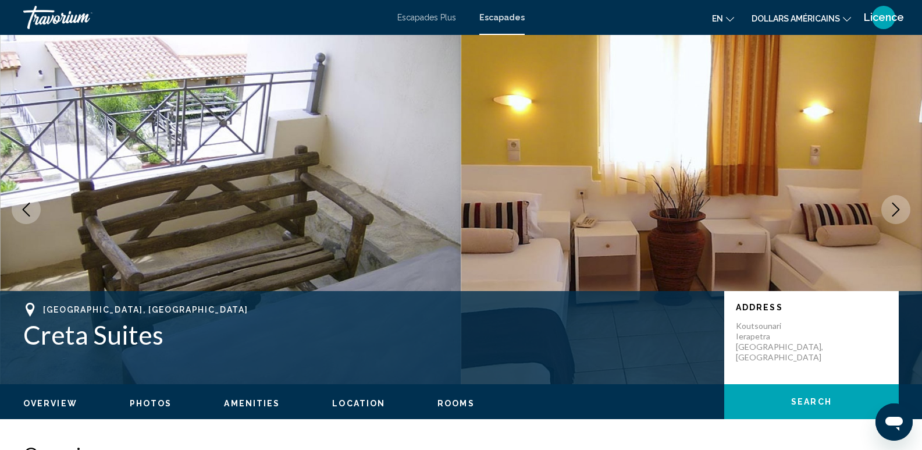
click at [902, 206] on icon "Next image" at bounding box center [896, 210] width 14 height 14
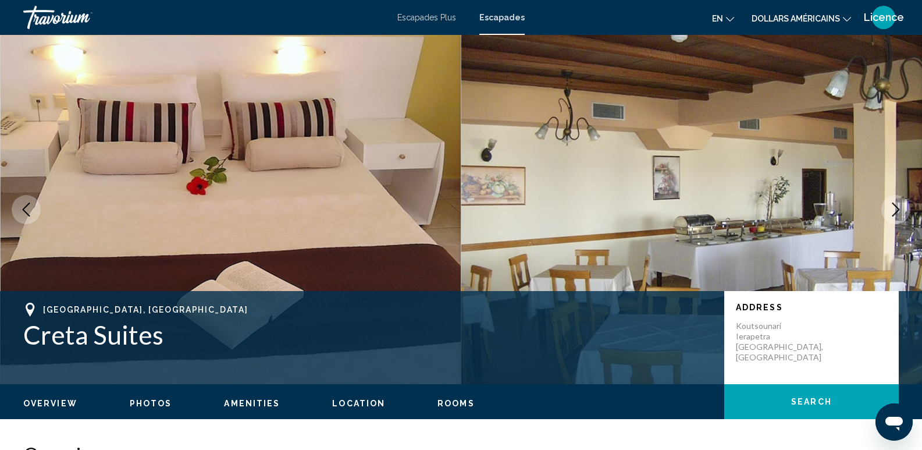
click at [902, 206] on icon "Next image" at bounding box center [896, 210] width 14 height 14
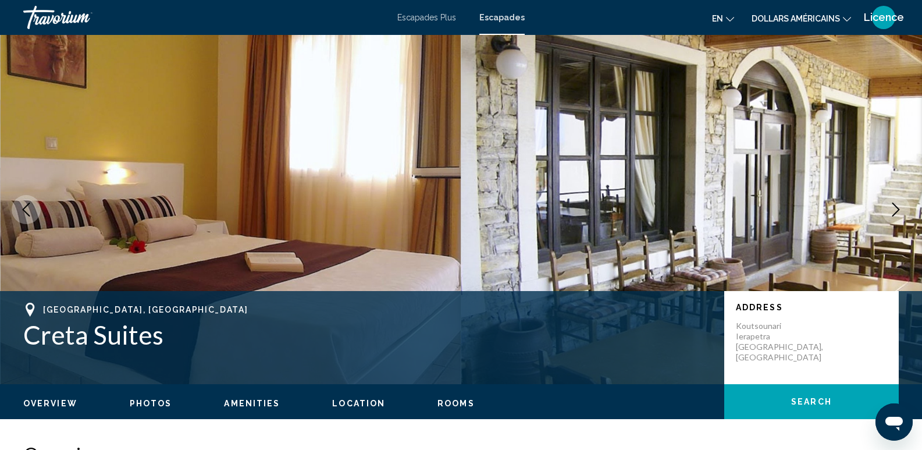
click at [902, 206] on icon "Next image" at bounding box center [896, 210] width 14 height 14
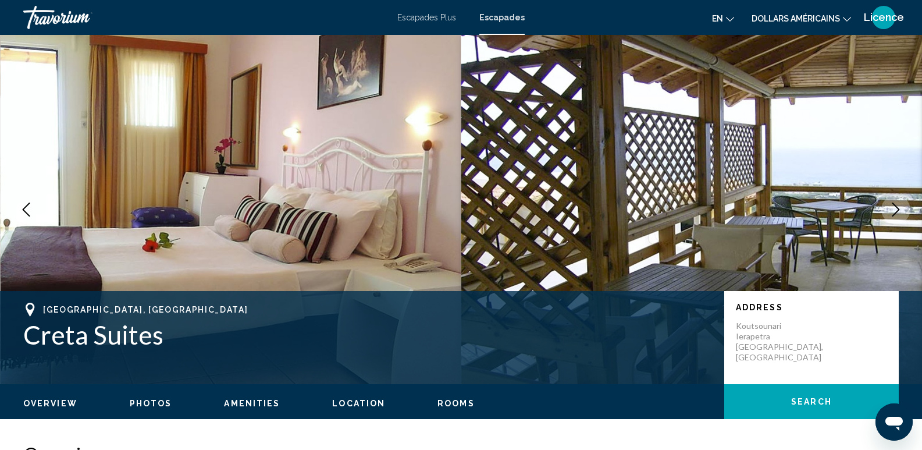
click at [902, 206] on icon "Next image" at bounding box center [896, 210] width 14 height 14
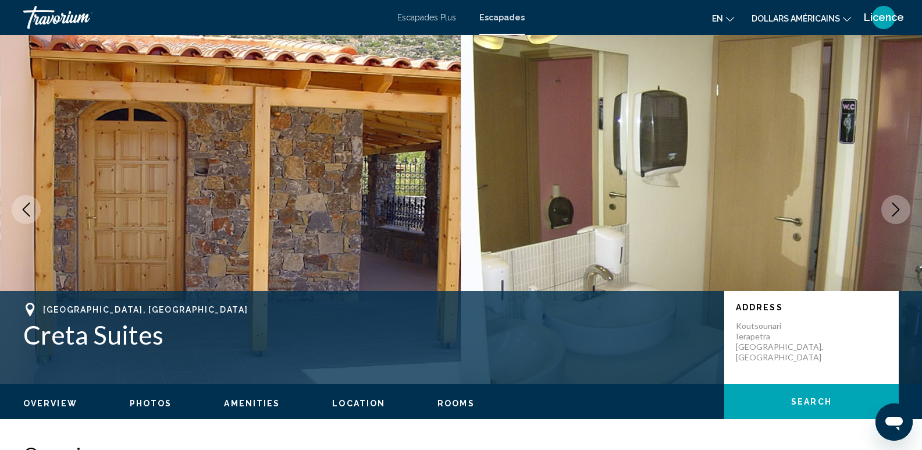
click at [902, 206] on icon "Next image" at bounding box center [896, 210] width 14 height 14
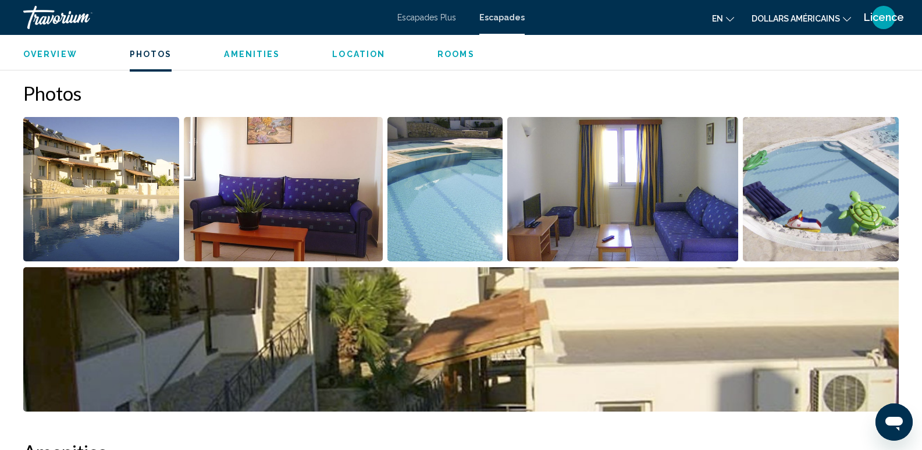
scroll to position [582, 0]
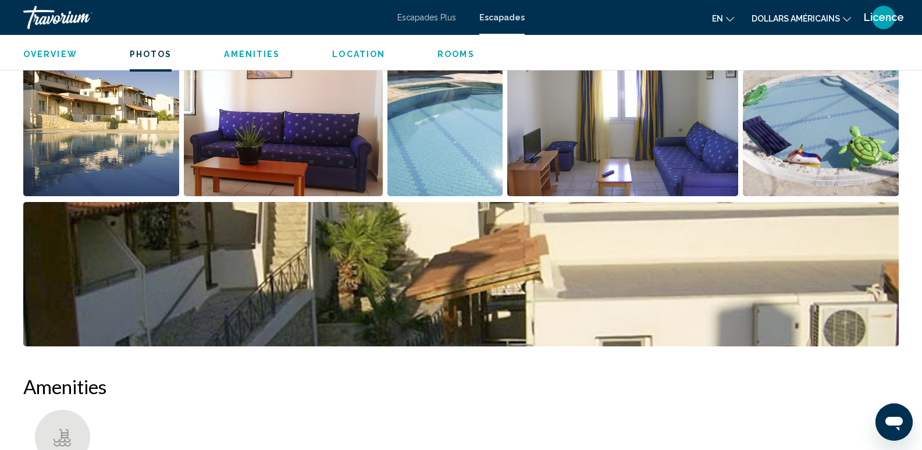
click at [460, 150] on img "Open full-screen image slider" at bounding box center [445, 124] width 115 height 144
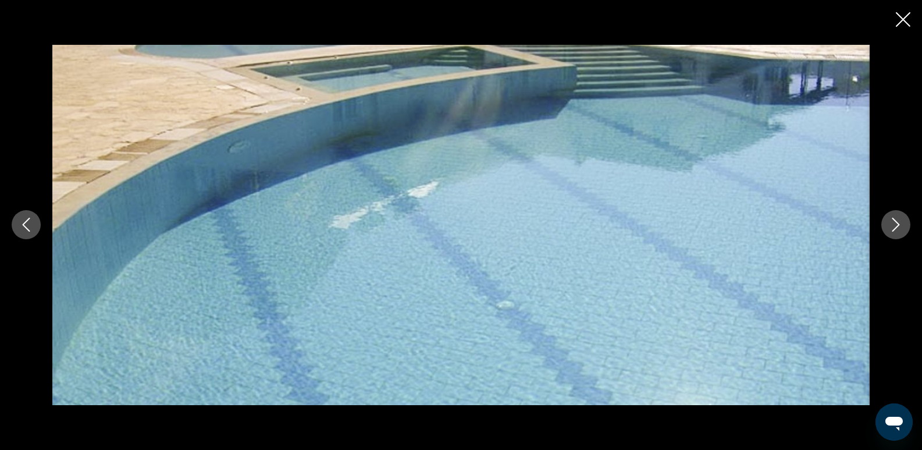
click at [904, 219] on button "Next image" at bounding box center [896, 224] width 29 height 29
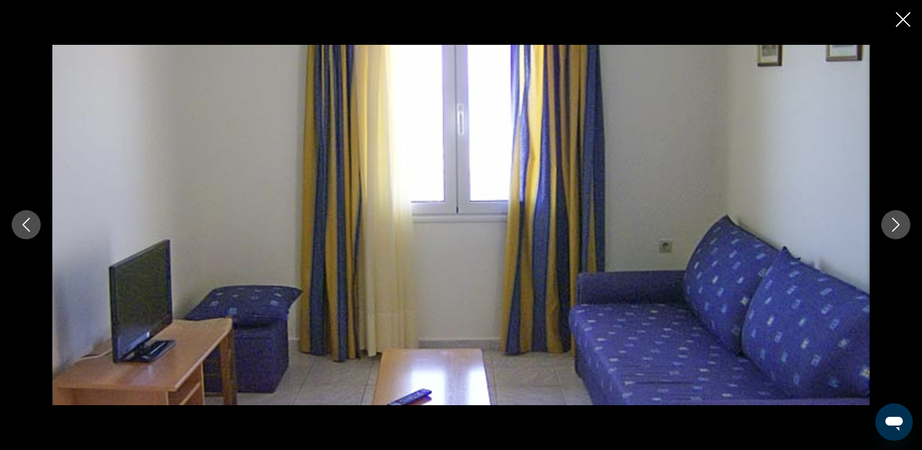
click at [904, 219] on button "Next image" at bounding box center [896, 224] width 29 height 29
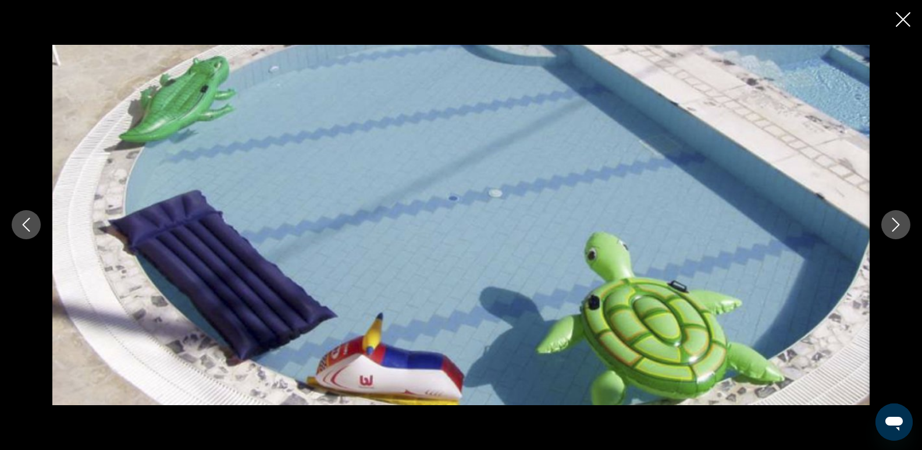
click at [904, 219] on button "Next image" at bounding box center [896, 224] width 29 height 29
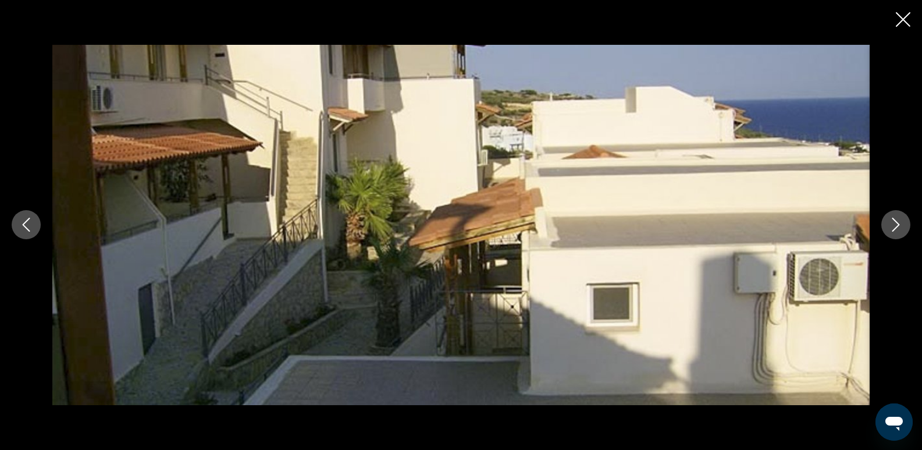
click at [904, 219] on button "Next image" at bounding box center [896, 224] width 29 height 29
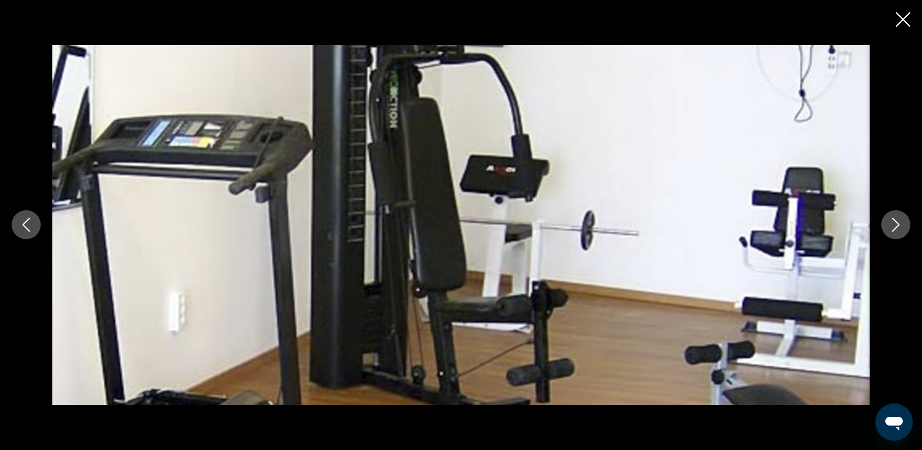
click at [904, 219] on button "Next image" at bounding box center [896, 224] width 29 height 29
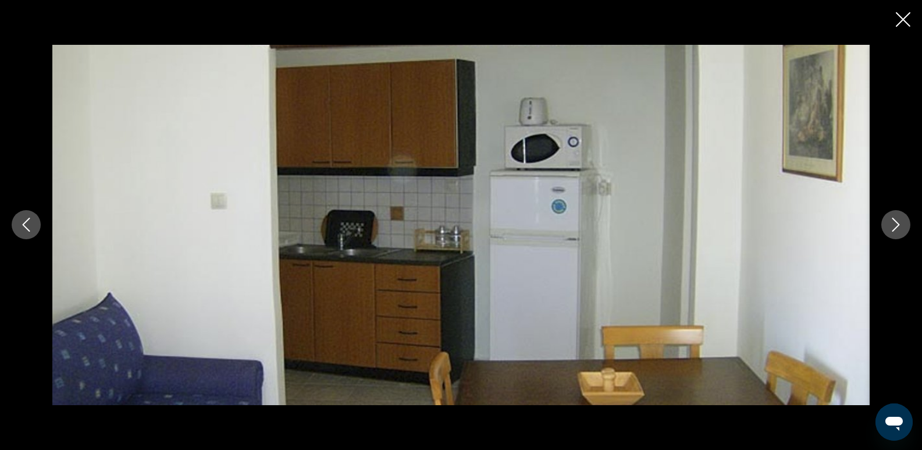
click at [904, 221] on button "Next image" at bounding box center [896, 224] width 29 height 29
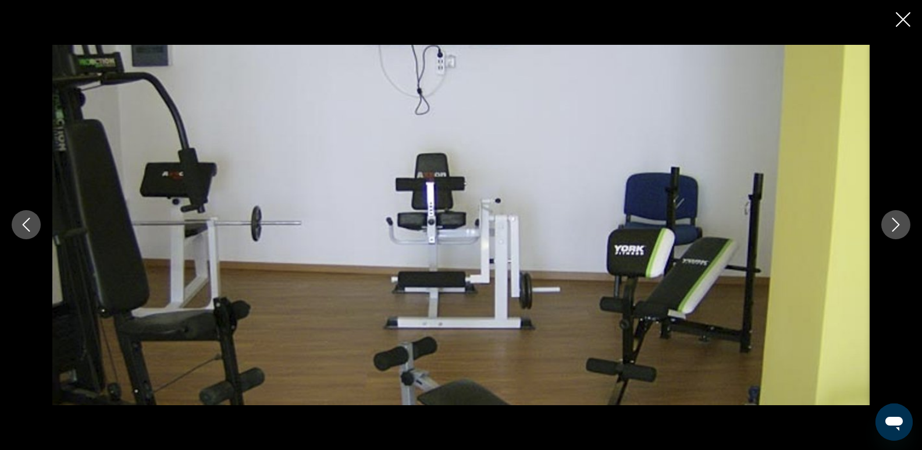
click at [904, 221] on button "Next image" at bounding box center [896, 224] width 29 height 29
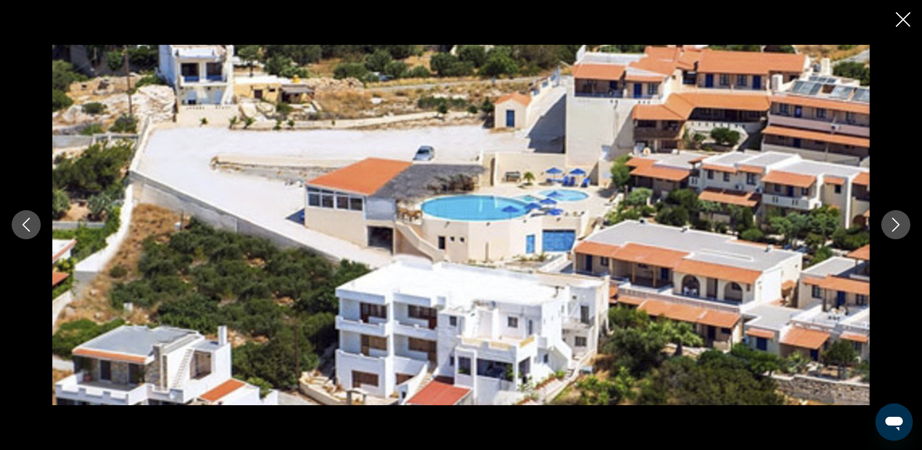
click at [904, 221] on button "Next image" at bounding box center [896, 224] width 29 height 29
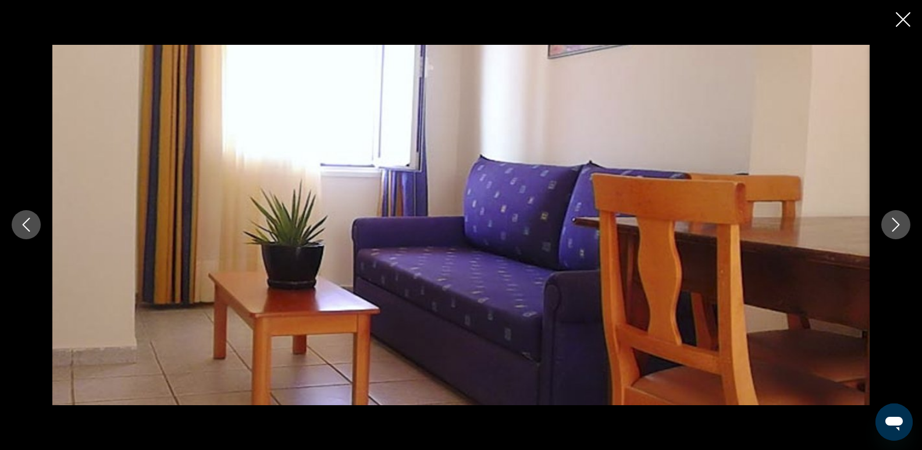
click at [905, 18] on icon "Close slideshow" at bounding box center [903, 19] width 15 height 15
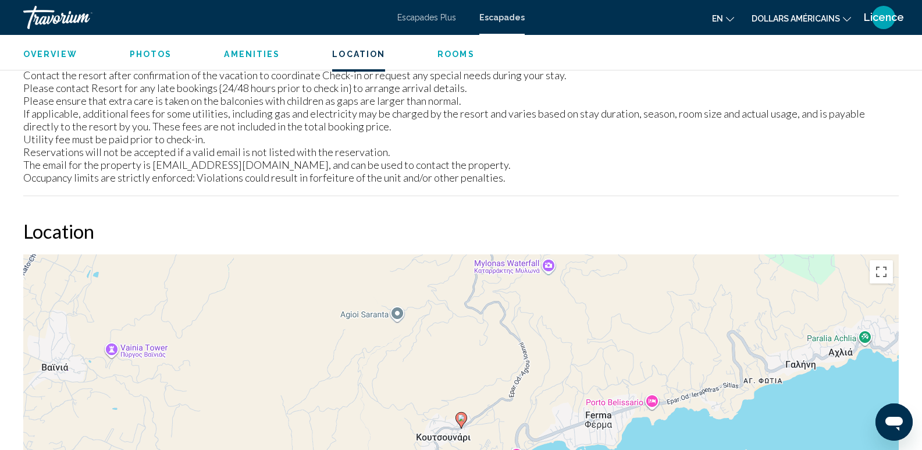
scroll to position [1630, 0]
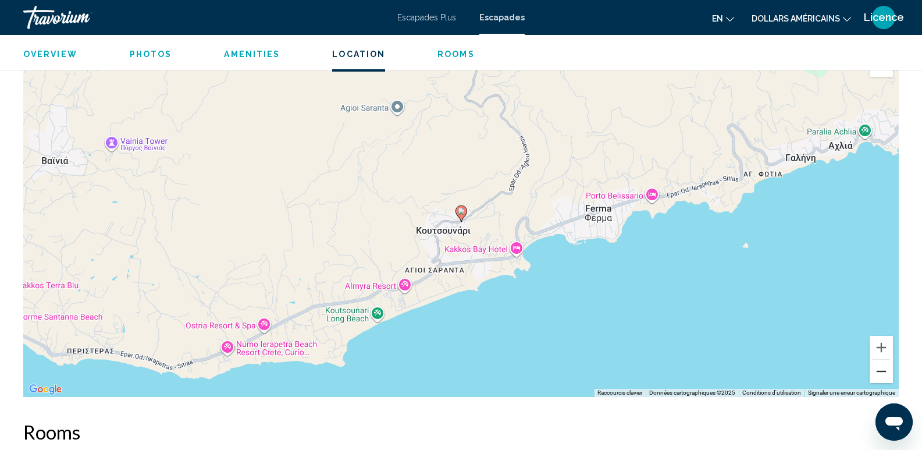
click at [879, 377] on button "Zoom arrière" at bounding box center [881, 371] width 23 height 23
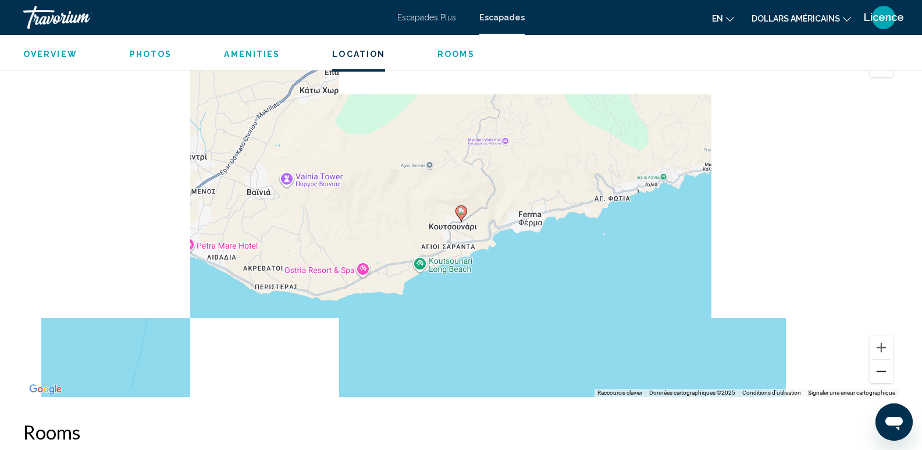
click at [879, 377] on button "Zoom arrière" at bounding box center [881, 371] width 23 height 23
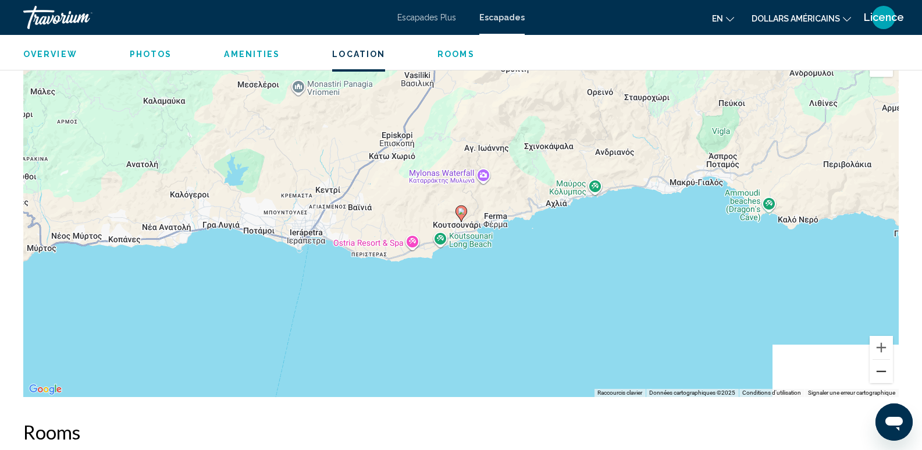
click at [879, 377] on button "Zoom arrière" at bounding box center [881, 371] width 23 height 23
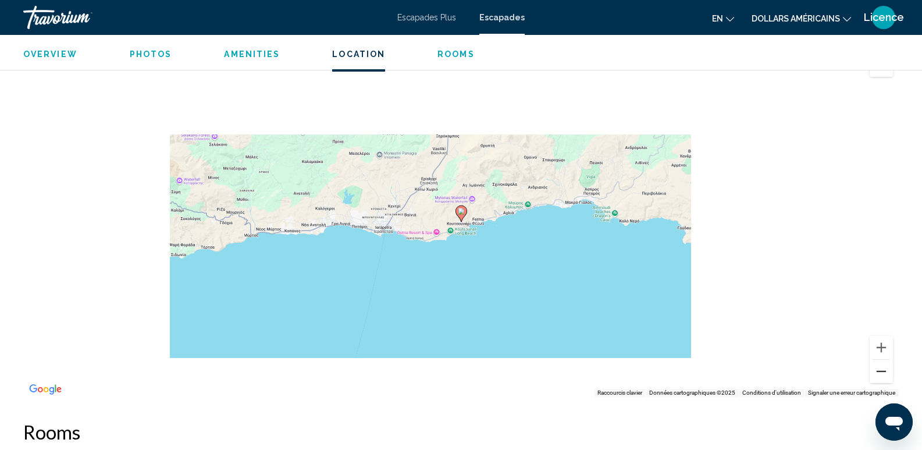
click at [879, 377] on button "Zoom arrière" at bounding box center [881, 371] width 23 height 23
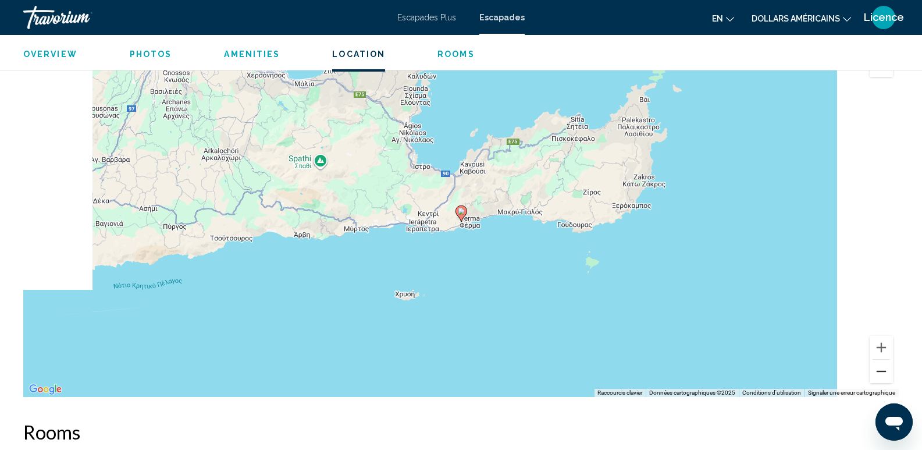
click at [879, 377] on button "Zoom arrière" at bounding box center [881, 371] width 23 height 23
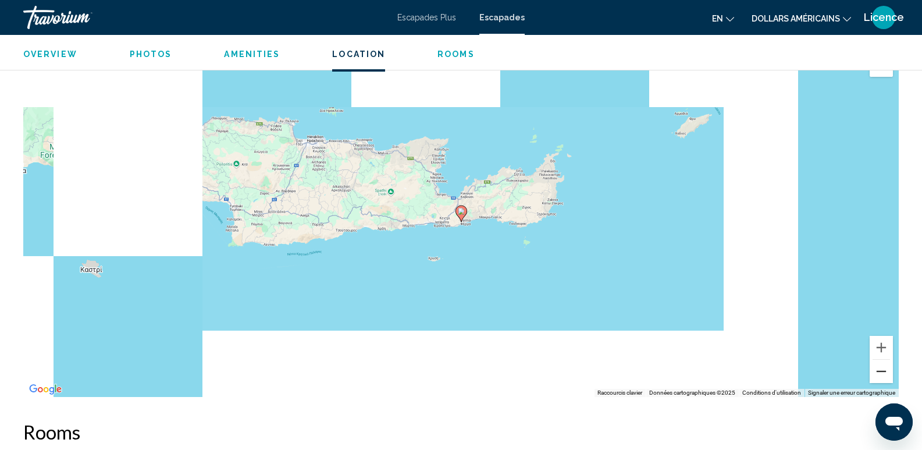
click at [879, 377] on button "Zoom arrière" at bounding box center [881, 371] width 23 height 23
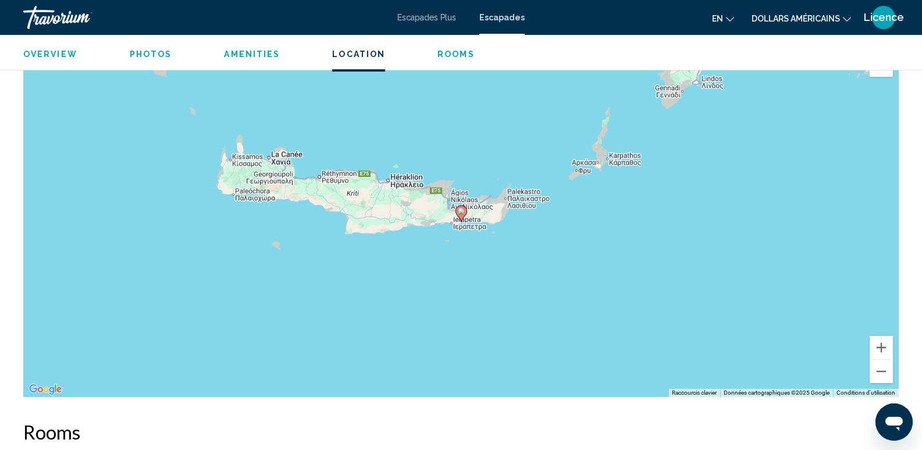
click at [459, 52] on span "Rooms" at bounding box center [456, 53] width 37 height 9
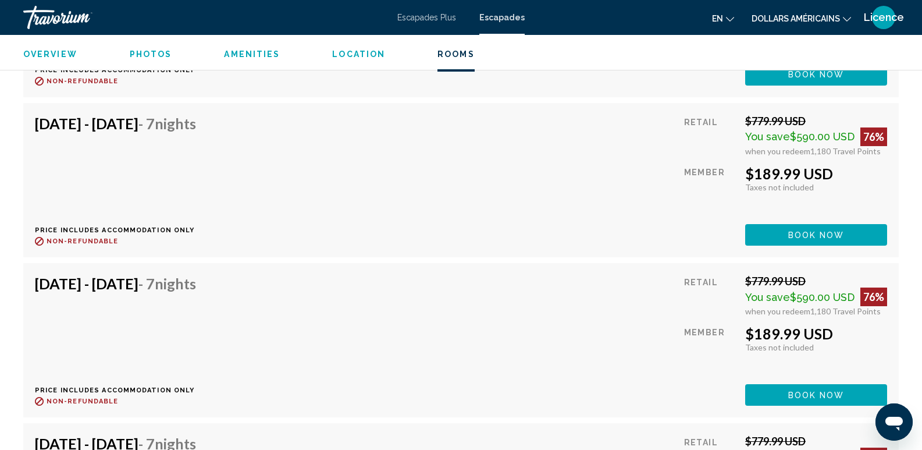
scroll to position [2620, 0]
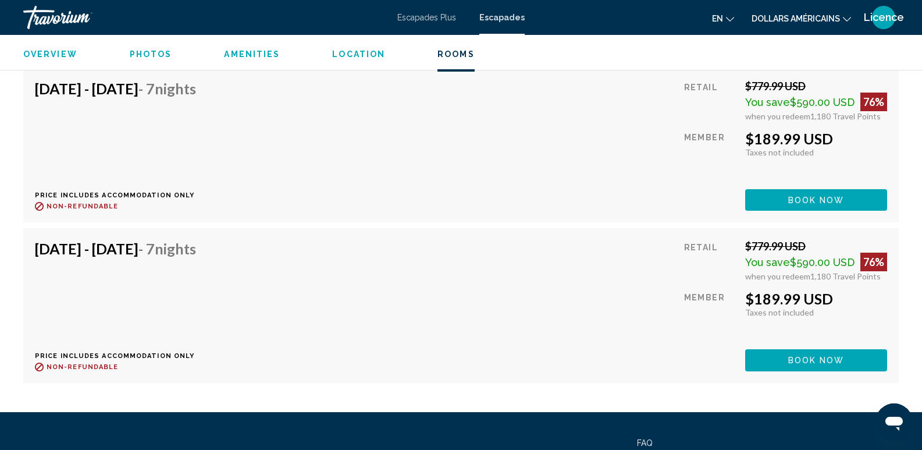
click at [845, 18] on icon "Changer de devise" at bounding box center [847, 19] width 8 height 8
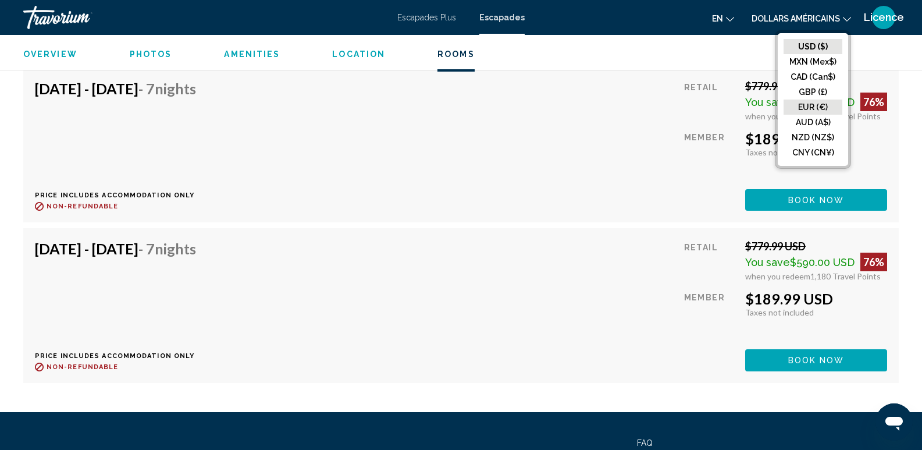
click at [822, 109] on button "EUR (€)" at bounding box center [813, 107] width 59 height 15
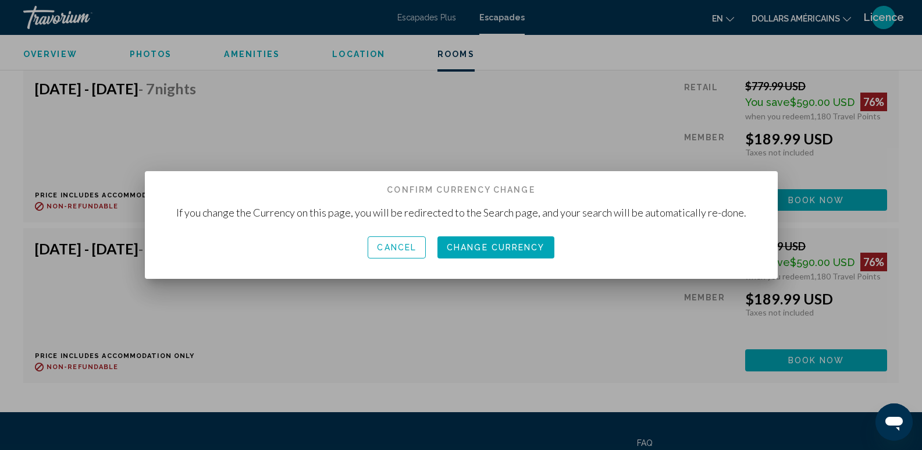
scroll to position [0, 0]
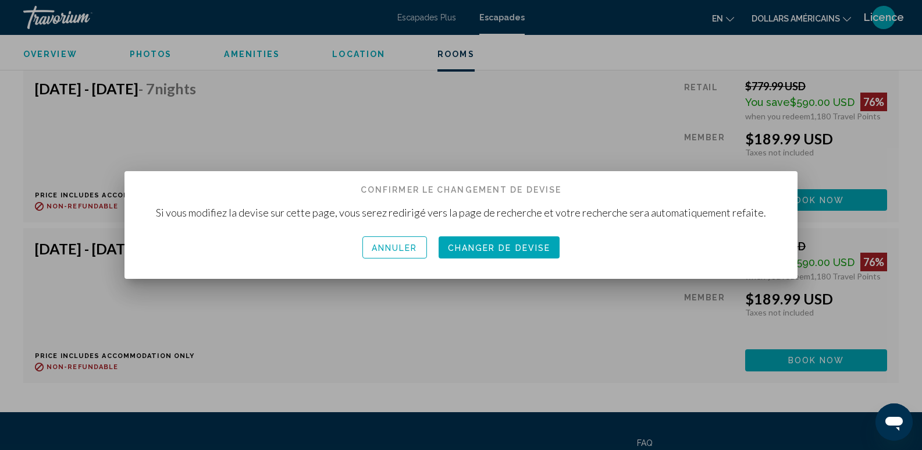
click at [538, 244] on font "Changer de devise" at bounding box center [499, 247] width 103 height 9
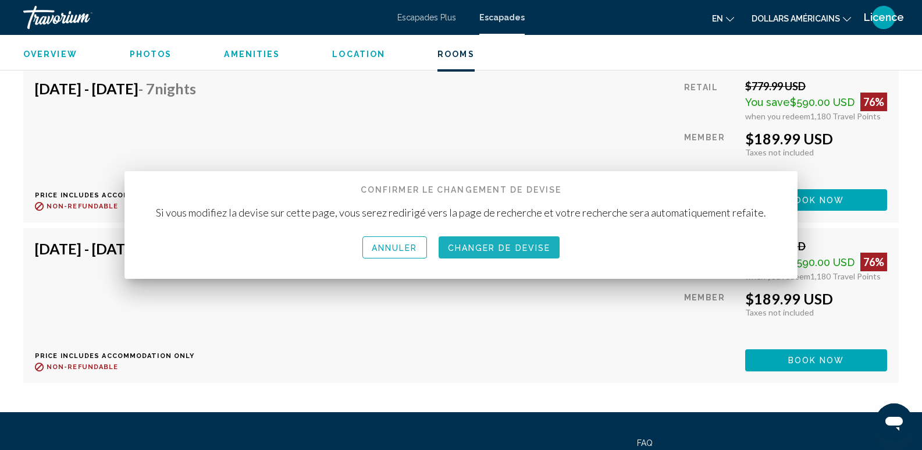
scroll to position [2620, 0]
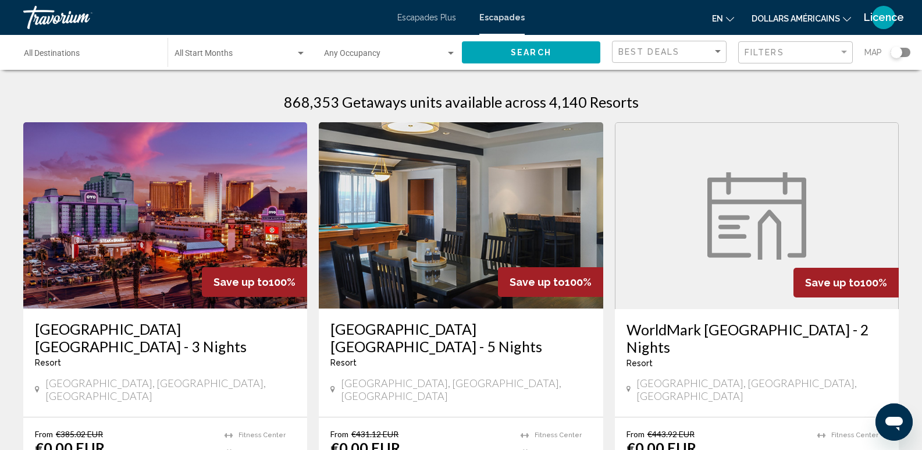
click at [45, 52] on input "Destination All Destinations" at bounding box center [90, 55] width 132 height 9
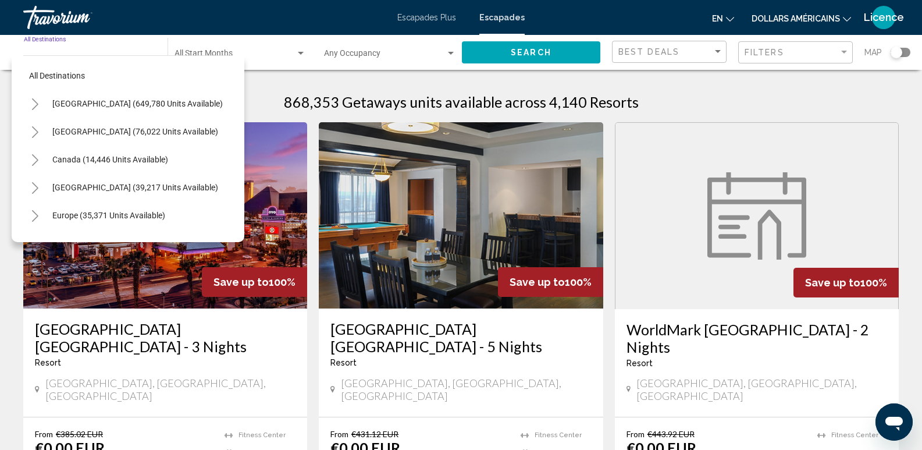
click at [33, 218] on icon "Toggle Europe (35,371 units available)" at bounding box center [35, 216] width 9 height 12
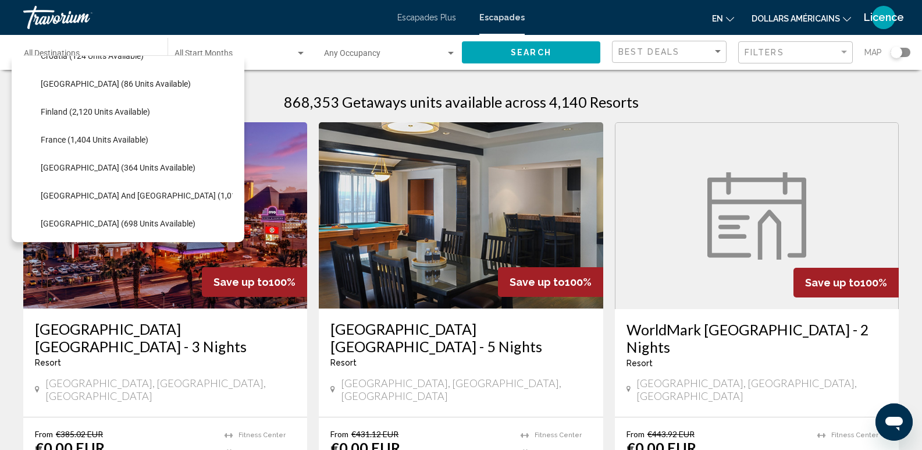
scroll to position [291, 0]
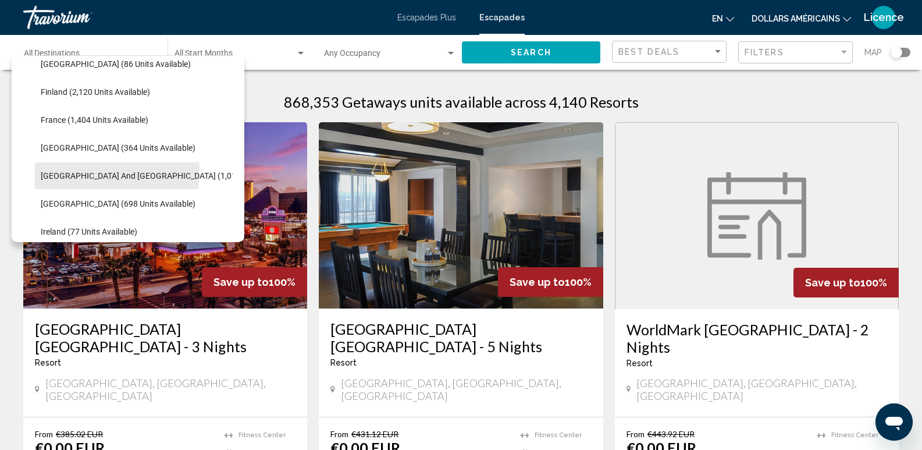
click at [81, 172] on span "Greece and Cyprus (1,019 units available)" at bounding box center [170, 175] width 258 height 9
type input "**********"
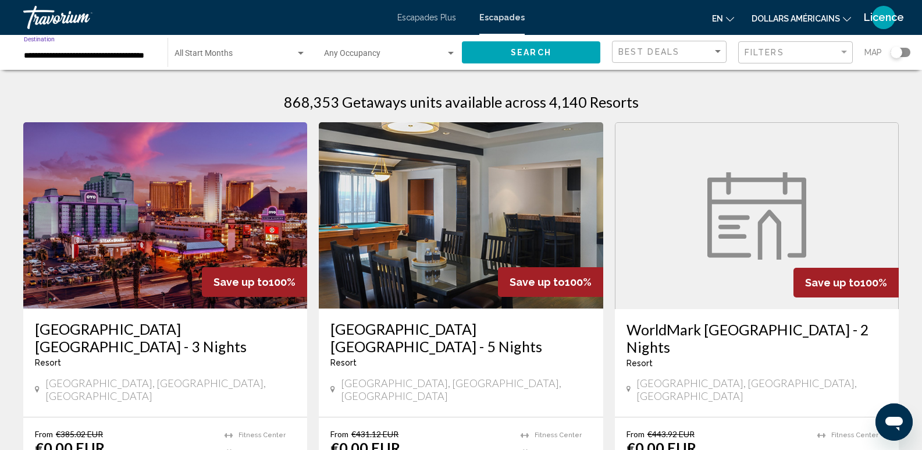
click at [197, 51] on span "Search widget" at bounding box center [235, 55] width 121 height 9
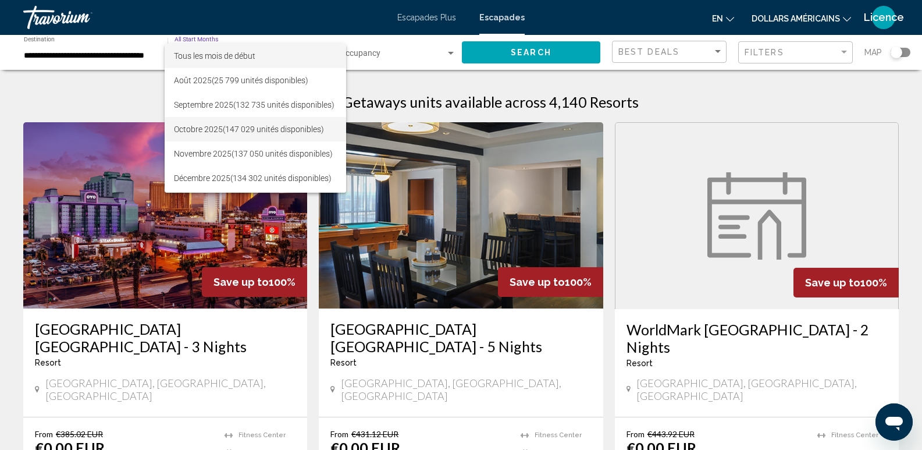
click at [193, 130] on font "Octobre 2025" at bounding box center [198, 129] width 49 height 9
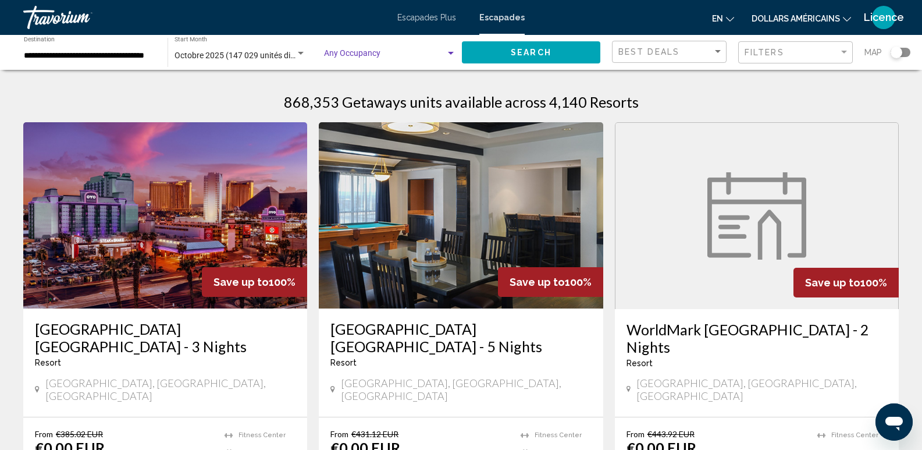
click at [361, 54] on span "Search widget" at bounding box center [385, 55] width 122 height 9
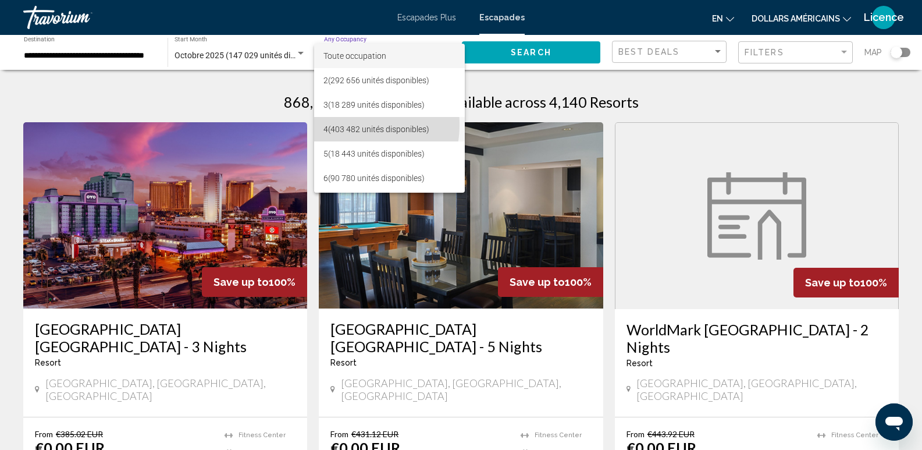
click at [345, 125] on font "(403 482 unités disponibles)" at bounding box center [378, 129] width 101 height 9
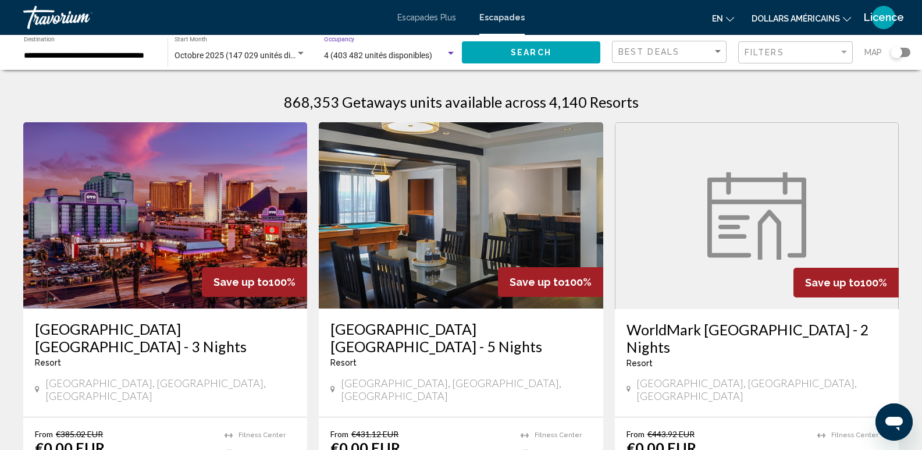
click at [526, 49] on span "Search" at bounding box center [531, 52] width 41 height 9
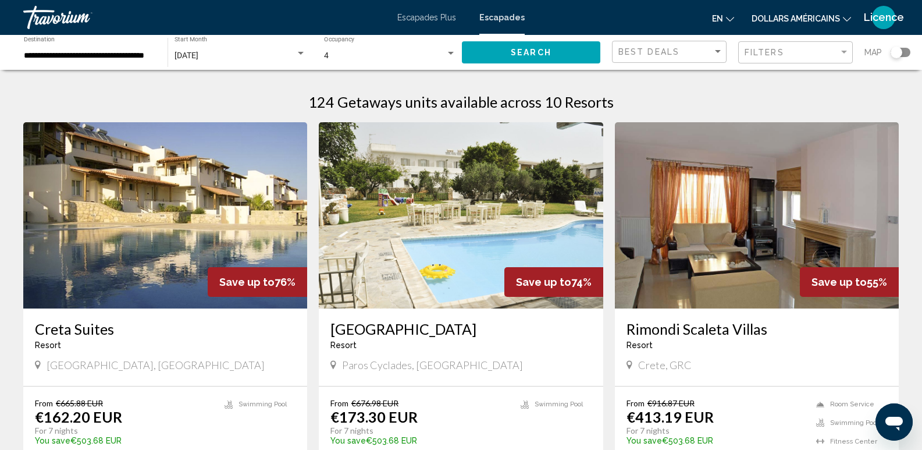
click at [78, 328] on h3 "Creta Suites" at bounding box center [165, 328] width 261 height 17
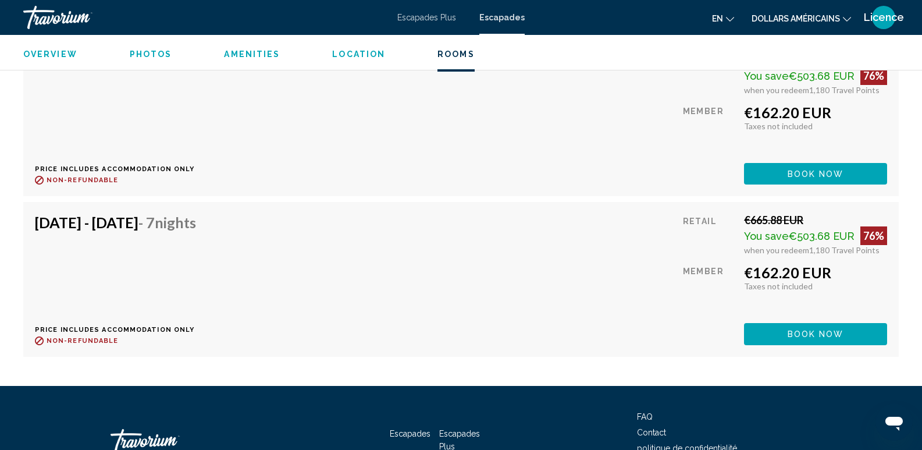
scroll to position [2677, 0]
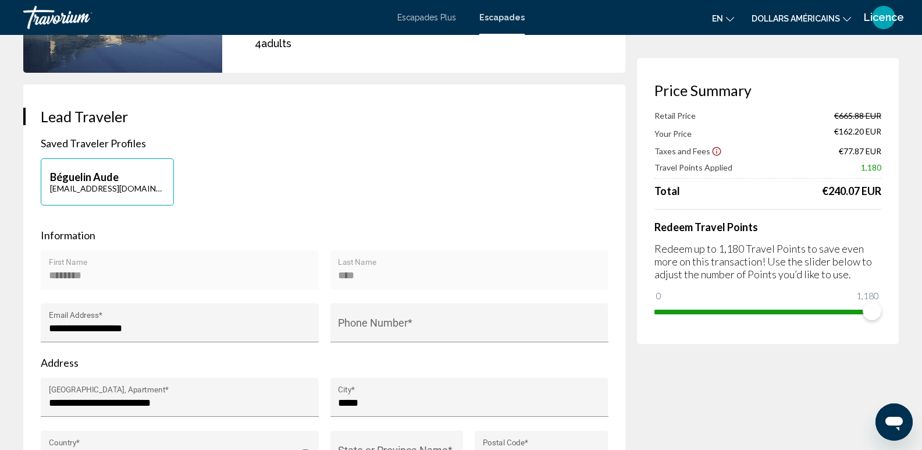
scroll to position [175, 0]
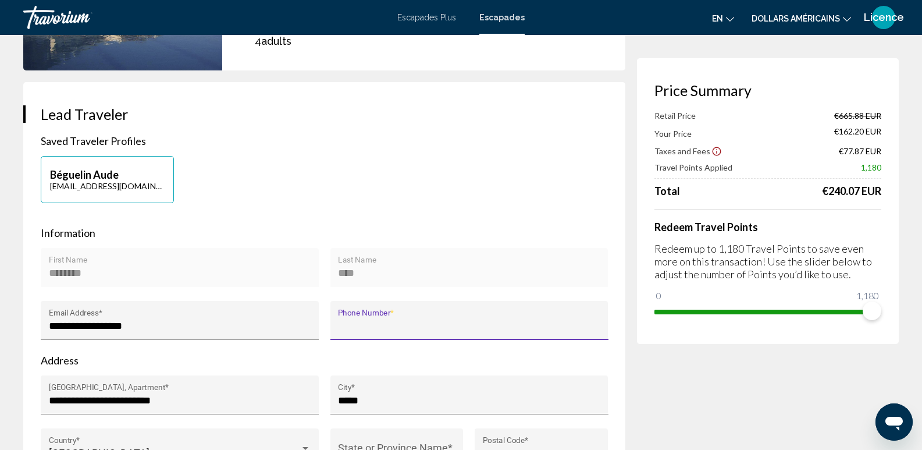
click at [437, 321] on input "Phone Number *" at bounding box center [469, 326] width 262 height 12
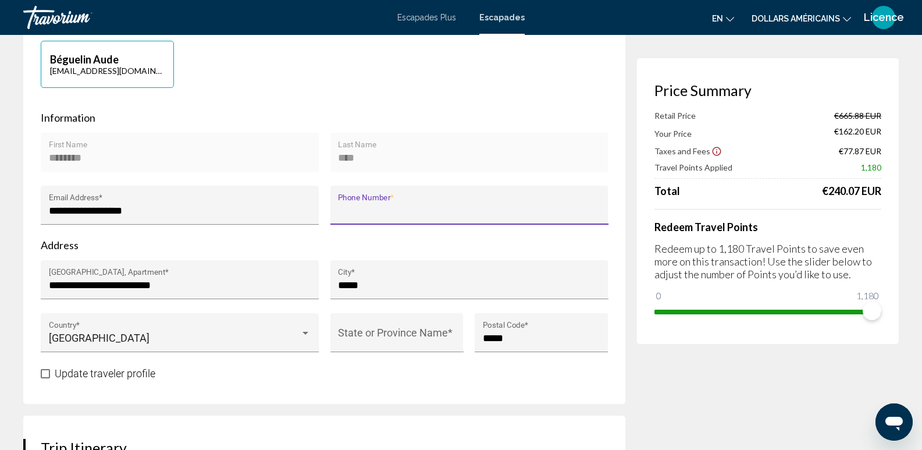
scroll to position [291, 0]
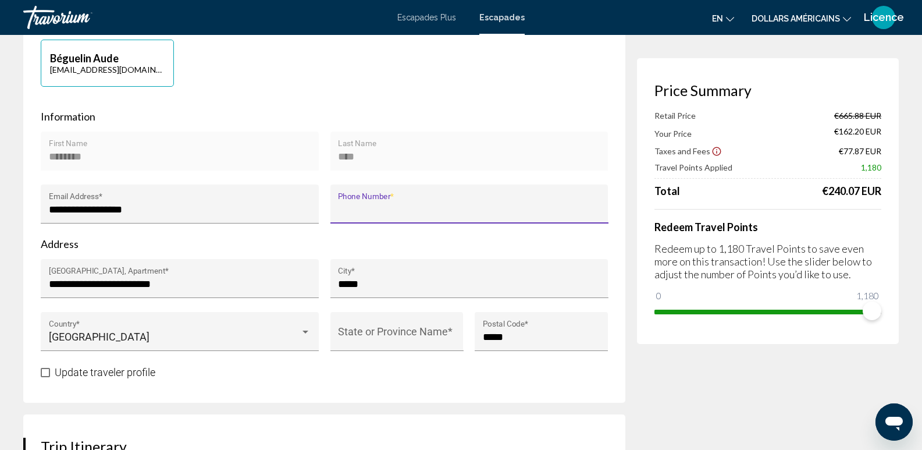
click at [488, 206] on input "Phone Number *" at bounding box center [469, 210] width 262 height 12
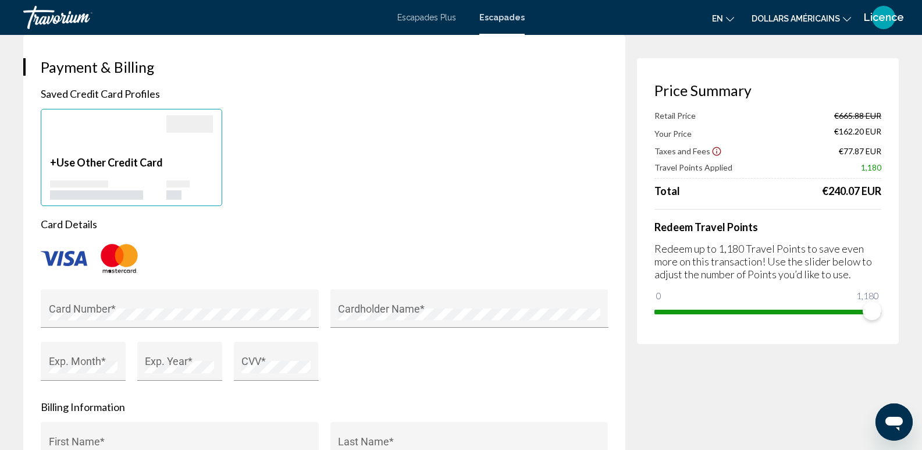
scroll to position [815, 0]
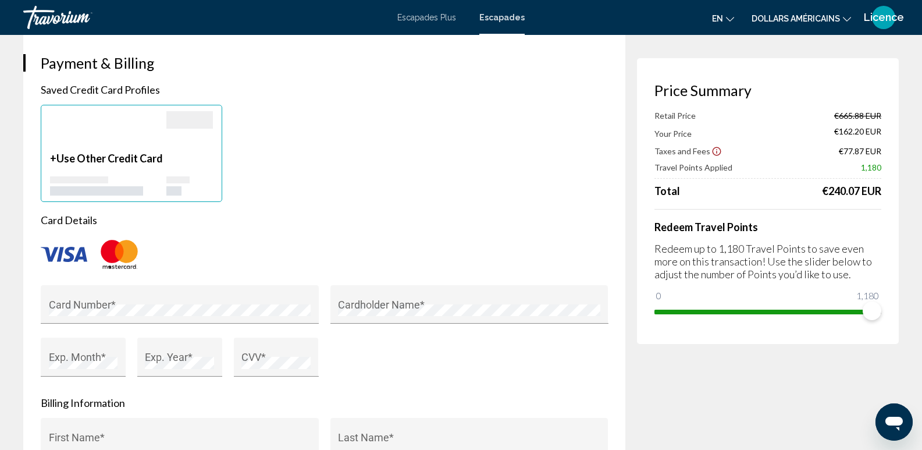
type input "**********"
click at [66, 251] on img "Contenu principal" at bounding box center [64, 254] width 47 height 15
click at [438, 351] on div "Card Number * Cardholder Name * Exp. Month * Exp. Year * CVV *" at bounding box center [324, 338] width 579 height 106
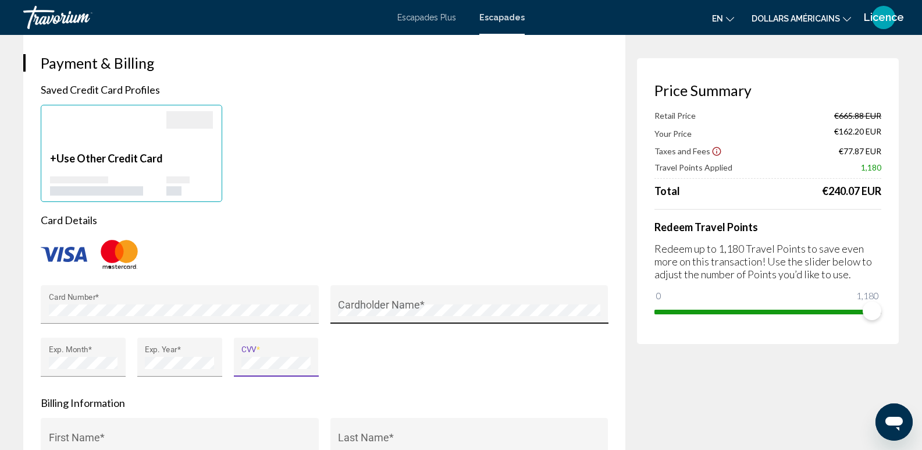
click at [414, 301] on div "Cardholder Name *" at bounding box center [469, 308] width 262 height 31
click at [405, 332] on div "Cardholder Name *" at bounding box center [470, 311] width 278 height 53
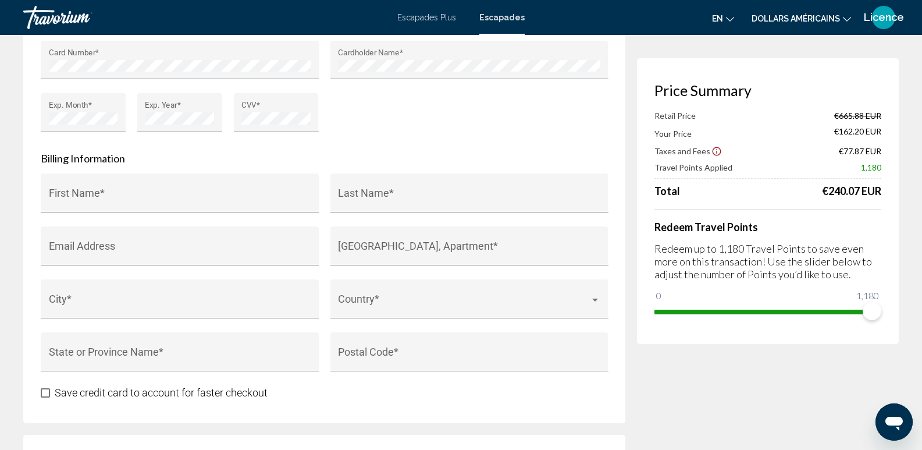
scroll to position [1106, 0]
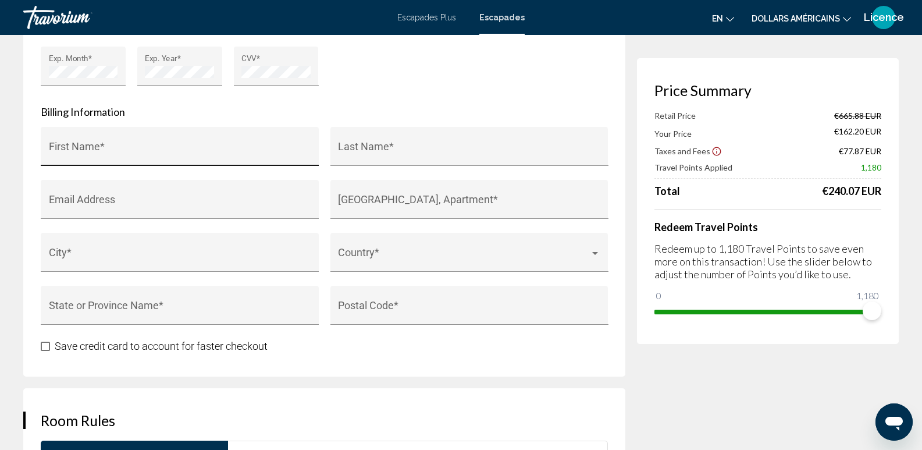
click at [193, 150] on input "First Name *" at bounding box center [180, 152] width 262 height 12
click at [66, 157] on input "*******" at bounding box center [180, 152] width 262 height 12
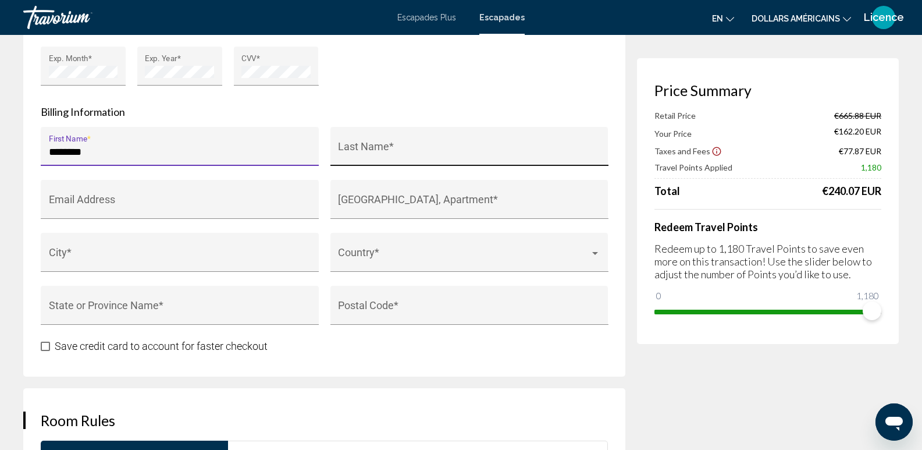
type input "********"
click at [377, 150] on input "Last Name *" at bounding box center [469, 152] width 262 height 12
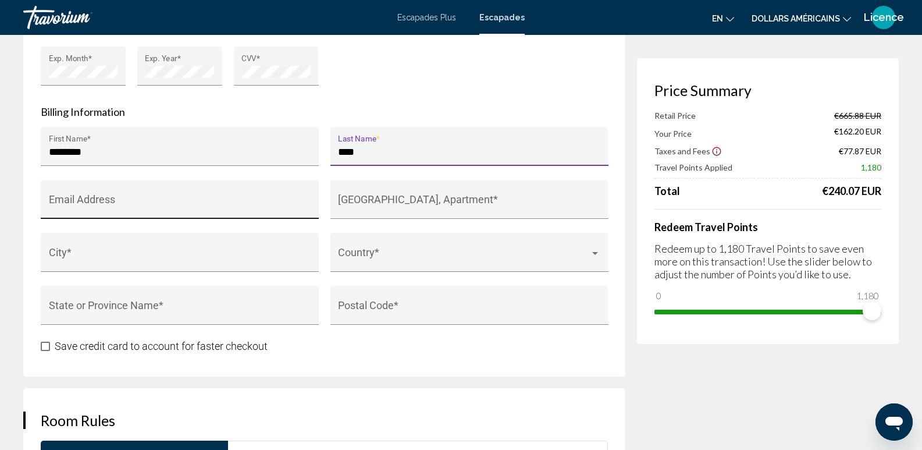
type input "****"
click at [198, 200] on input "Email Address" at bounding box center [180, 205] width 262 height 12
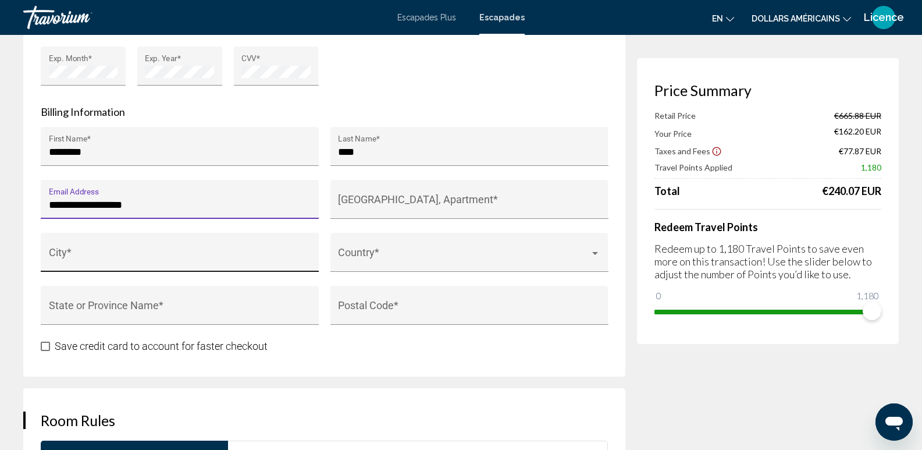
type input "**********"
click at [175, 253] on input "City *" at bounding box center [180, 258] width 262 height 12
type input "*"
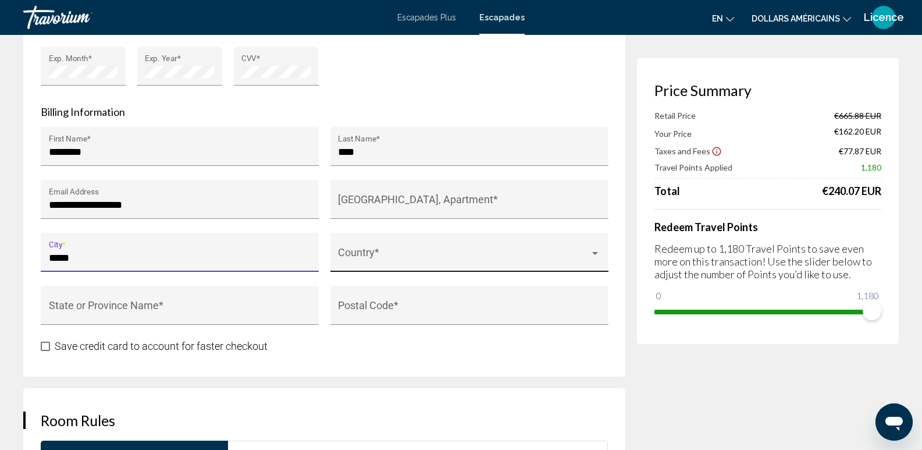
type input "*****"
click at [378, 258] on span "Contenu principal" at bounding box center [464, 258] width 252 height 12
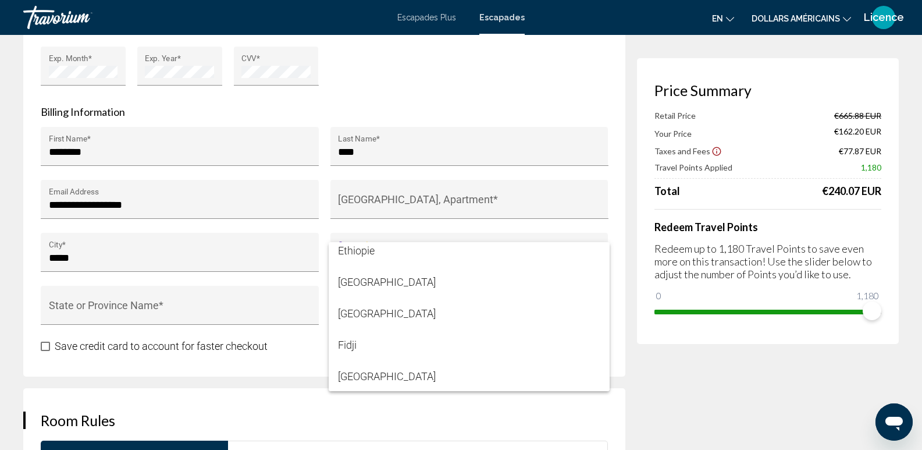
scroll to position [2328, 0]
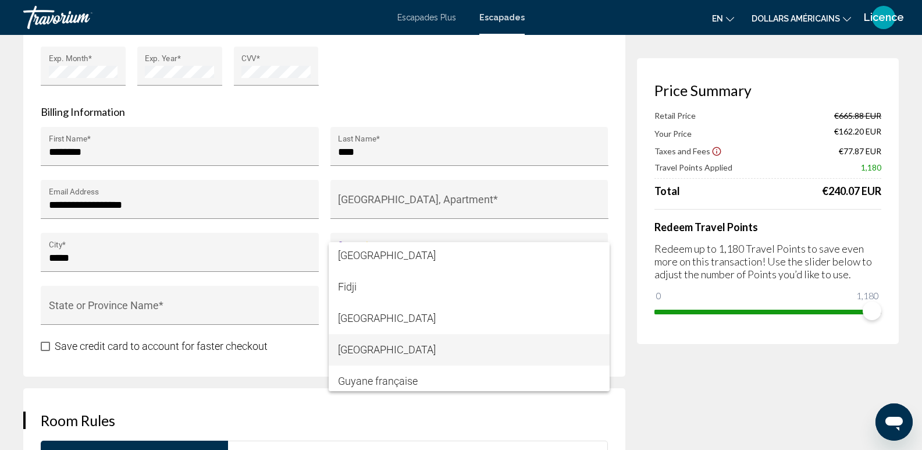
click at [377, 351] on span "France" at bounding box center [469, 349] width 262 height 31
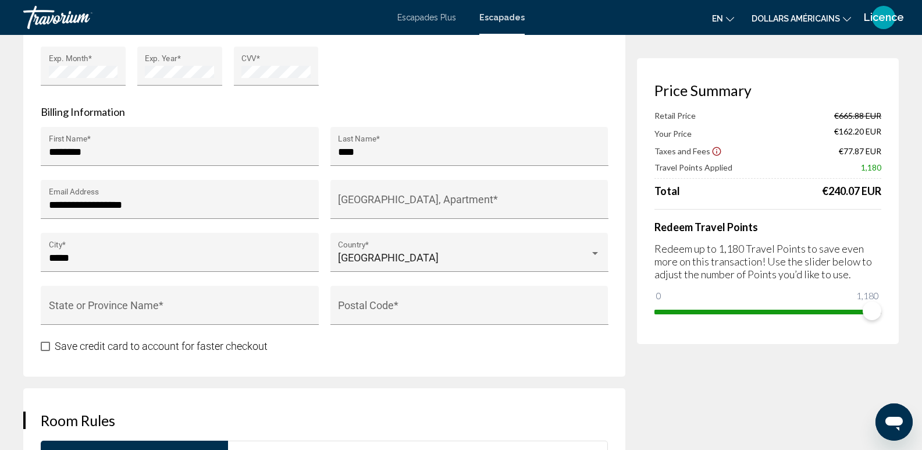
click at [332, 356] on div "**********" at bounding box center [324, 58] width 602 height 637
click at [381, 310] on input "Postal Code *" at bounding box center [469, 311] width 262 height 12
type input "*****"
click at [382, 345] on div "Save credit card to account for faster checkout" at bounding box center [324, 346] width 567 height 15
click at [137, 303] on div "State or Province Name *" at bounding box center [180, 309] width 262 height 31
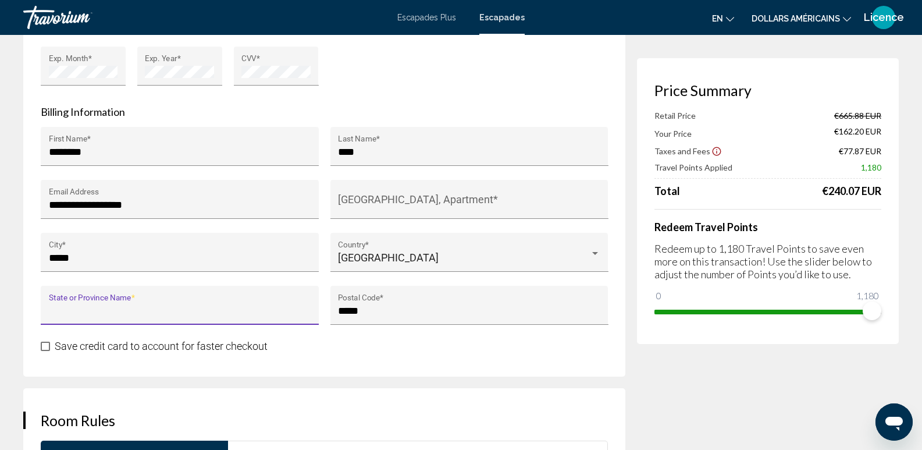
type input "*"
type input "*********"
click at [160, 367] on div "**********" at bounding box center [324, 58] width 602 height 637
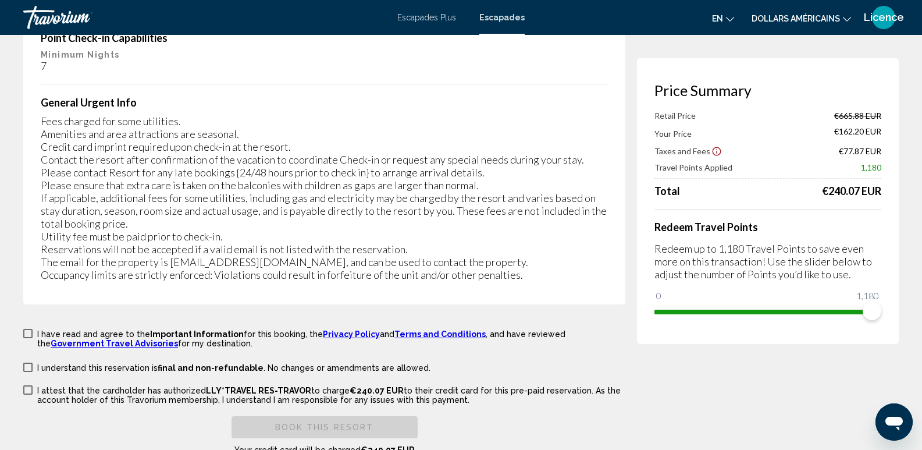
scroll to position [2166, 0]
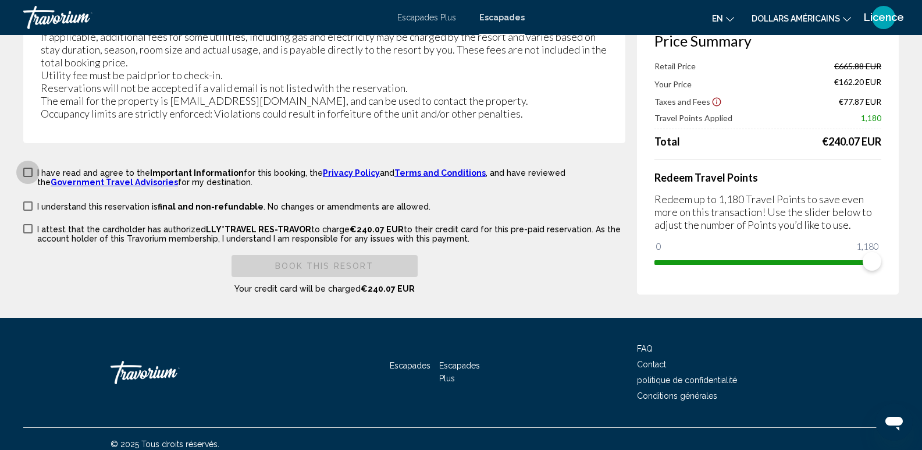
click at [28, 168] on span "Contenu principal" at bounding box center [27, 172] width 9 height 9
click at [26, 201] on span "Contenu principal" at bounding box center [27, 205] width 9 height 9
click at [27, 224] on span "Contenu principal" at bounding box center [27, 228] width 9 height 9
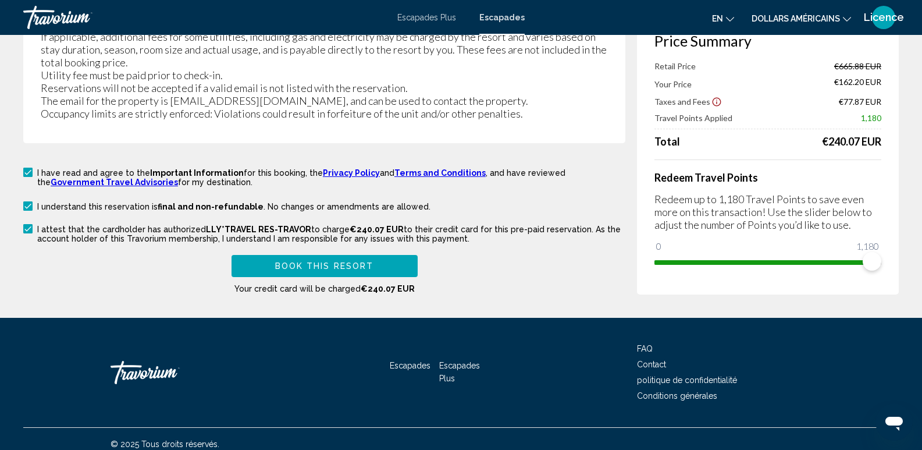
click at [335, 262] on span "Book this Resort" at bounding box center [324, 266] width 99 height 9
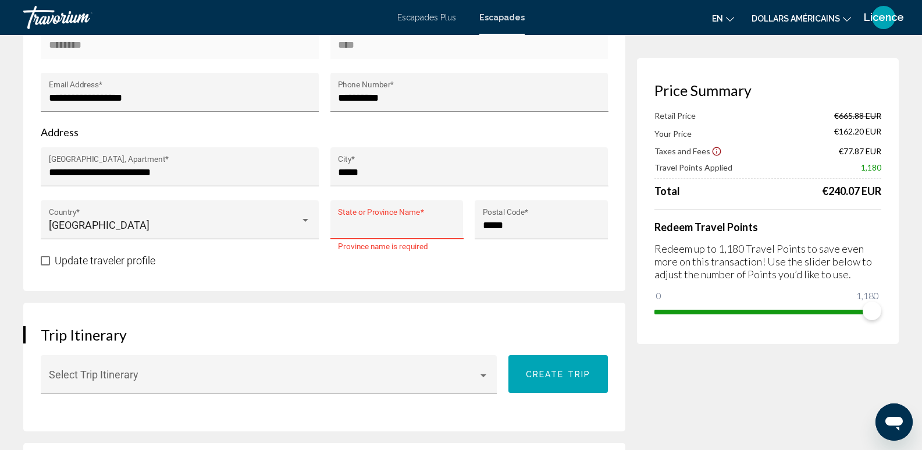
click at [382, 229] on input "State or Province Name *" at bounding box center [397, 225] width 118 height 12
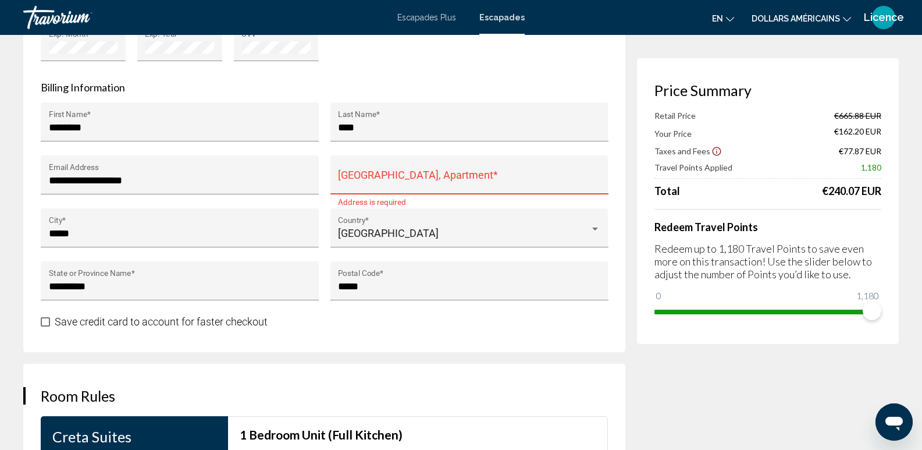
scroll to position [1101, 0]
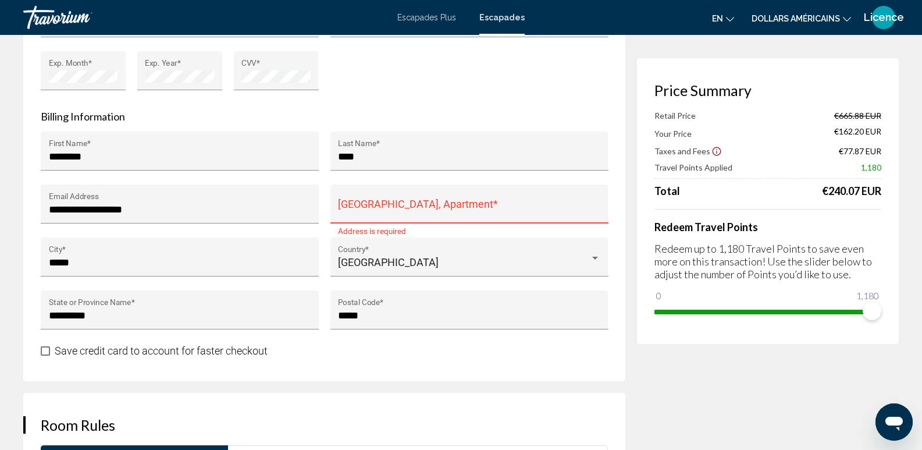
type input "*********"
click at [360, 204] on input "House Number, Street, Apartment *" at bounding box center [469, 210] width 262 height 12
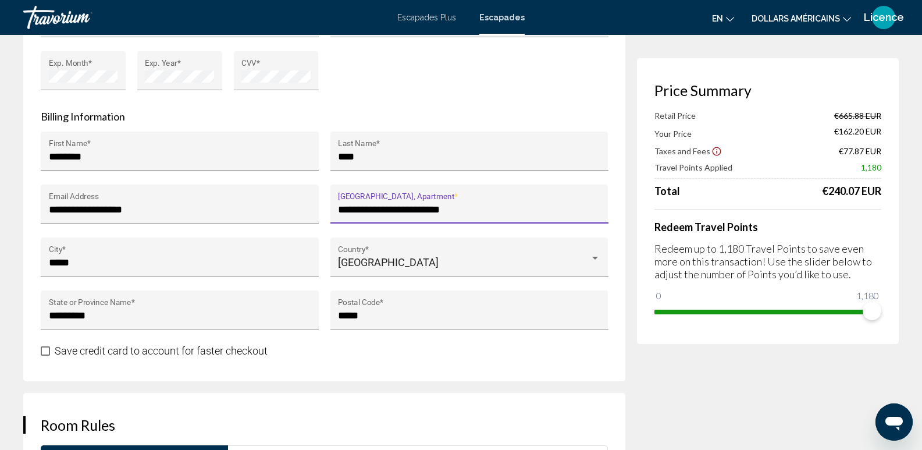
type input "**********"
click at [544, 104] on div "Card Number * Cardholder Name * Exp. Month * Exp. Year * CVV *" at bounding box center [324, 52] width 579 height 106
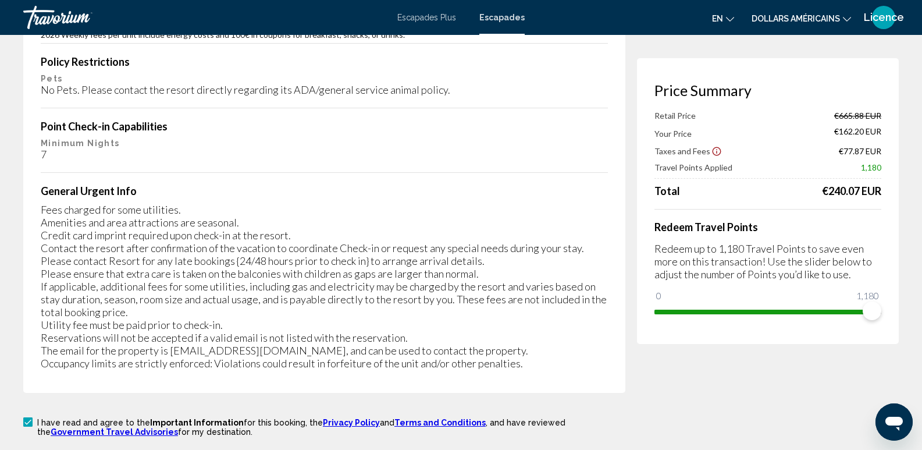
scroll to position [2166, 0]
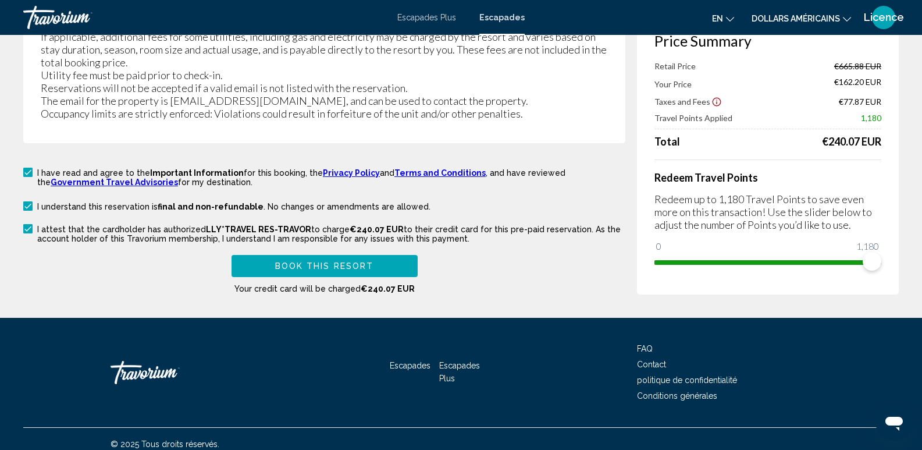
click at [337, 262] on span "Book this Resort" at bounding box center [324, 266] width 99 height 9
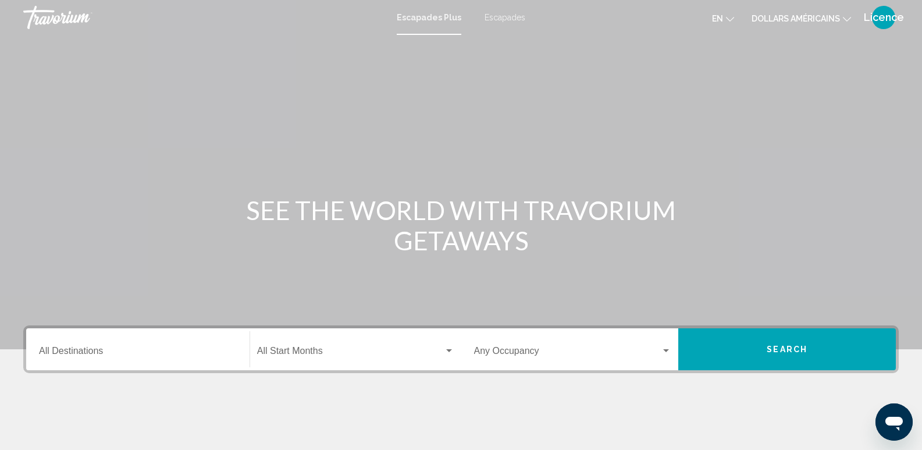
click at [885, 23] on div "Licence" at bounding box center [883, 17] width 23 height 23
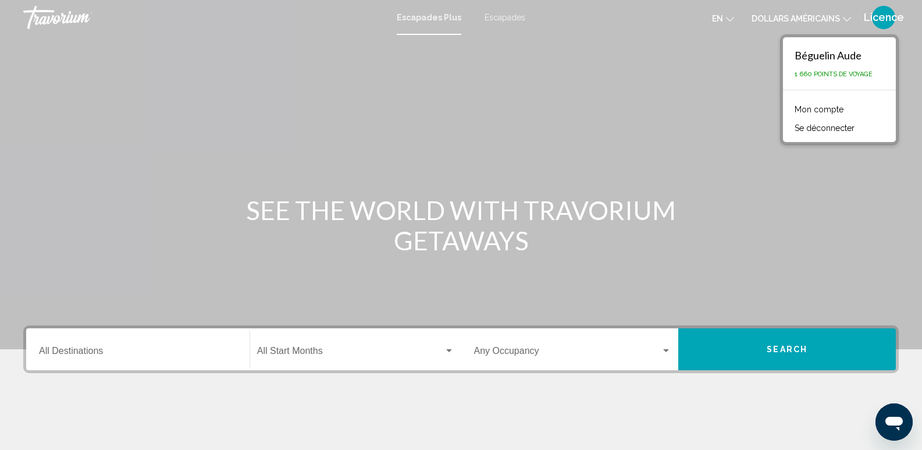
click at [819, 104] on link "Mon compte" at bounding box center [819, 109] width 61 height 15
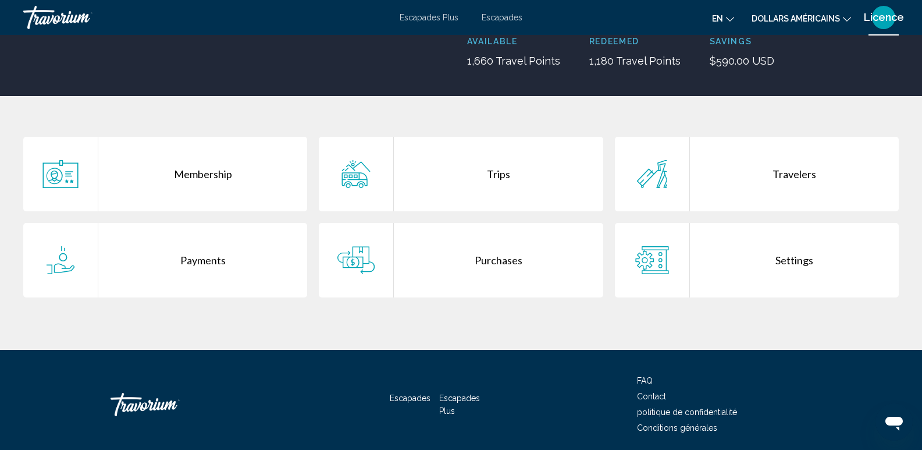
scroll to position [175, 0]
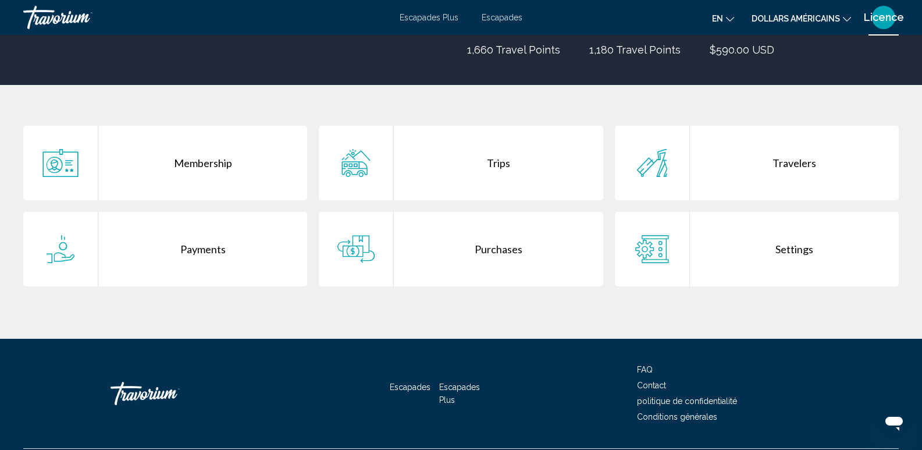
click at [499, 159] on div "Trips" at bounding box center [498, 163] width 209 height 74
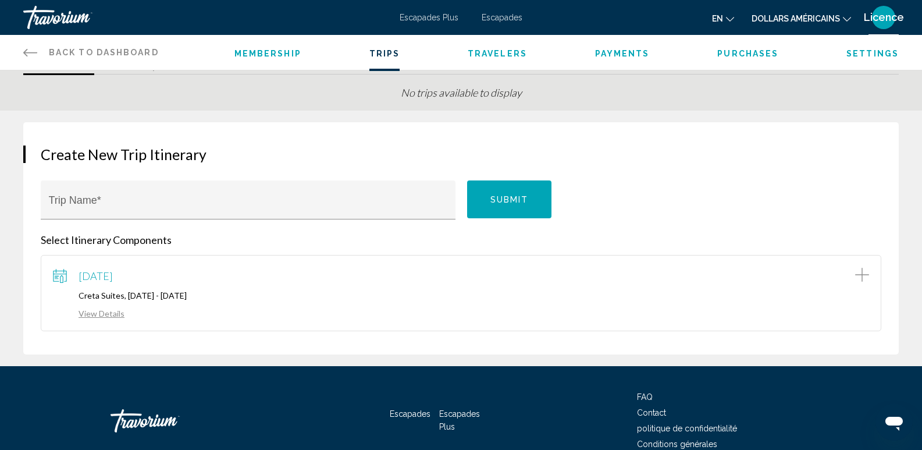
scroll to position [111, 0]
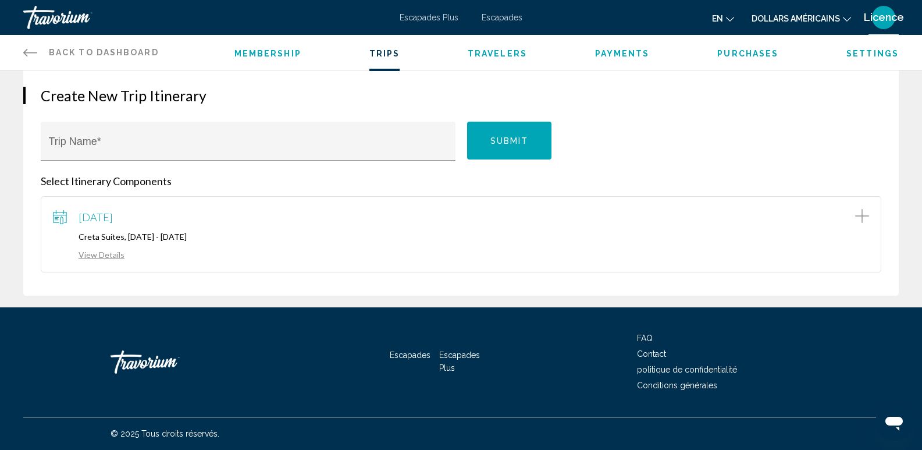
click at [107, 253] on link "View Details" at bounding box center [89, 255] width 72 height 10
